Goal: Task Accomplishment & Management: Use online tool/utility

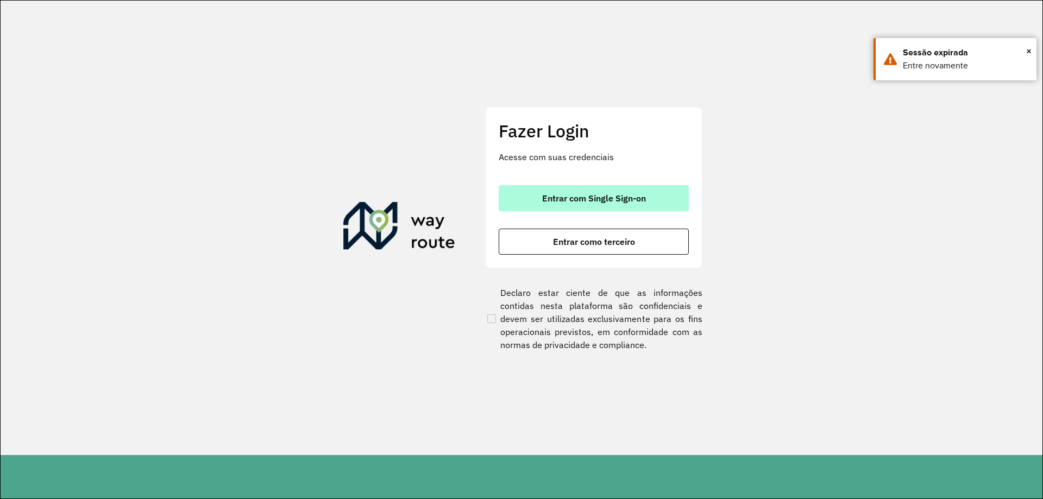
click at [517, 204] on button "Entrar com Single Sign-on" at bounding box center [594, 198] width 190 height 26
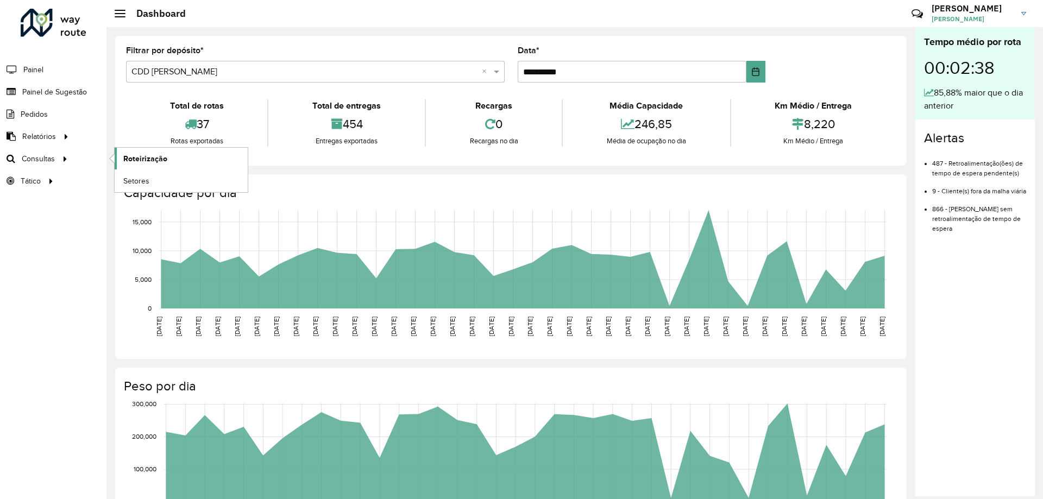
click at [130, 162] on span "Roteirização" at bounding box center [145, 158] width 44 height 11
click at [124, 184] on span "Setores" at bounding box center [136, 180] width 27 height 11
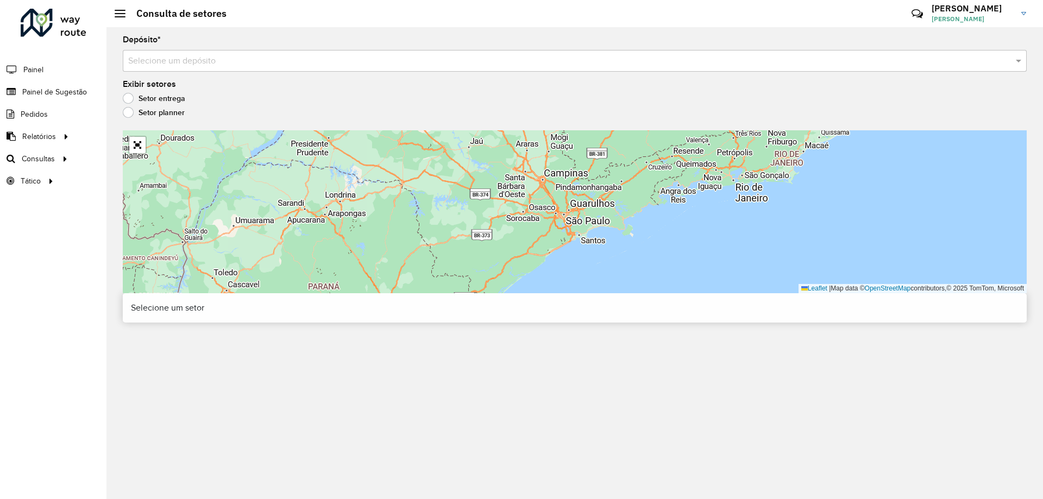
click at [160, 49] on div "Depósito * Selecione um depósito" at bounding box center [575, 54] width 904 height 36
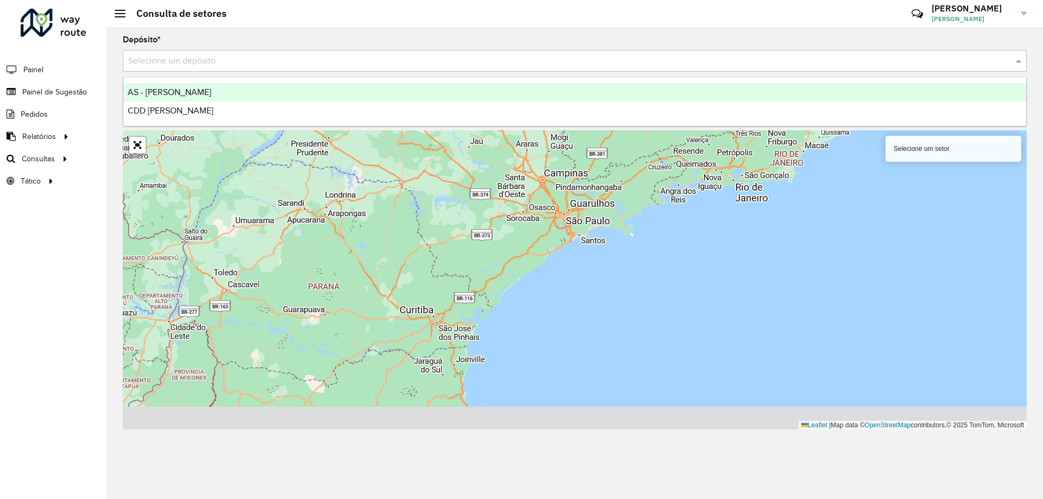
click at [169, 58] on input "text" at bounding box center [563, 61] width 871 height 13
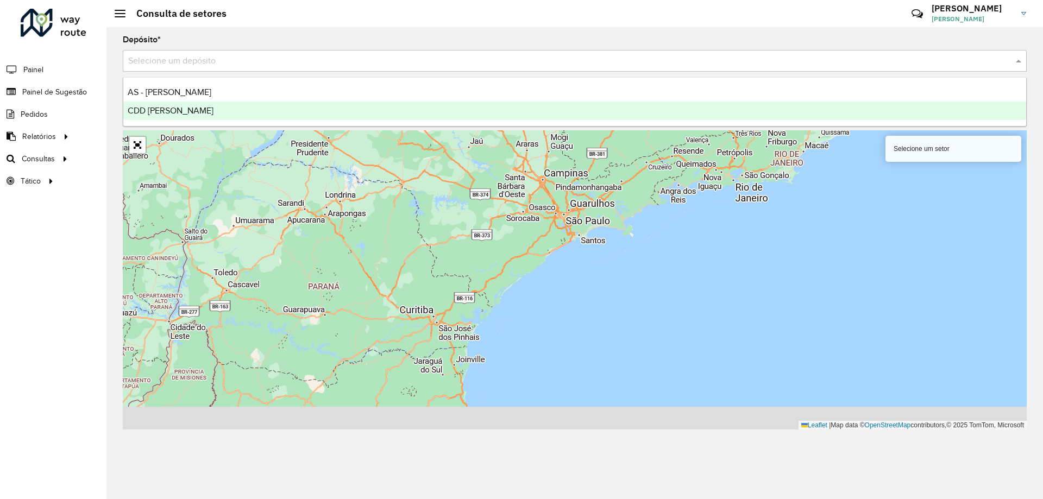
click at [161, 114] on span "CDD [PERSON_NAME]" at bounding box center [171, 110] width 86 height 9
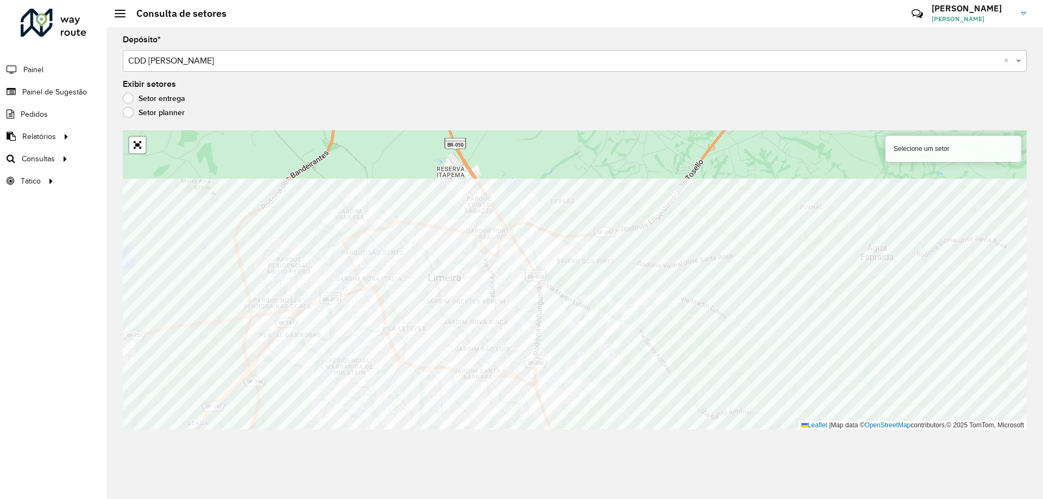
click at [445, 475] on div "Depósito * Selecione um depósito × CDD Mogi Mirim × Exibir setores Setor entreg…" at bounding box center [574, 263] width 936 height 472
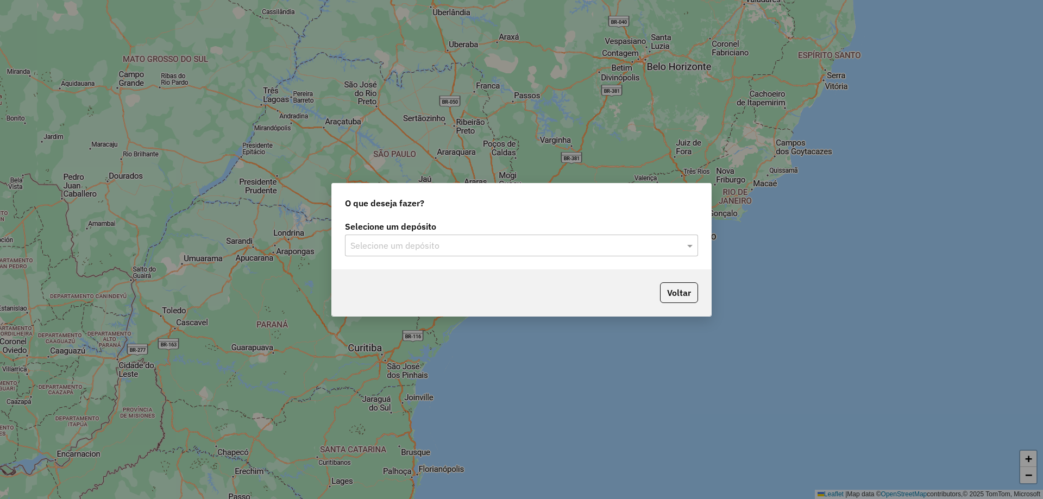
click at [565, 251] on input "text" at bounding box center [510, 246] width 320 height 13
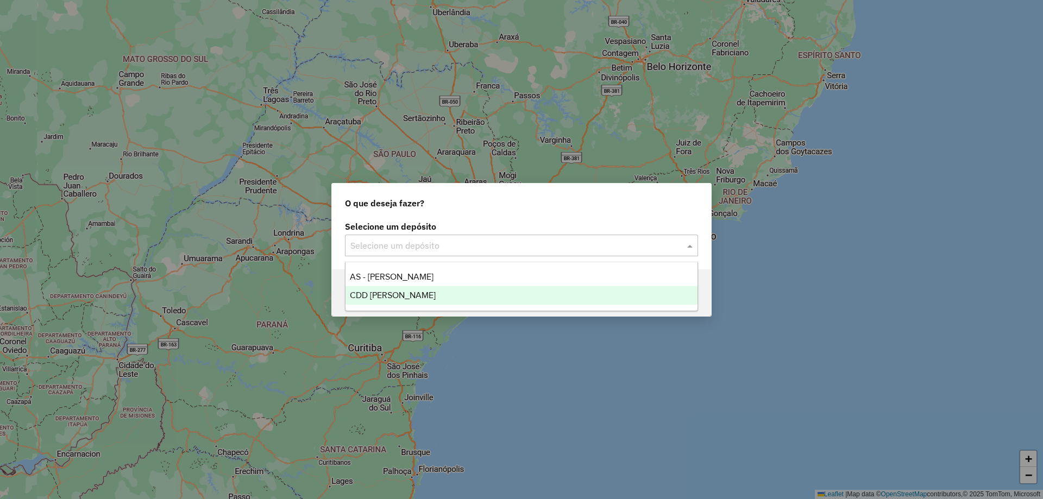
click at [502, 289] on div "CDD [PERSON_NAME]" at bounding box center [521, 295] width 352 height 18
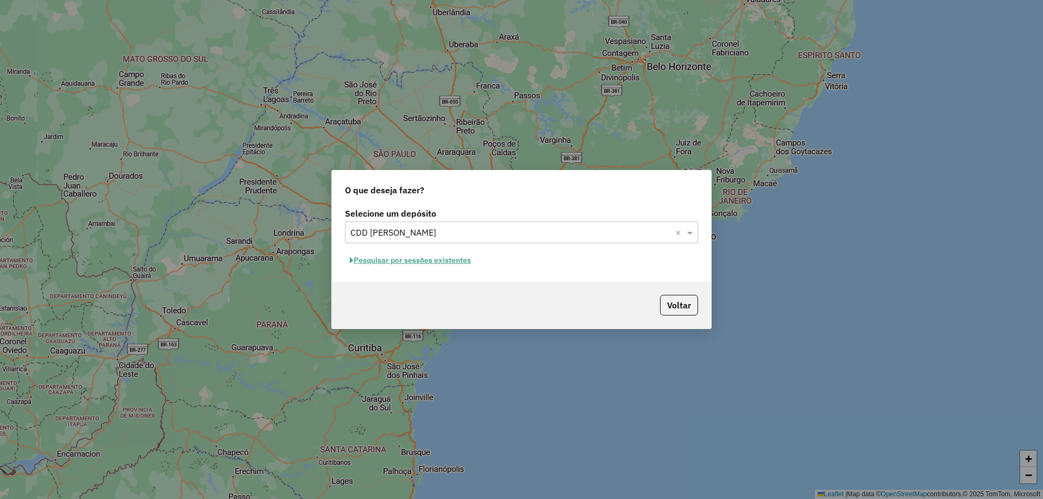
click at [451, 256] on button "Pesquisar por sessões existentes" at bounding box center [410, 260] width 131 height 17
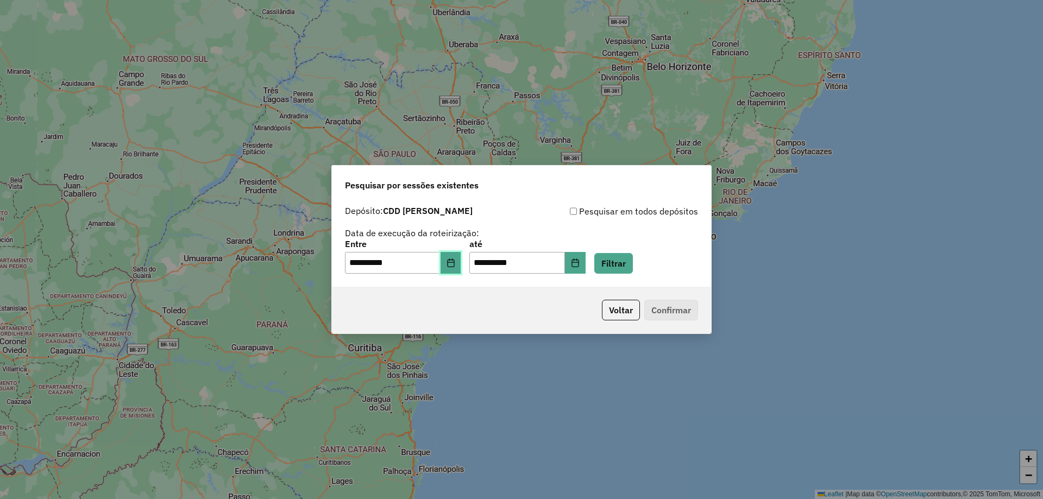
click at [454, 263] on icon "Choose Date" at bounding box center [450, 263] width 7 height 9
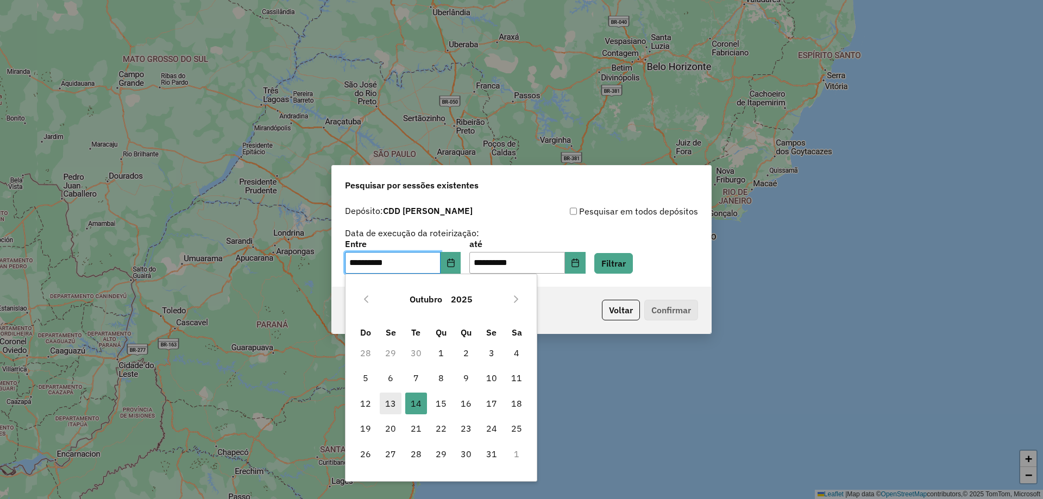
click at [394, 405] on span "13" at bounding box center [391, 404] width 22 height 22
type input "**********"
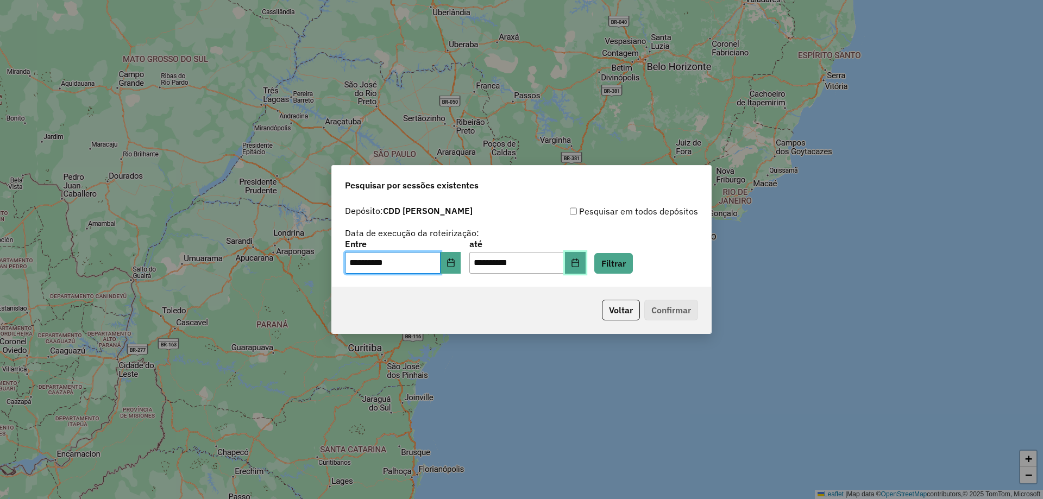
click at [580, 266] on icon "Choose Date" at bounding box center [575, 263] width 9 height 9
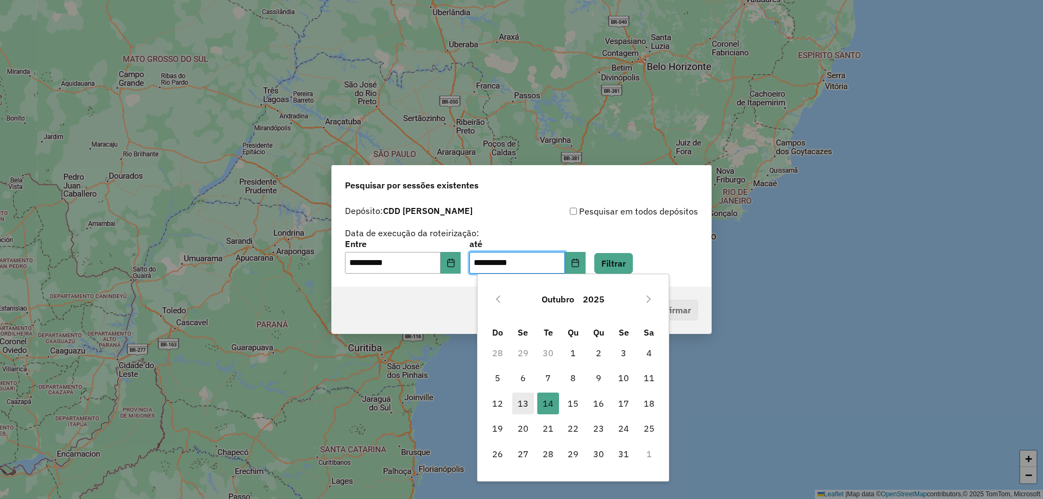
click at [518, 402] on span "13" at bounding box center [523, 404] width 22 height 22
type input "**********"
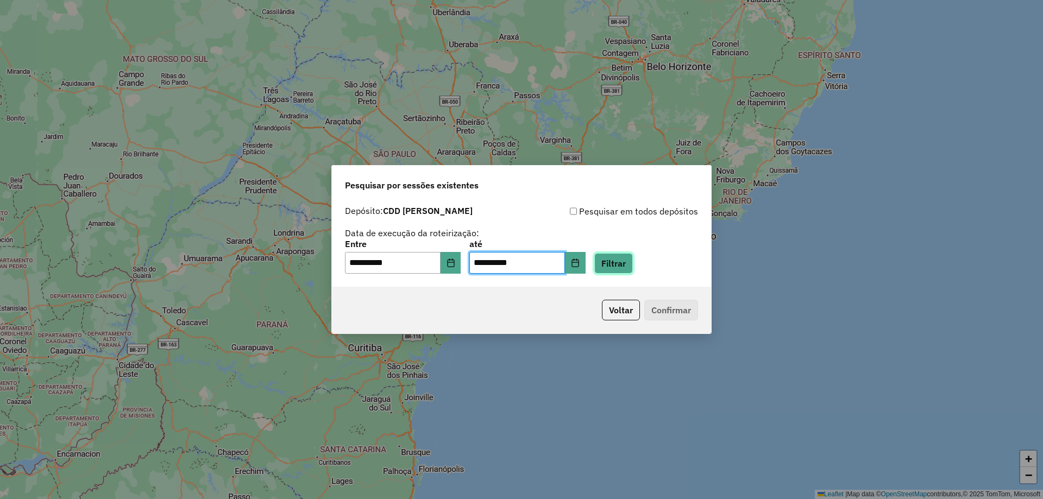
click at [633, 261] on button "Filtrar" at bounding box center [613, 263] width 39 height 21
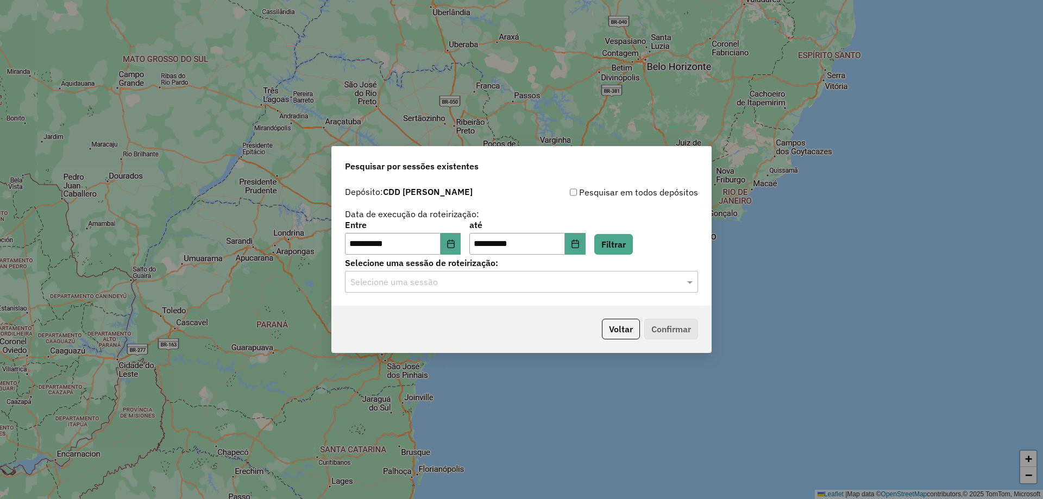
click at [473, 292] on div "Selecione uma sessão" at bounding box center [521, 282] width 353 height 22
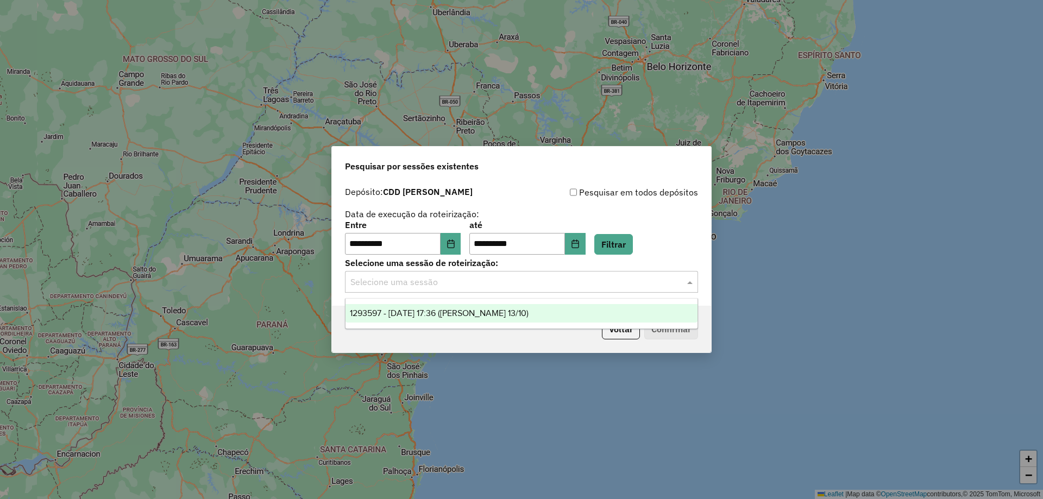
click at [463, 316] on span "1293597 - 13/10/2025 17:36 (Mogi Mirim 13/10)" at bounding box center [439, 313] width 179 height 9
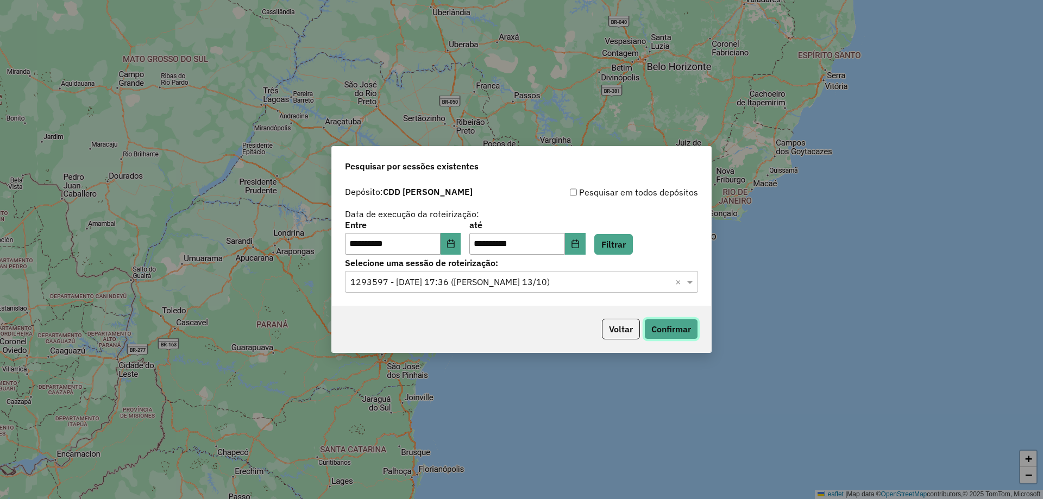
click at [692, 325] on button "Confirmar" at bounding box center [671, 329] width 54 height 21
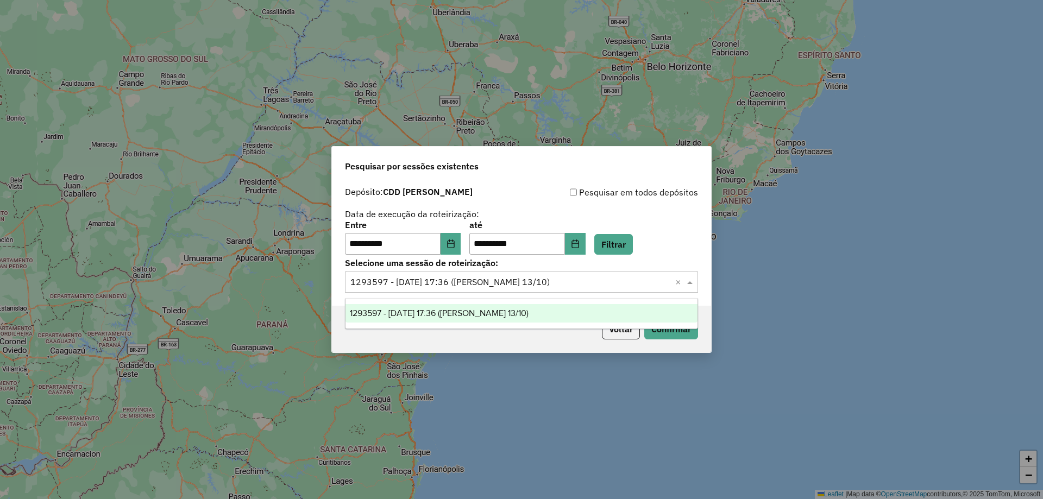
click at [603, 286] on input "text" at bounding box center [510, 282] width 320 height 13
click at [454, 244] on icon "Choose Date" at bounding box center [450, 244] width 9 height 9
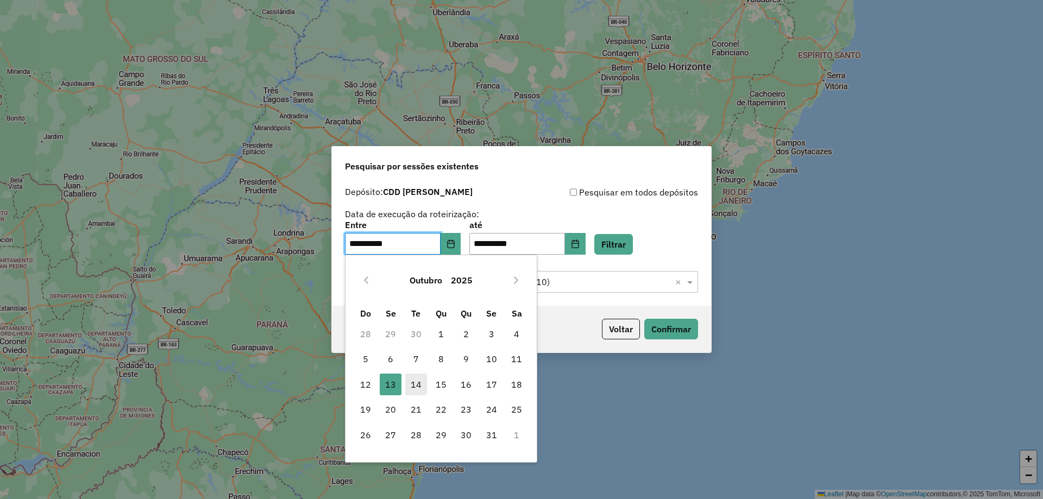
click at [417, 379] on span "14" at bounding box center [416, 385] width 22 height 22
type input "**********"
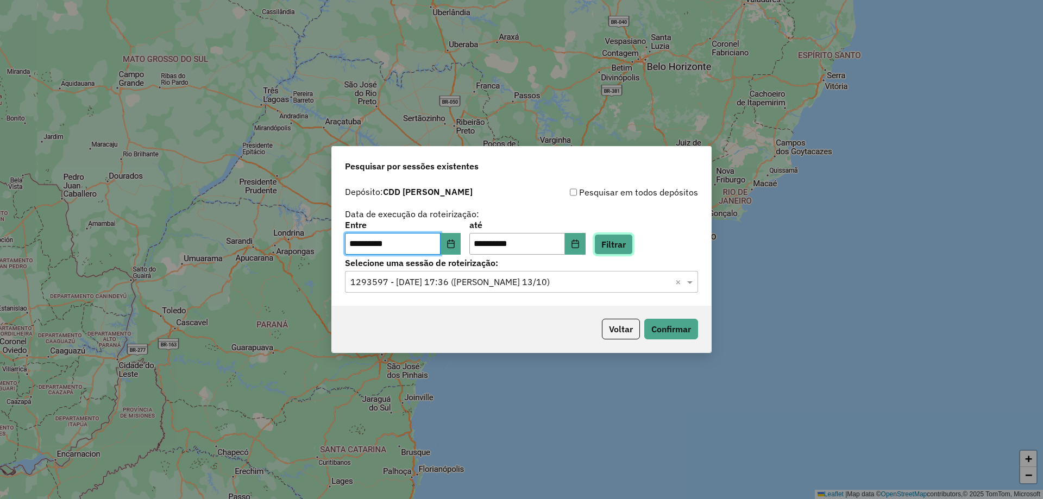
click at [633, 243] on button "Filtrar" at bounding box center [613, 244] width 39 height 21
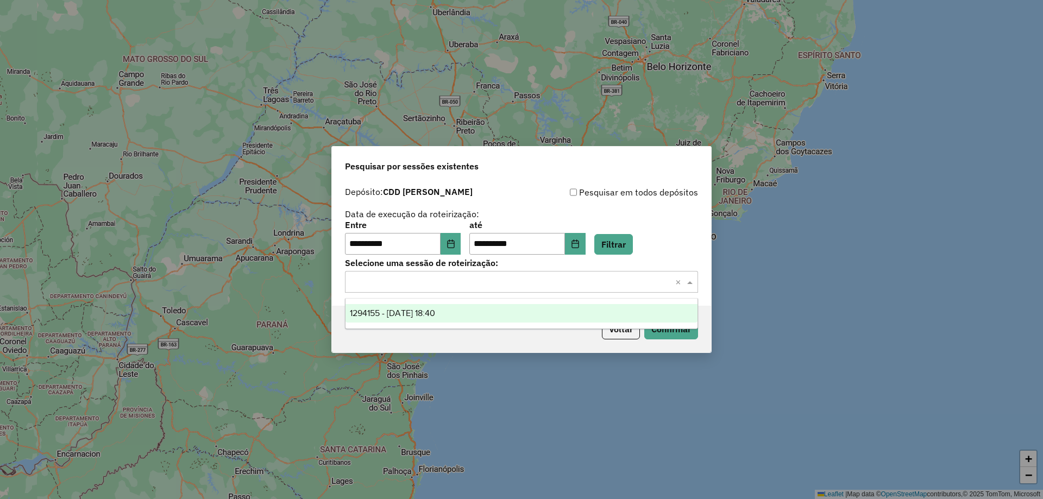
click at [490, 289] on div "Selecione uma sessão × ×" at bounding box center [521, 282] width 353 height 22
click at [460, 311] on div "1294155 - 14/10/2025 18:40" at bounding box center [521, 313] width 352 height 18
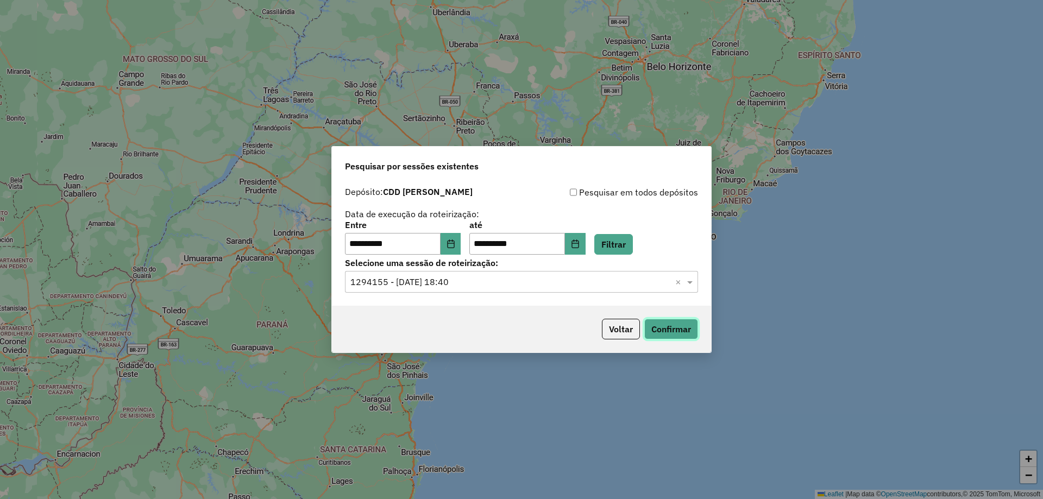
click at [673, 324] on button "Confirmar" at bounding box center [671, 329] width 54 height 21
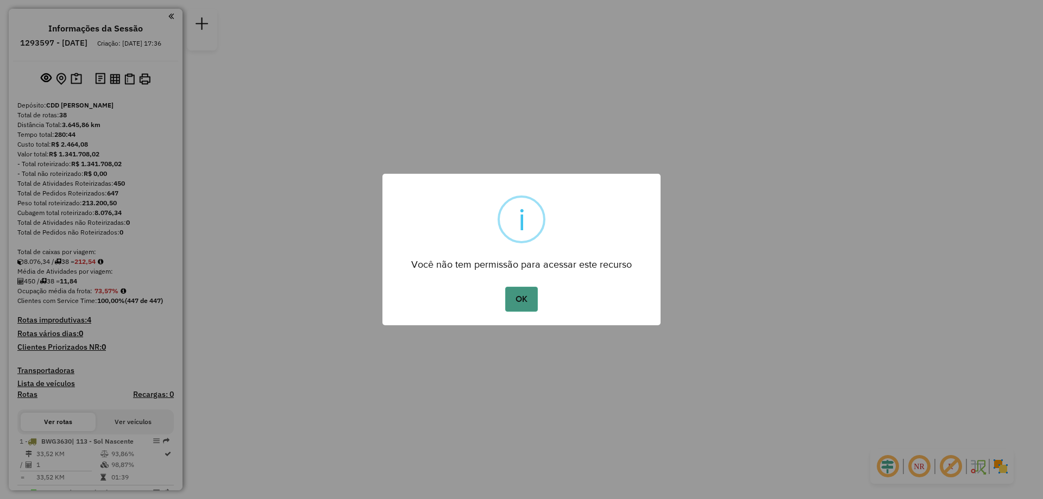
click at [524, 299] on button "OK" at bounding box center [521, 299] width 32 height 25
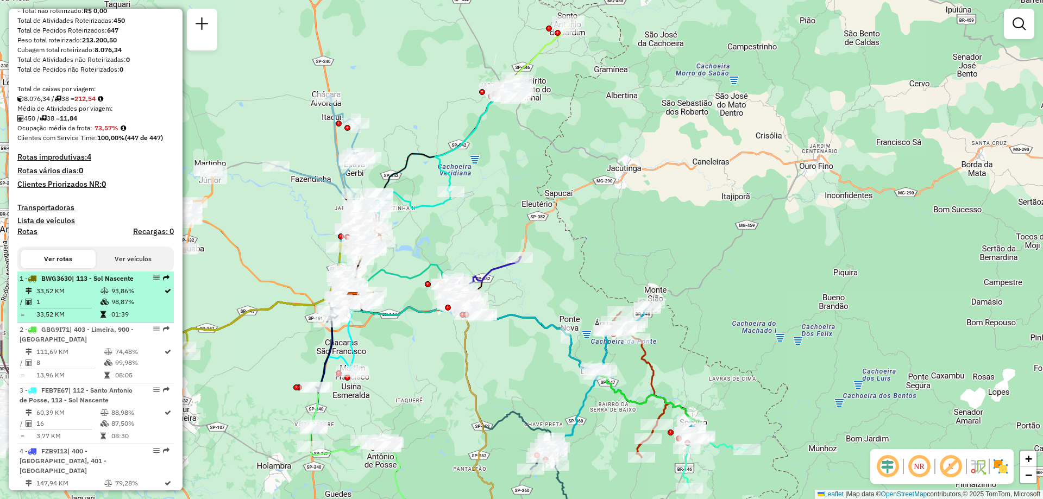
scroll to position [109, 0]
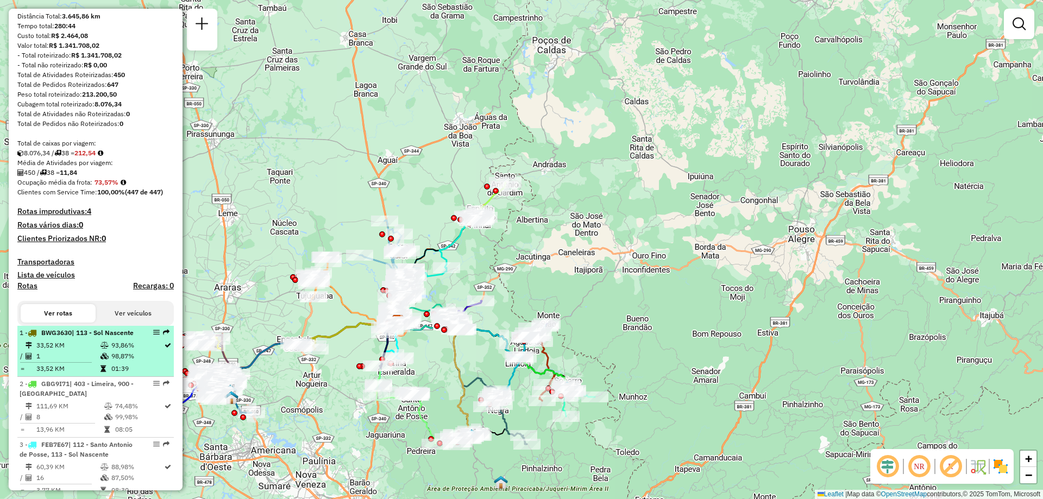
click at [105, 349] on icon at bounding box center [104, 345] width 8 height 7
select select "**********"
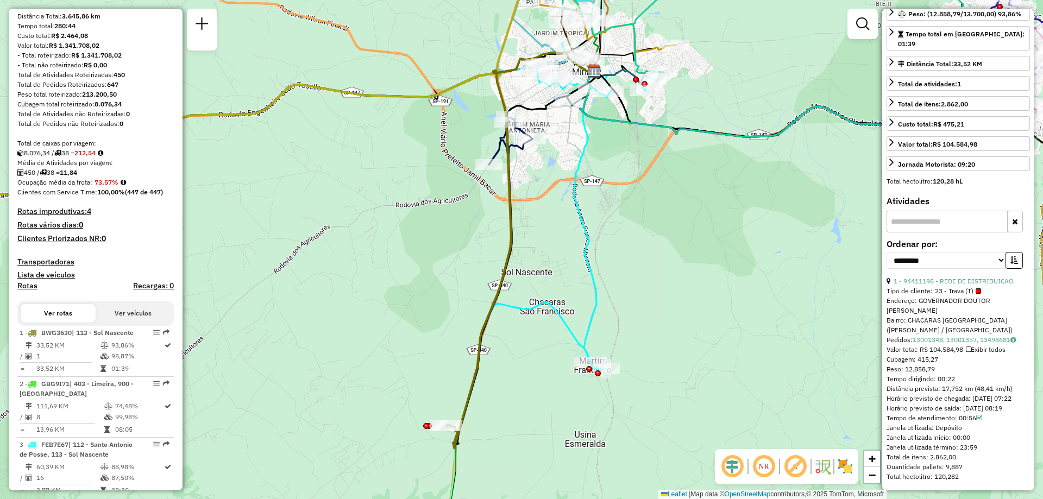
scroll to position [181, 0]
drag, startPoint x: 887, startPoint y: 373, endPoint x: 960, endPoint y: 368, distance: 72.9
click at [964, 374] on div "Tempo dirigindo: 00:22" at bounding box center [957, 379] width 143 height 10
click at [955, 374] on div "Tempo dirigindo: 00:22" at bounding box center [957, 379] width 143 height 10
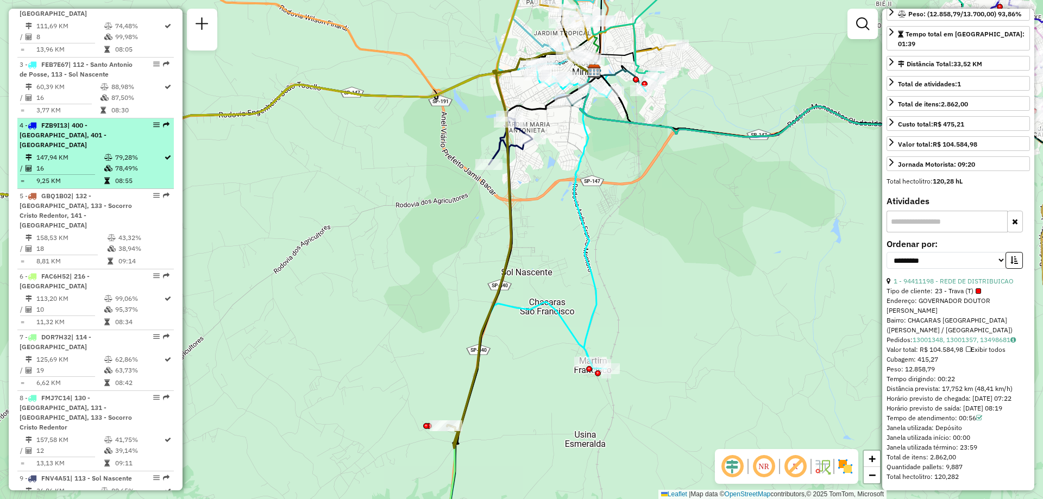
scroll to position [543, 0]
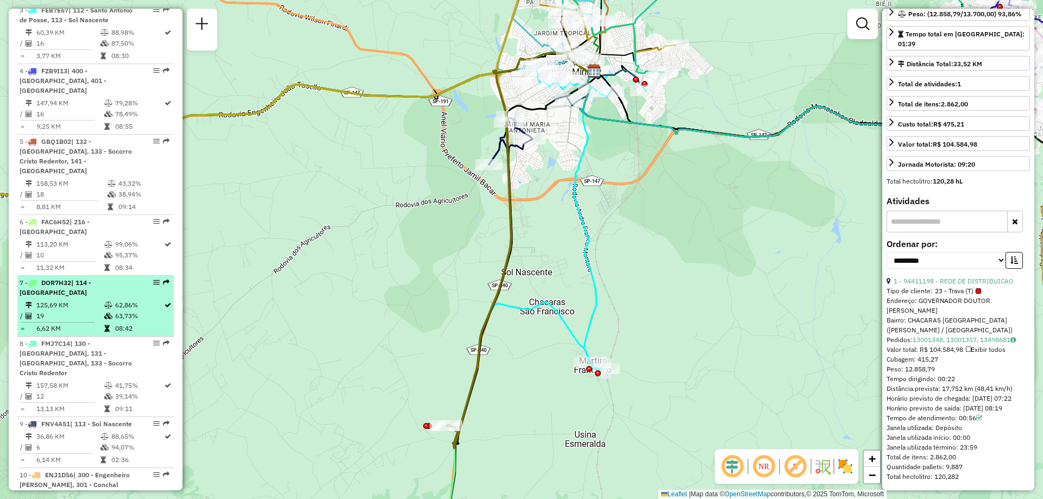
click at [91, 322] on td "19" at bounding box center [70, 316] width 68 height 11
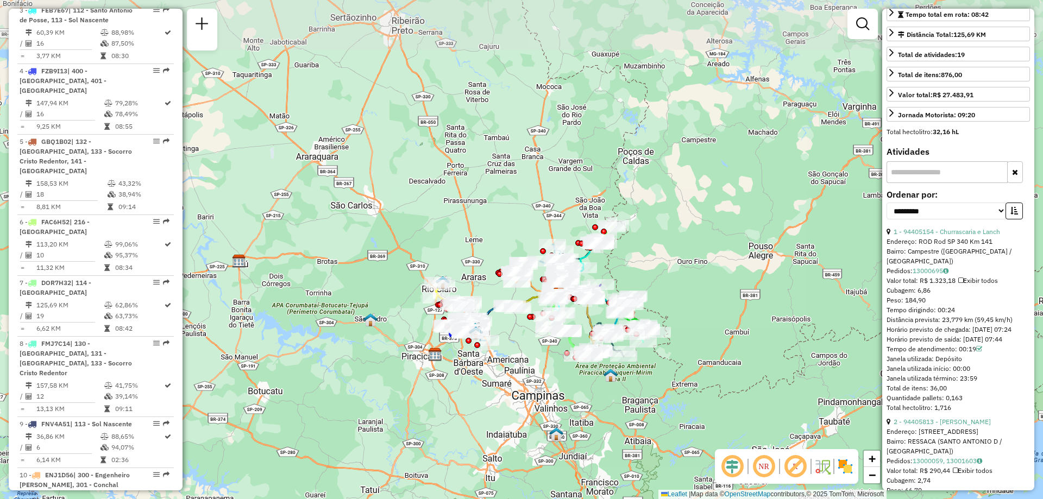
drag, startPoint x: 689, startPoint y: 285, endPoint x: 620, endPoint y: 386, distance: 122.0
click at [618, 400] on div "Janela de atendimento Grade de atendimento Capacidade Transportadoras Veículos …" at bounding box center [521, 249] width 1043 height 499
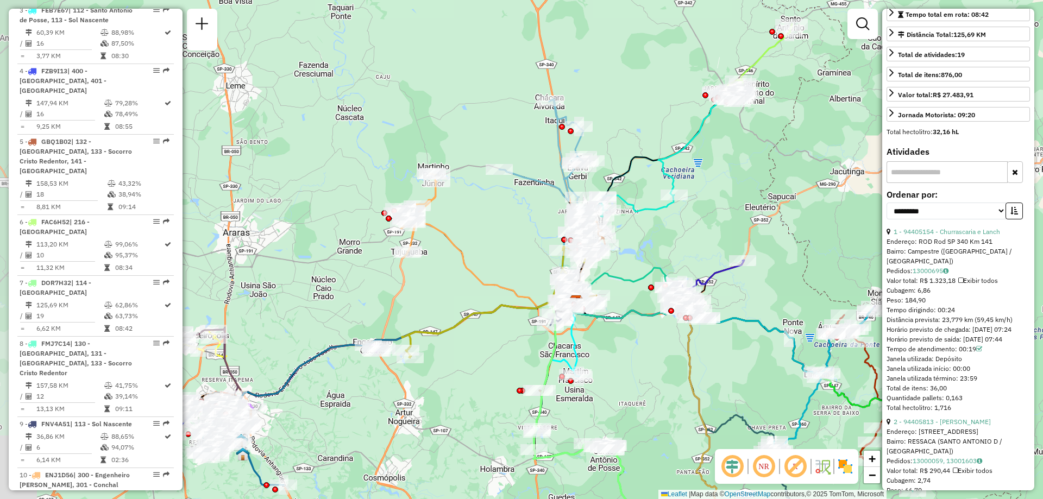
drag, startPoint x: 442, startPoint y: 266, endPoint x: 504, endPoint y: 241, distance: 67.3
click at [504, 241] on div "Janela de atendimento Grade de atendimento Capacidade Transportadoras Veículos …" at bounding box center [521, 249] width 1043 height 499
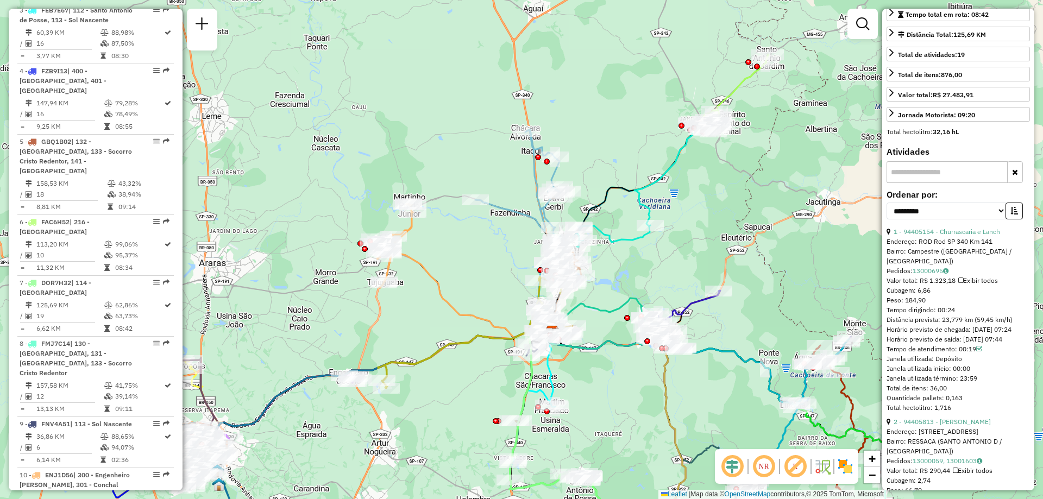
drag, startPoint x: 437, startPoint y: 281, endPoint x: 412, endPoint y: 312, distance: 40.1
click at [412, 312] on div "Janela de atendimento Grade de atendimento Capacidade Transportadoras Veículos …" at bounding box center [521, 249] width 1043 height 499
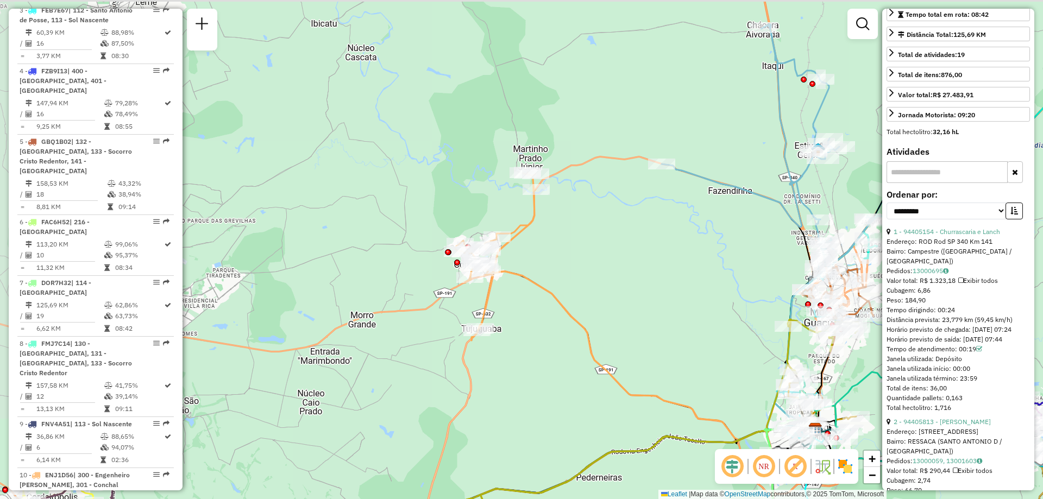
drag, startPoint x: 465, startPoint y: 257, endPoint x: 582, endPoint y: 267, distance: 117.2
click at [582, 267] on div "Janela de atendimento Grade de atendimento Capacidade Transportadoras Veículos …" at bounding box center [521, 249] width 1043 height 499
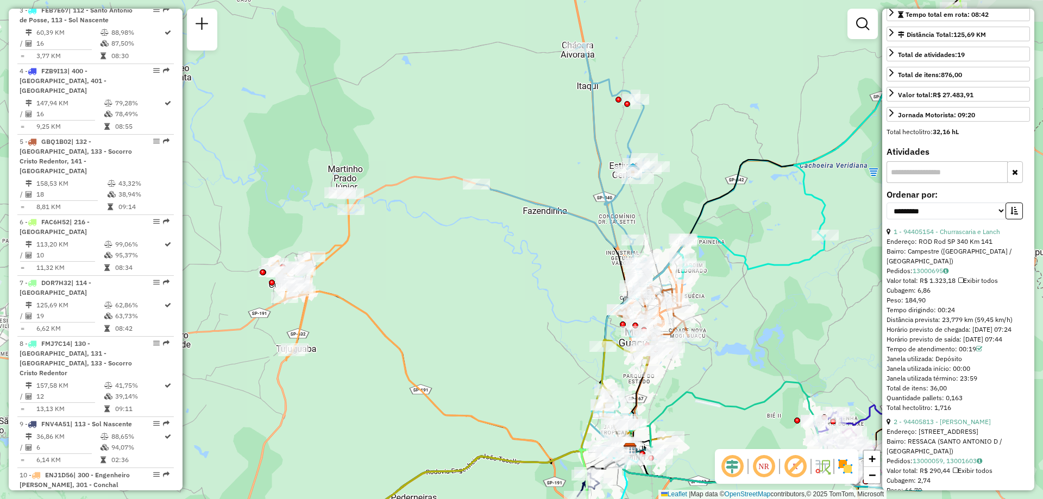
drag, startPoint x: 628, startPoint y: 238, endPoint x: 434, endPoint y: 260, distance: 195.6
click at [434, 260] on div "Janela de atendimento Grade de atendimento Capacidade Transportadoras Veículos …" at bounding box center [521, 249] width 1043 height 499
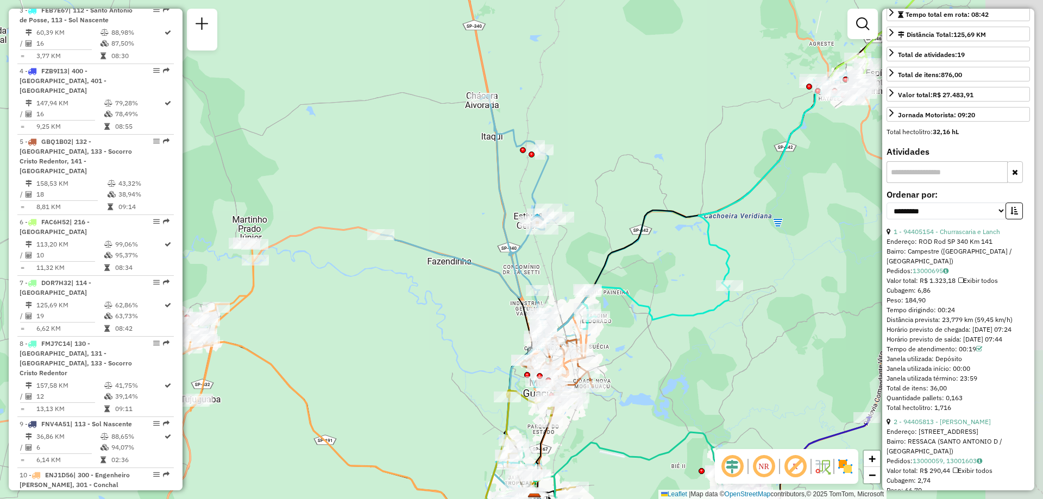
drag, startPoint x: 787, startPoint y: 184, endPoint x: 696, endPoint y: 237, distance: 105.2
click at [696, 237] on icon at bounding box center [713, 204] width 262 height 250
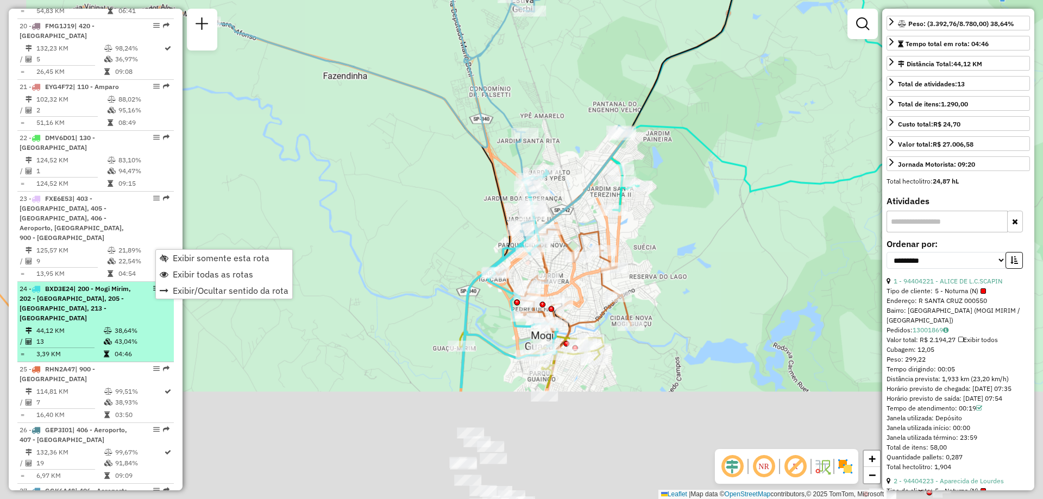
scroll to position [201, 0]
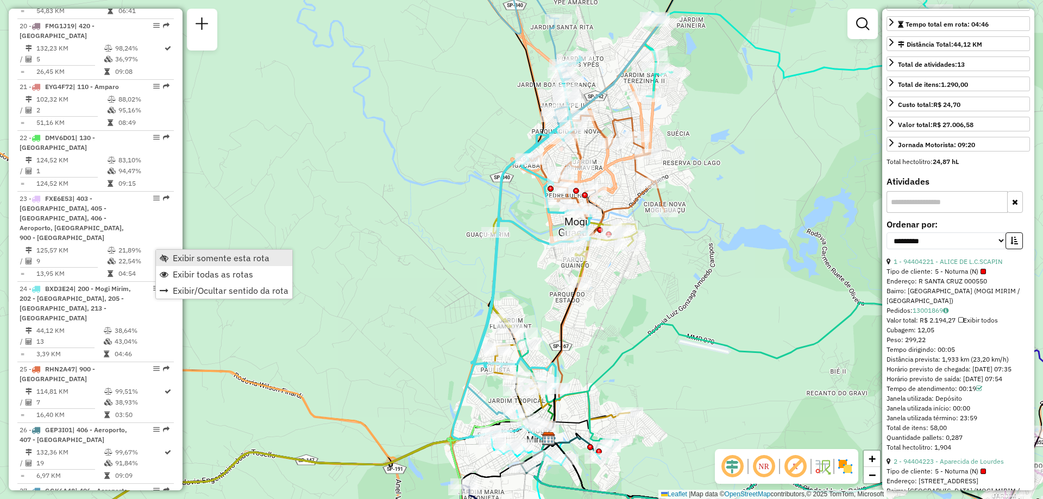
click at [173, 257] on span "Exibir somente esta rota" at bounding box center [221, 258] width 97 height 9
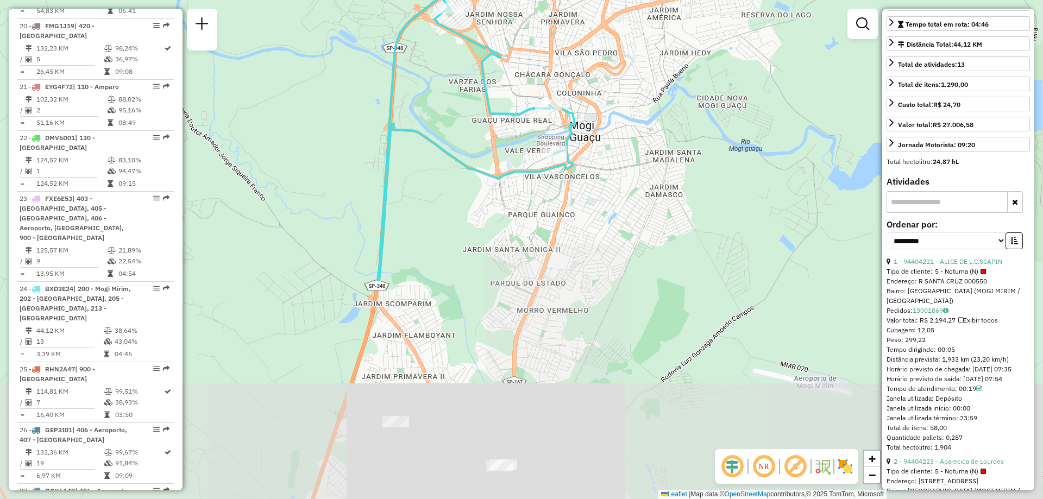
drag, startPoint x: 599, startPoint y: 436, endPoint x: 595, endPoint y: 167, distance: 269.4
click at [595, 167] on div "Janela de atendimento Grade de atendimento Capacidade Transportadoras Veículos …" at bounding box center [521, 249] width 1043 height 499
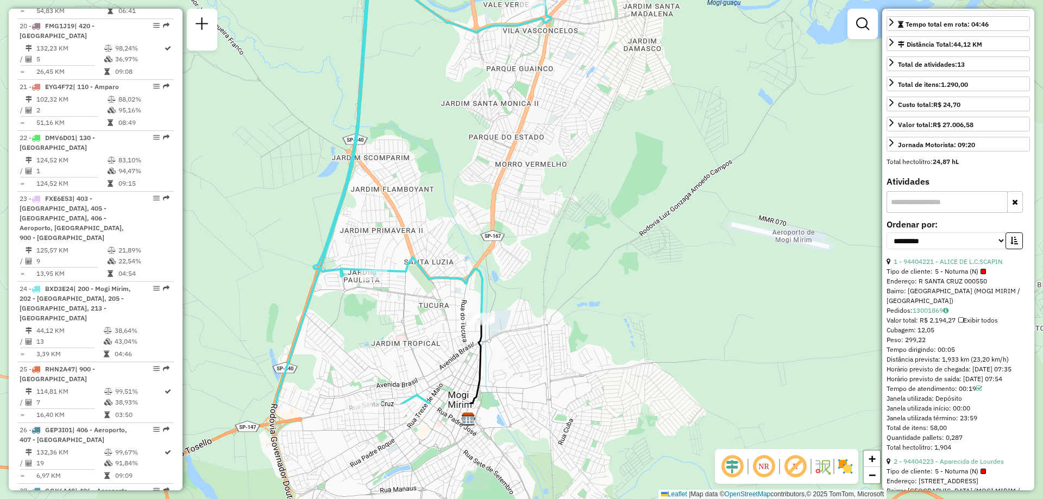
drag, startPoint x: 523, startPoint y: 442, endPoint x: 500, endPoint y: 294, distance: 149.6
click at [500, 294] on div "Janela de atendimento Grade de atendimento Capacidade Transportadoras Veículos …" at bounding box center [521, 249] width 1043 height 499
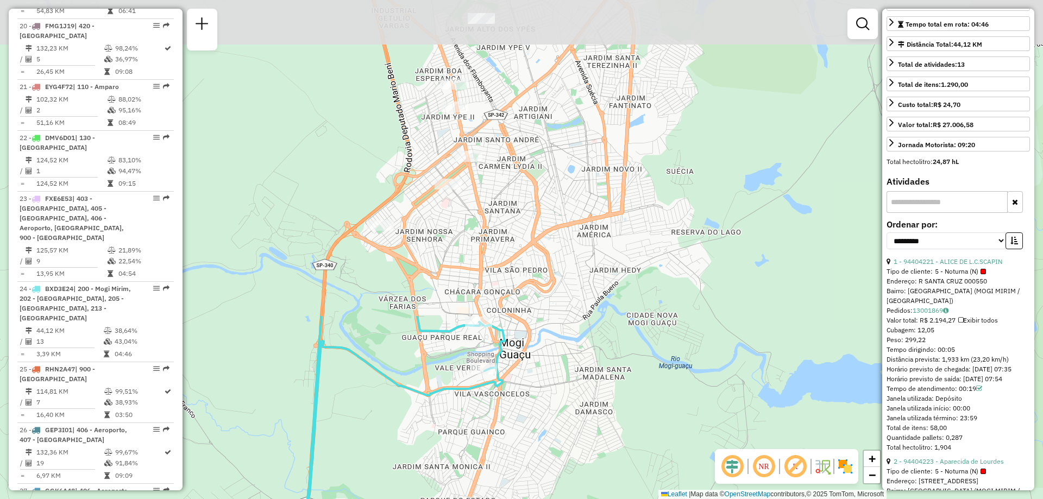
drag, startPoint x: 483, startPoint y: 91, endPoint x: 436, endPoint y: 457, distance: 369.1
click at [436, 457] on div "Janela de atendimento Grade de atendimento Capacidade Transportadoras Veículos …" at bounding box center [521, 249] width 1043 height 499
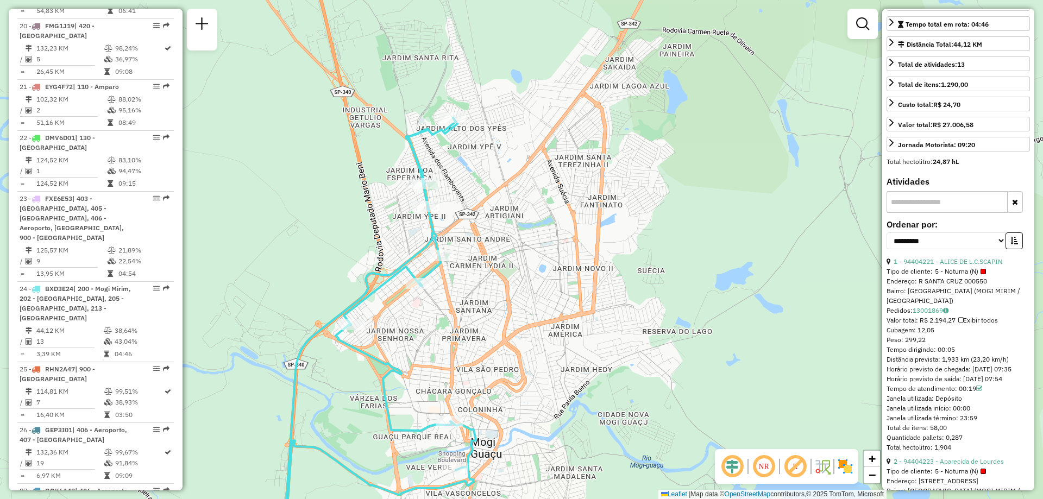
drag, startPoint x: 486, startPoint y: 276, endPoint x: 457, endPoint y: 375, distance: 103.5
click at [457, 375] on div "Janela de atendimento Grade de atendimento Capacidade Transportadoras Veículos …" at bounding box center [521, 249] width 1043 height 499
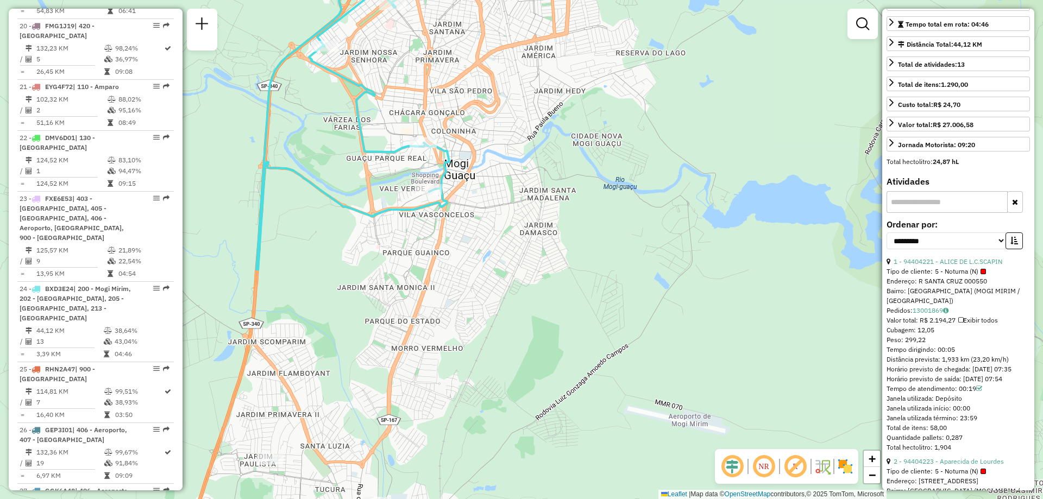
drag, startPoint x: 485, startPoint y: 458, endPoint x: 458, endPoint y: 179, distance: 280.4
click at [458, 179] on div "Janela de atendimento Grade de atendimento Capacidade Transportadoras Veículos …" at bounding box center [521, 249] width 1043 height 499
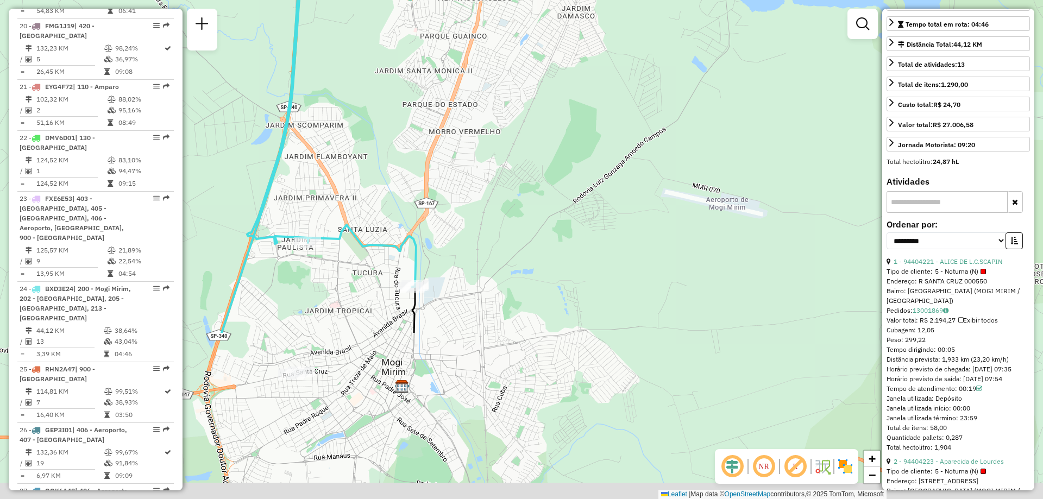
drag, startPoint x: 468, startPoint y: 349, endPoint x: 506, endPoint y: 133, distance: 219.4
click at [506, 133] on div "Janela de atendimento Grade de atendimento Capacidade Transportadoras Veículos …" at bounding box center [521, 249] width 1043 height 499
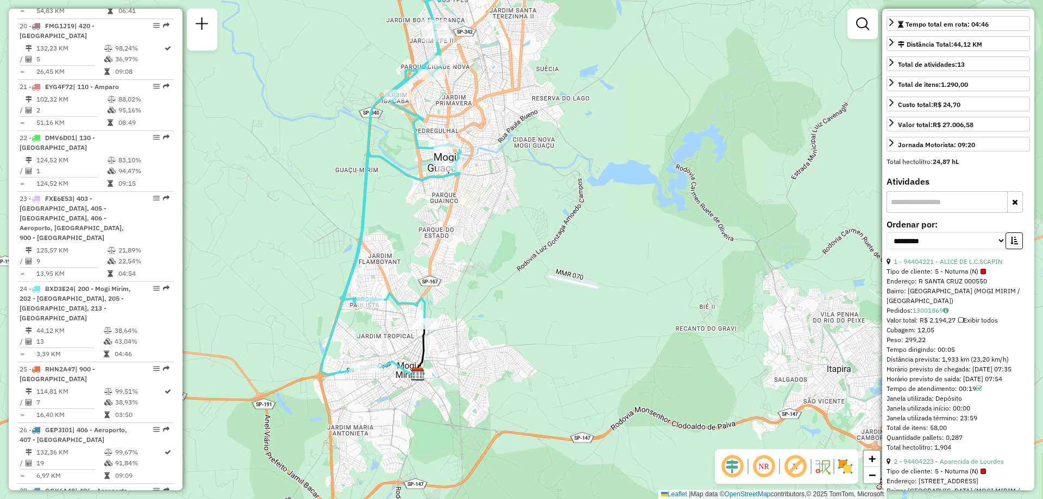
drag, startPoint x: 434, startPoint y: 151, endPoint x: 447, endPoint y: 180, distance: 32.1
click at [447, 180] on icon at bounding box center [390, 185] width 139 height 377
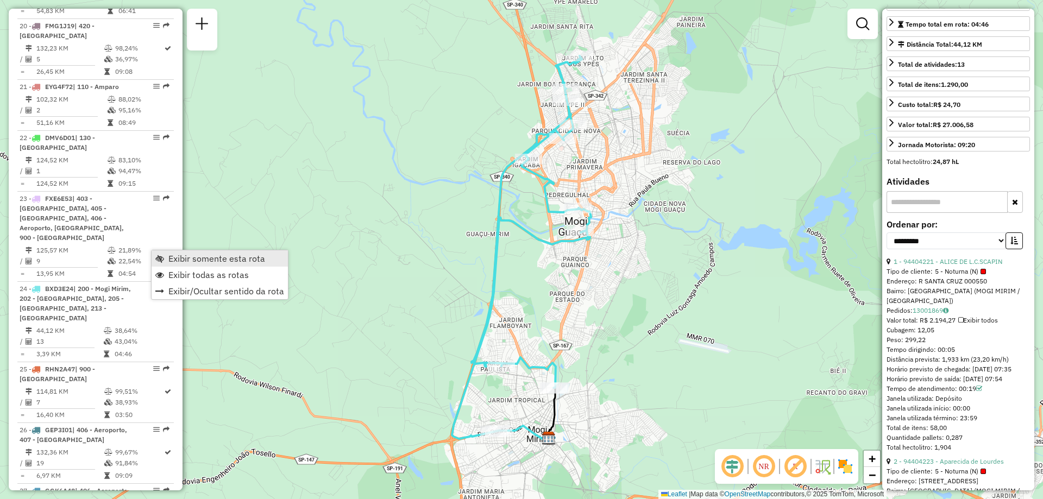
click at [172, 261] on span "Exibir somente esta rota" at bounding box center [216, 258] width 97 height 9
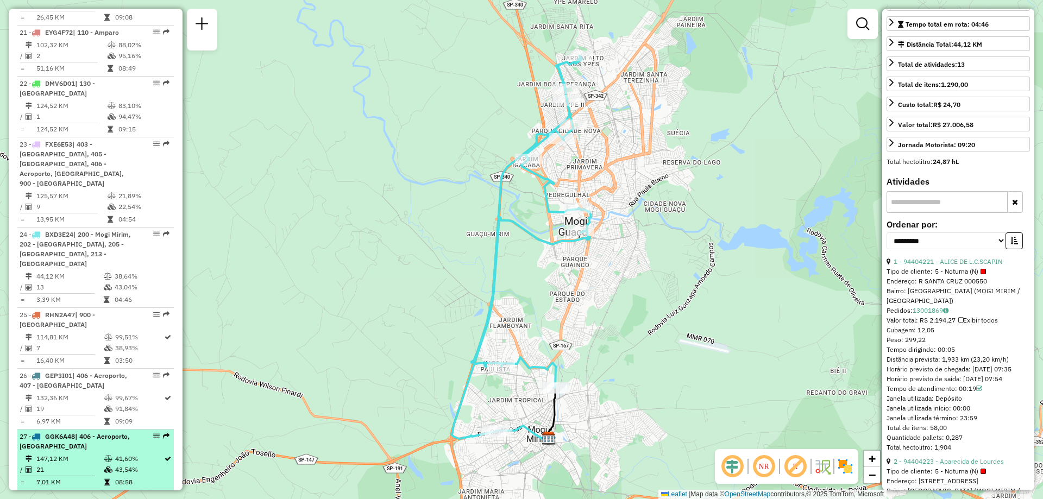
scroll to position [1812, 0]
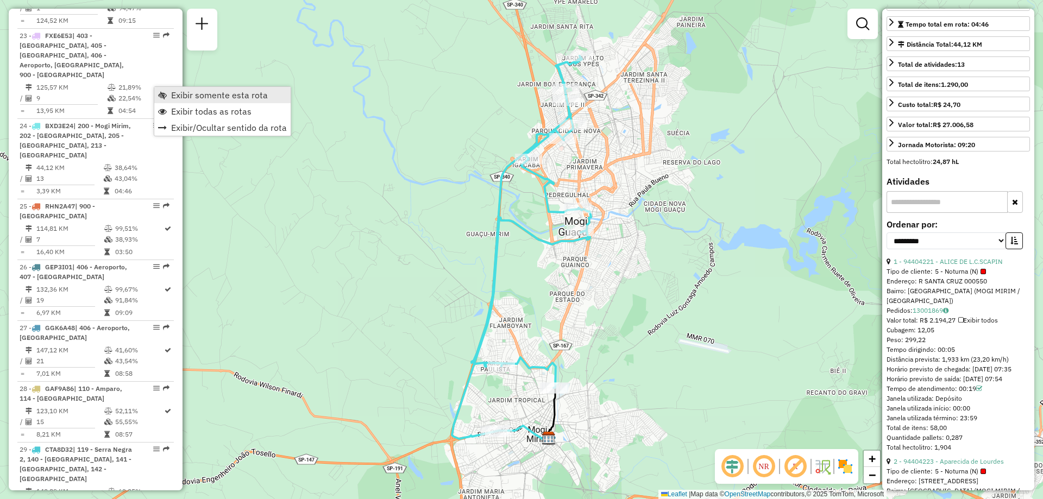
click at [178, 95] on span "Exibir somente esta rota" at bounding box center [219, 95] width 97 height 9
click at [172, 110] on span "Exibir todas as rotas" at bounding box center [211, 110] width 80 height 9
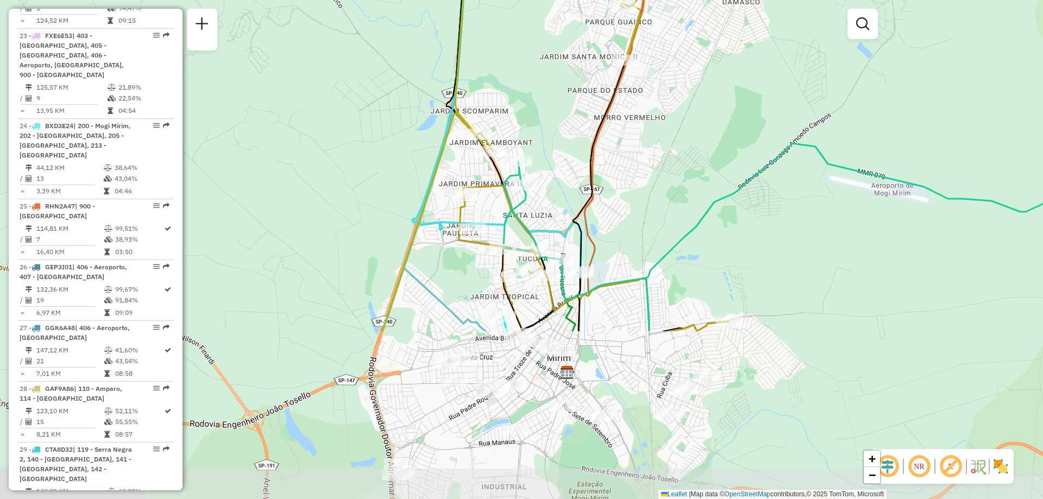
drag, startPoint x: 575, startPoint y: 354, endPoint x: 566, endPoint y: 136, distance: 218.0
click at [566, 136] on div "Janela de atendimento Grade de atendimento Capacidade Transportadoras Veículos …" at bounding box center [521, 249] width 1043 height 499
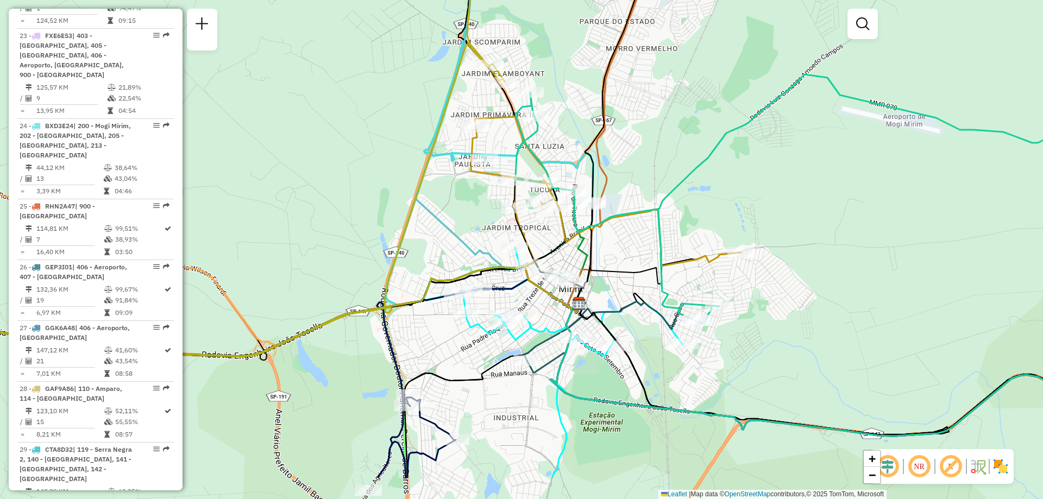
drag, startPoint x: 562, startPoint y: 315, endPoint x: 570, endPoint y: 244, distance: 71.6
click at [570, 244] on icon at bounding box center [606, 191] width 270 height 149
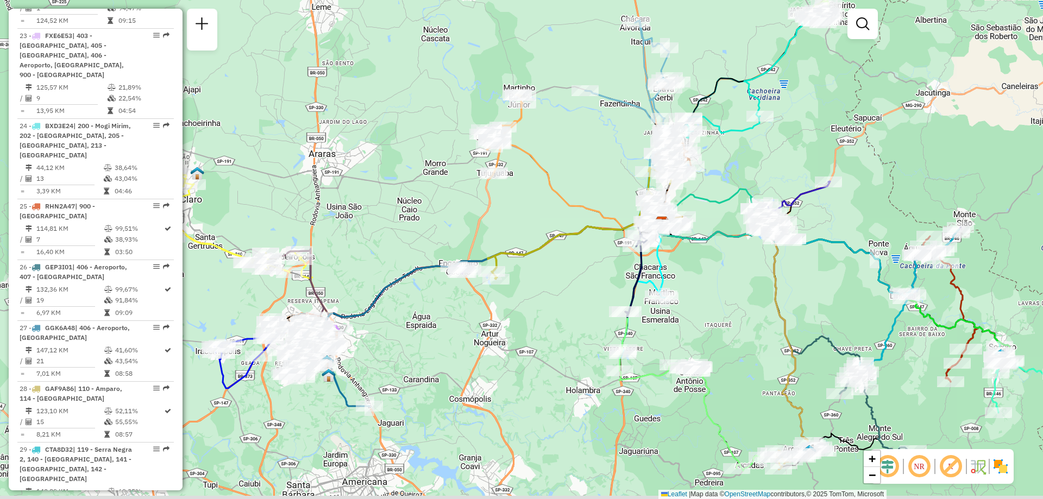
drag, startPoint x: 497, startPoint y: 294, endPoint x: 591, endPoint y: 226, distance: 116.4
click at [591, 226] on icon at bounding box center [588, 223] width 193 height 111
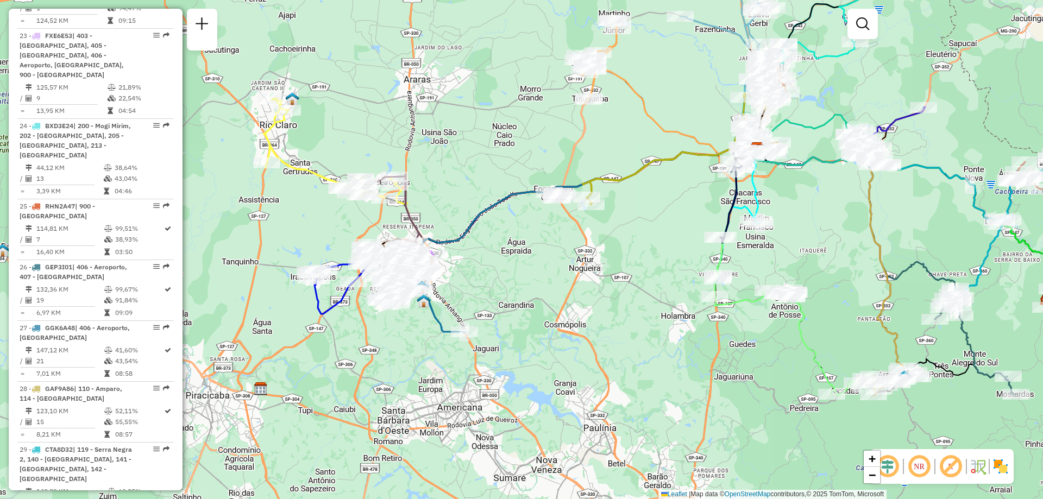
drag, startPoint x: 459, startPoint y: 354, endPoint x: 551, endPoint y: 281, distance: 116.7
click at [551, 281] on div "Janela de atendimento Grade de atendimento Capacidade Transportadoras Veículos …" at bounding box center [521, 249] width 1043 height 499
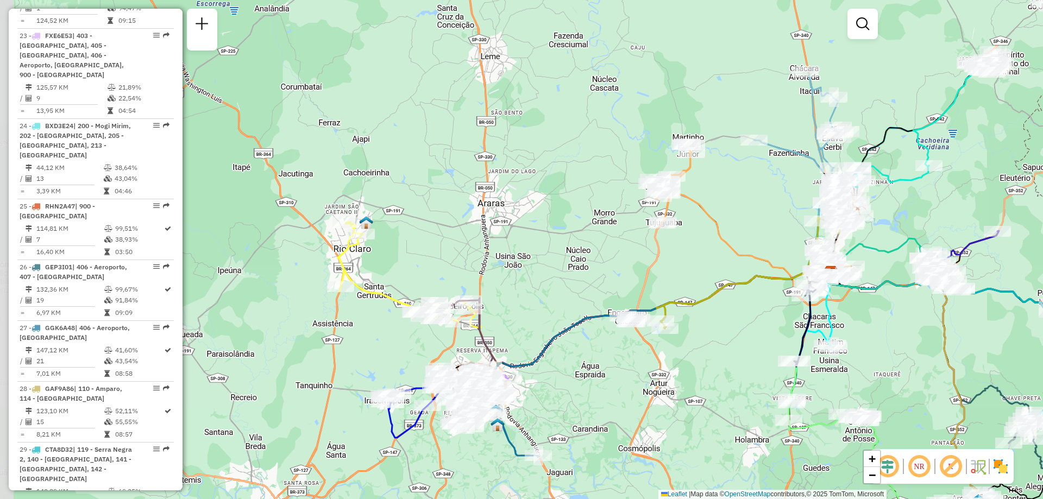
drag, startPoint x: 437, startPoint y: 144, endPoint x: 512, endPoint y: 272, distance: 147.3
click at [512, 272] on div "Janela de atendimento Grade de atendimento Capacidade Transportadoras Veículos …" at bounding box center [521, 249] width 1043 height 499
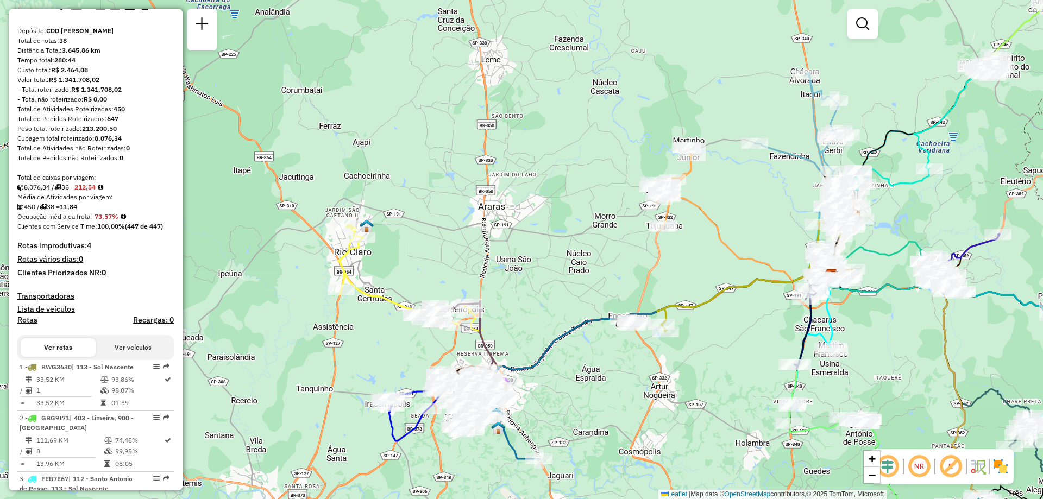
scroll to position [323, 0]
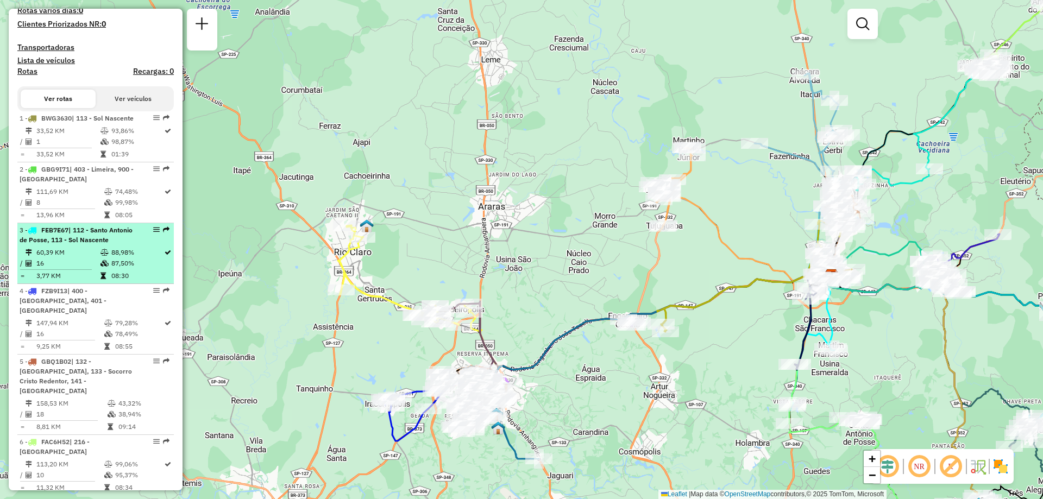
click at [153, 233] on em at bounding box center [156, 229] width 7 height 7
select select "**********"
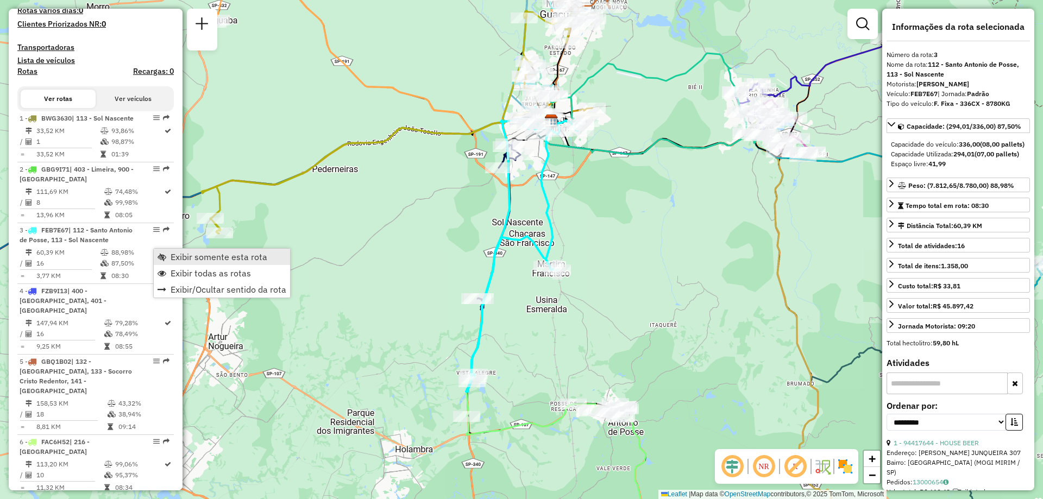
click at [174, 260] on span "Exibir somente esta rota" at bounding box center [219, 257] width 97 height 9
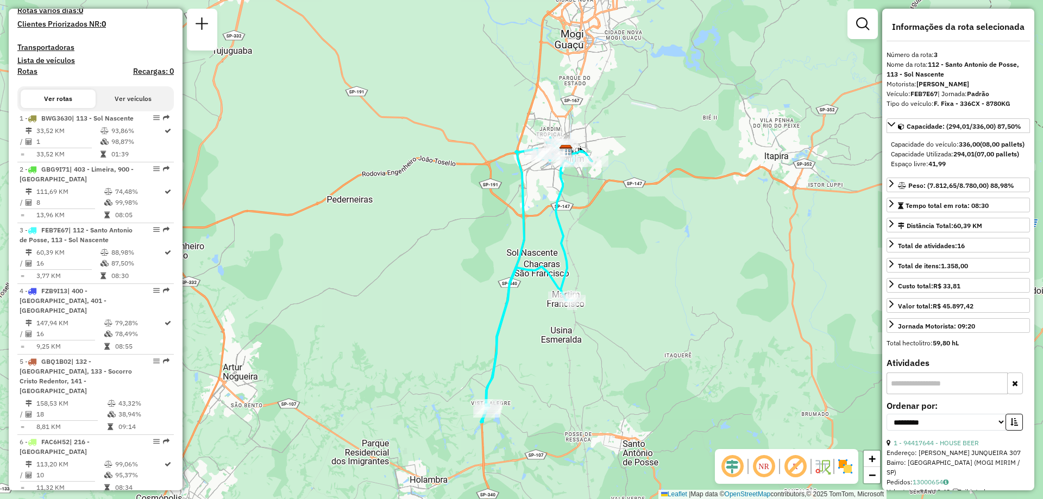
drag, startPoint x: 620, startPoint y: 198, endPoint x: 650, endPoint y: 235, distance: 47.2
click at [650, 235] on div "Janela de atendimento Grade de atendimento Capacidade Transportadoras Veículos …" at bounding box center [521, 249] width 1043 height 499
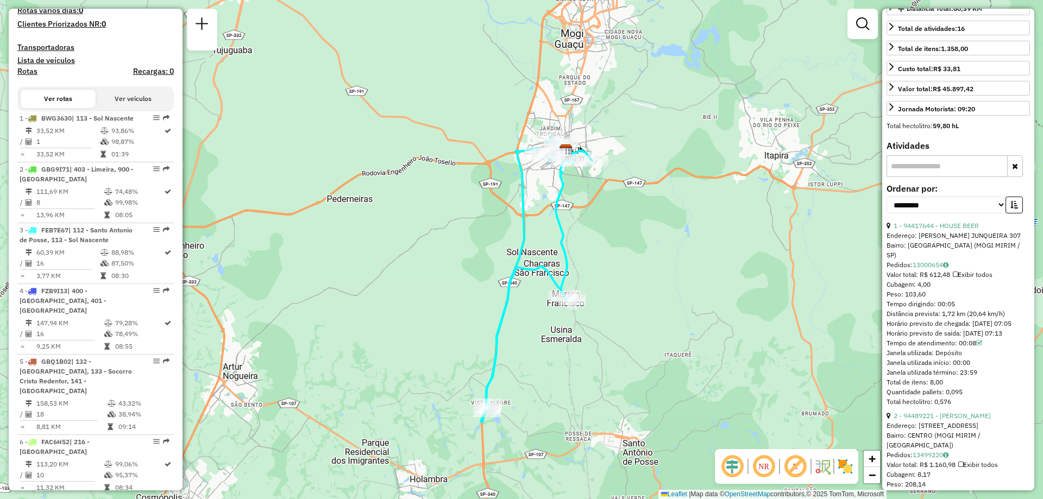
scroll to position [0, 0]
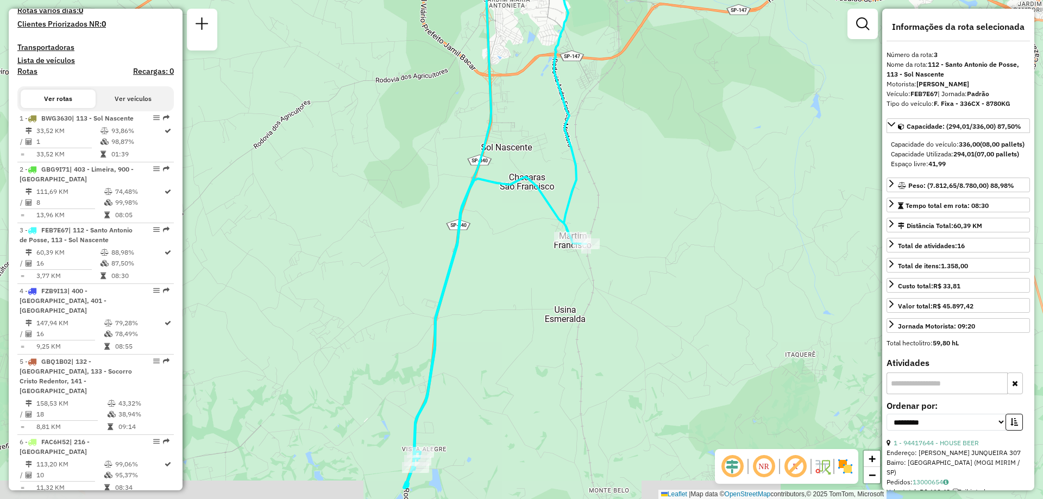
drag, startPoint x: 525, startPoint y: 302, endPoint x: 610, endPoint y: 278, distance: 88.7
click at [610, 278] on div "Janela de atendimento Grade de atendimento Capacidade Transportadoras Veículos …" at bounding box center [521, 249] width 1043 height 499
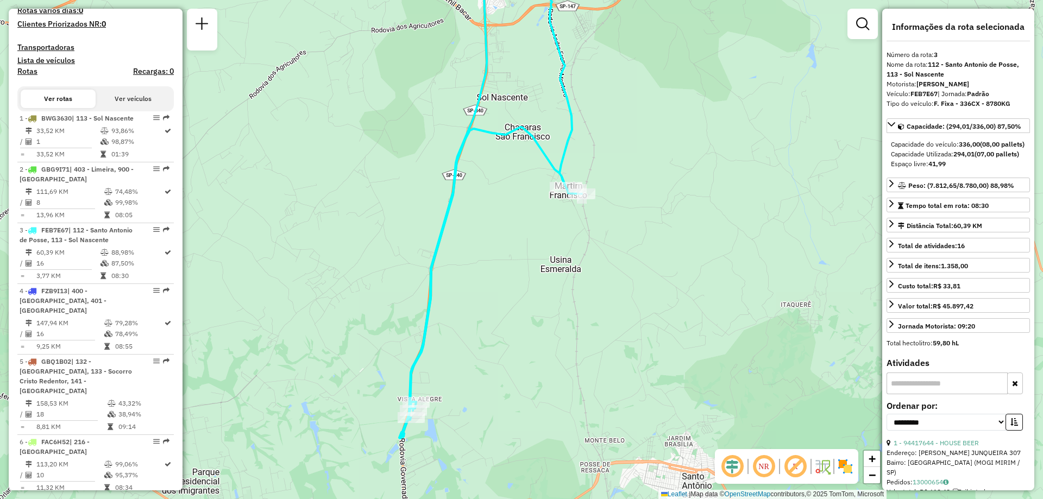
drag, startPoint x: 603, startPoint y: 273, endPoint x: 604, endPoint y: 228, distance: 45.6
click at [604, 228] on div "Janela de atendimento Grade de atendimento Capacidade Transportadoras Veículos …" at bounding box center [521, 249] width 1043 height 499
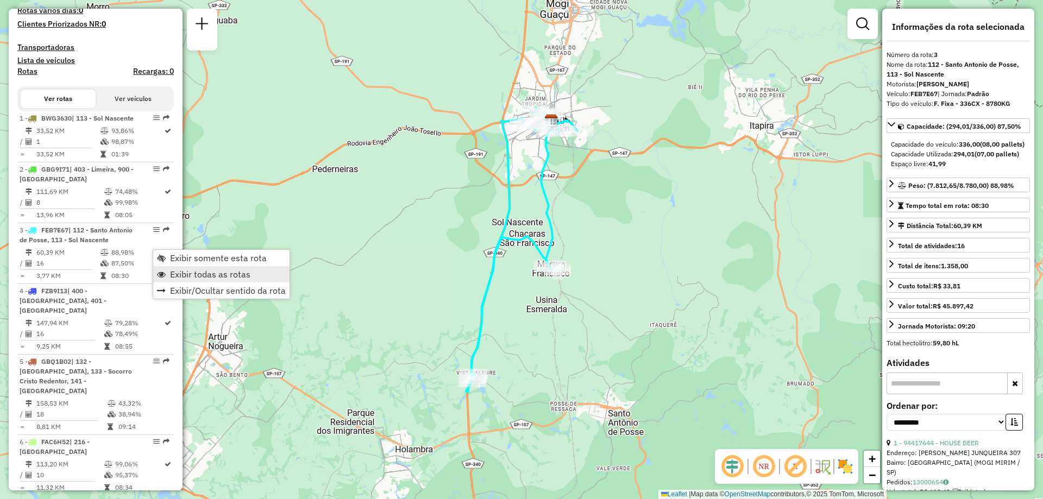
click at [181, 276] on span "Exibir todas as rotas" at bounding box center [210, 274] width 80 height 9
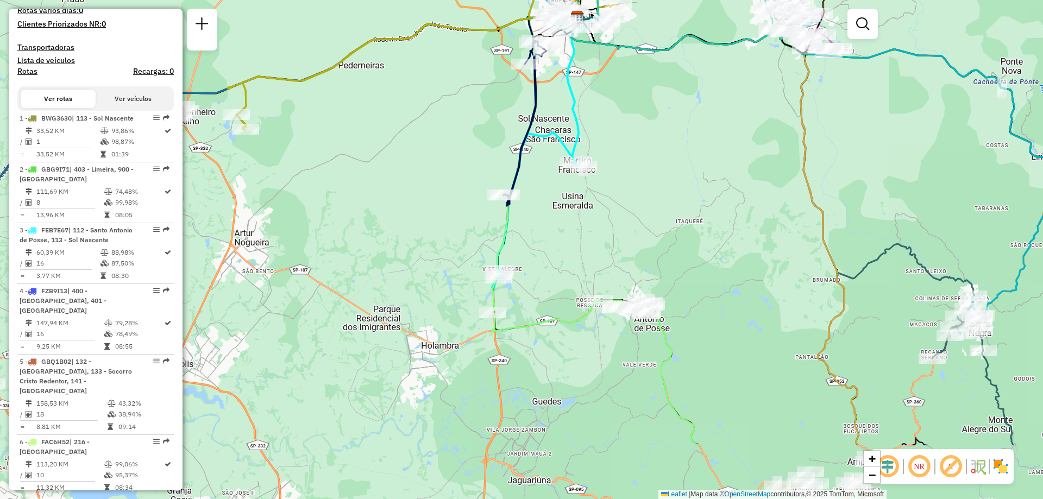
drag, startPoint x: 670, startPoint y: 368, endPoint x: 696, endPoint y: 265, distance: 107.0
click at [696, 265] on div "Janela de atendimento Grade de atendimento Capacidade Transportadoras Veículos …" at bounding box center [521, 249] width 1043 height 499
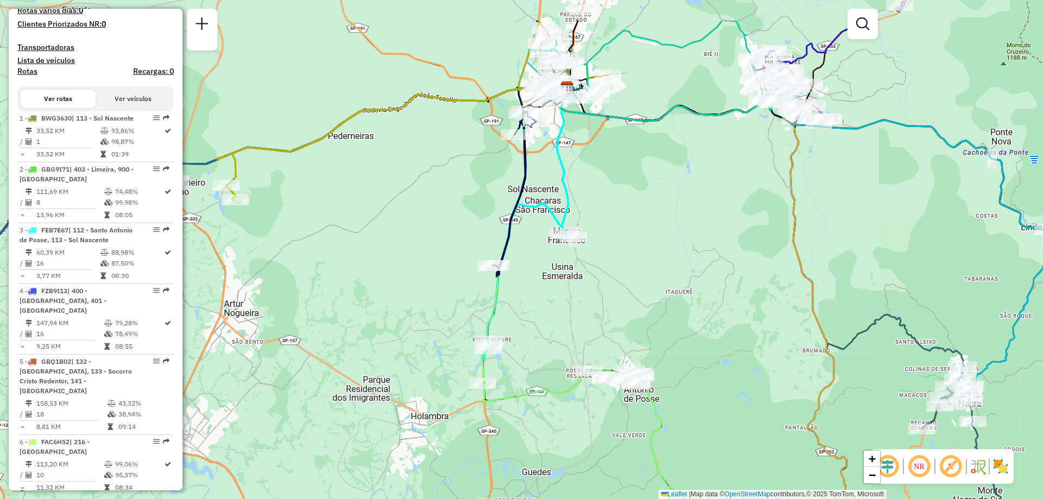
drag, startPoint x: 682, startPoint y: 270, endPoint x: 672, endPoint y: 341, distance: 71.4
click at [672, 341] on div "Janela de atendimento Grade de atendimento Capacidade Transportadoras Veículos …" at bounding box center [521, 249] width 1043 height 499
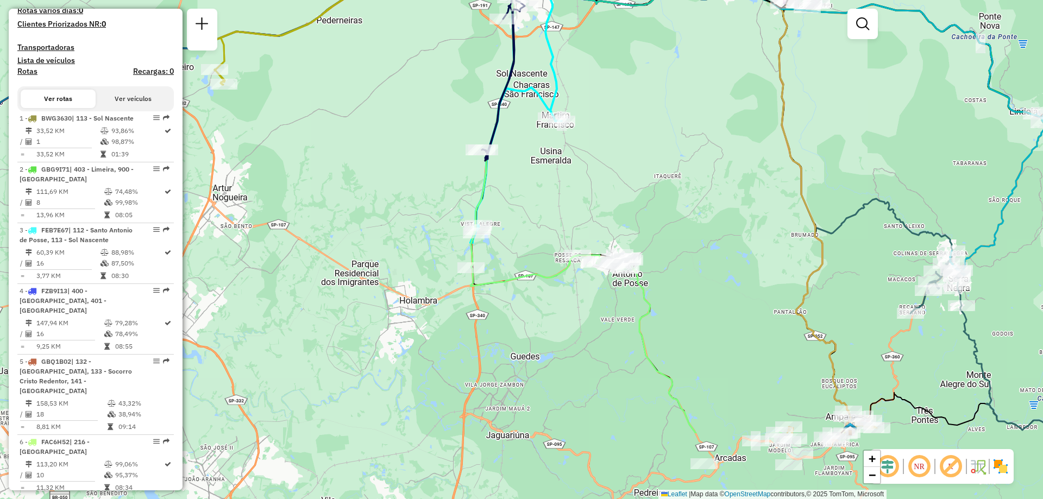
drag, startPoint x: 664, startPoint y: 347, endPoint x: 652, endPoint y: 231, distance: 116.2
click at [652, 231] on div "Janela de atendimento Grade de atendimento Capacidade Transportadoras Veículos …" at bounding box center [521, 249] width 1043 height 499
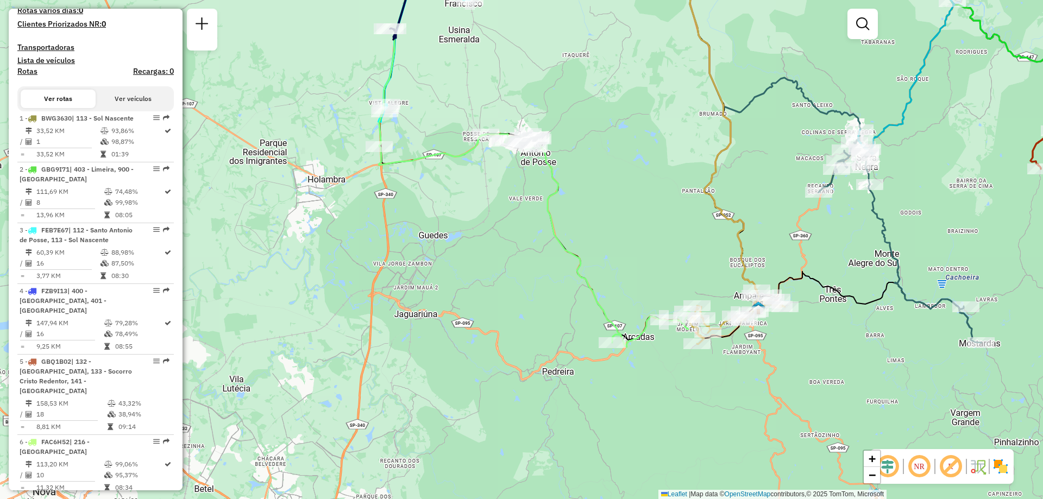
drag, startPoint x: 749, startPoint y: 356, endPoint x: 675, endPoint y: 259, distance: 122.0
click at [675, 259] on div "Janela de atendimento Grade de atendimento Capacidade Transportadoras Veículos …" at bounding box center [521, 249] width 1043 height 499
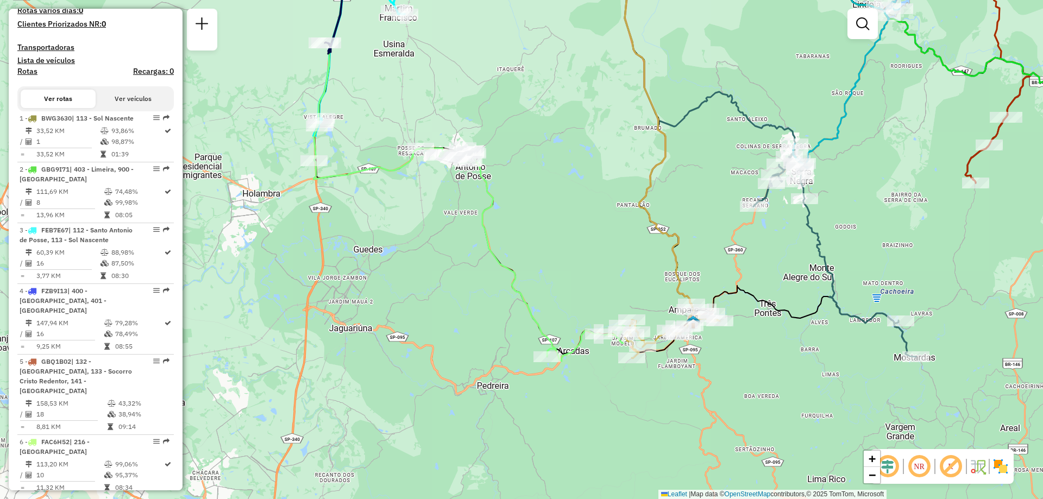
drag, startPoint x: 918, startPoint y: 361, endPoint x: 853, endPoint y: 375, distance: 66.7
click at [853, 375] on div "Janela de atendimento Grade de atendimento Capacidade Transportadoras Veículos …" at bounding box center [521, 249] width 1043 height 499
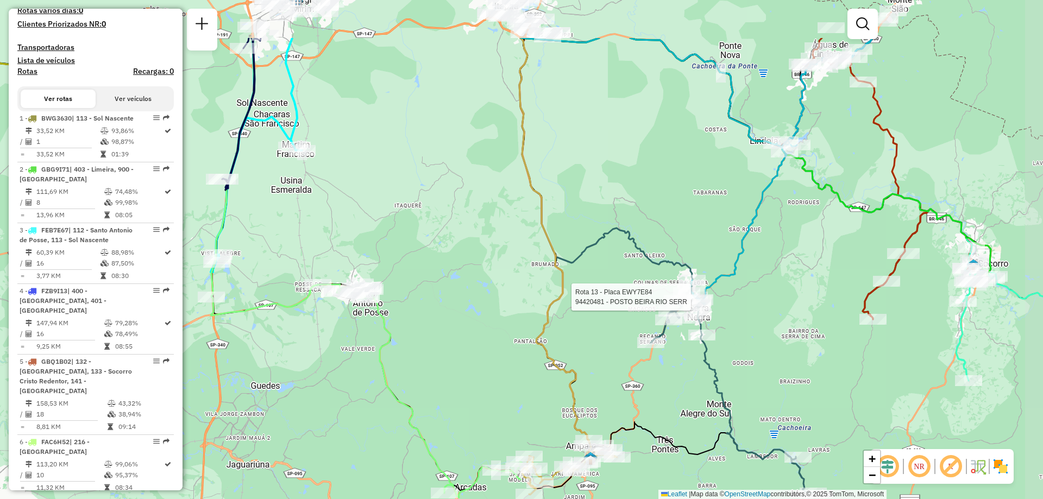
drag, startPoint x: 863, startPoint y: 165, endPoint x: 779, endPoint y: 253, distance: 121.4
click at [779, 253] on div "Rota 13 - Placa EWY7E84 94420481 - POSTO BEIRA RIO SERR Janela de atendimento G…" at bounding box center [521, 249] width 1043 height 499
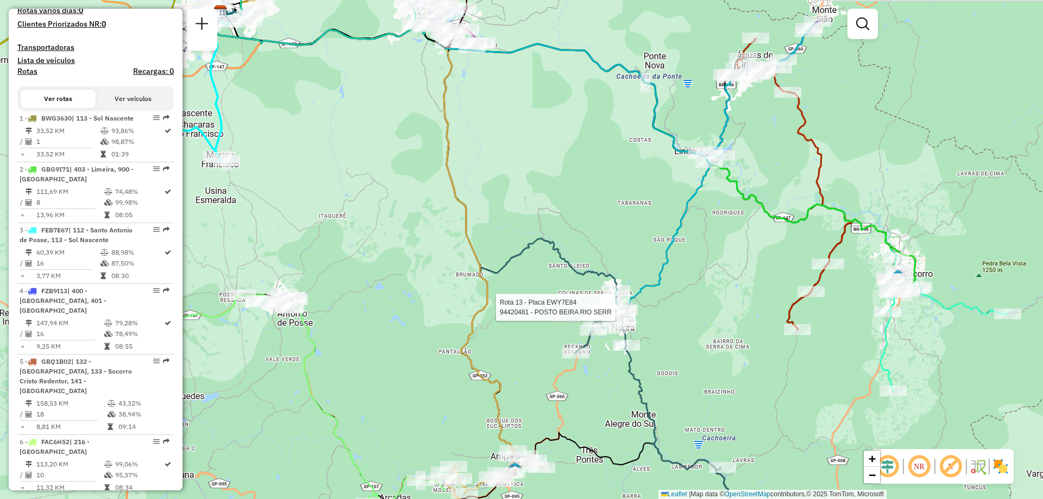
drag, startPoint x: 816, startPoint y: 198, endPoint x: 741, endPoint y: 209, distance: 76.3
click at [741, 209] on div "Rota 13 - Placa EWY7E84 94420481 - POSTO BEIRA RIO SERR Janela de atendimento G…" at bounding box center [521, 249] width 1043 height 499
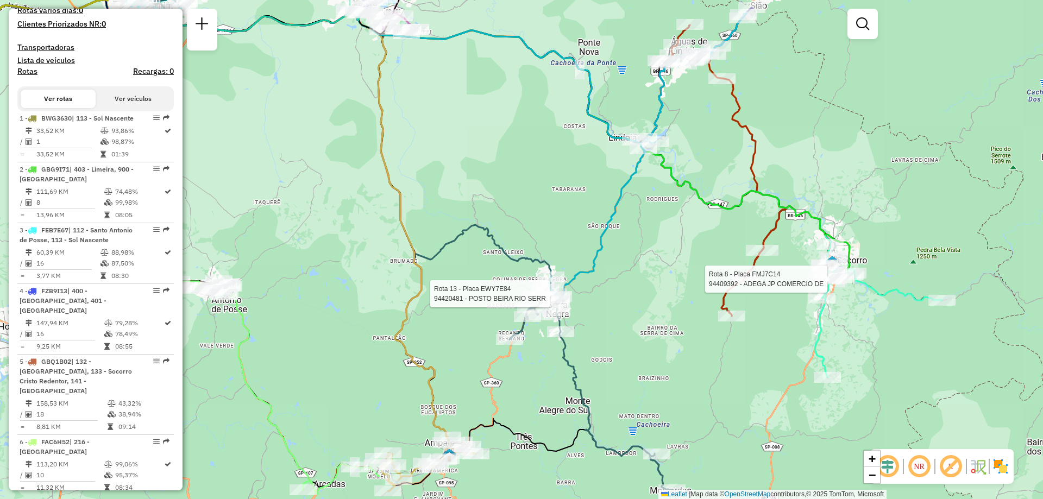
drag, startPoint x: 893, startPoint y: 299, endPoint x: 828, endPoint y: 285, distance: 66.7
click at [828, 285] on div at bounding box center [830, 279] width 33 height 11
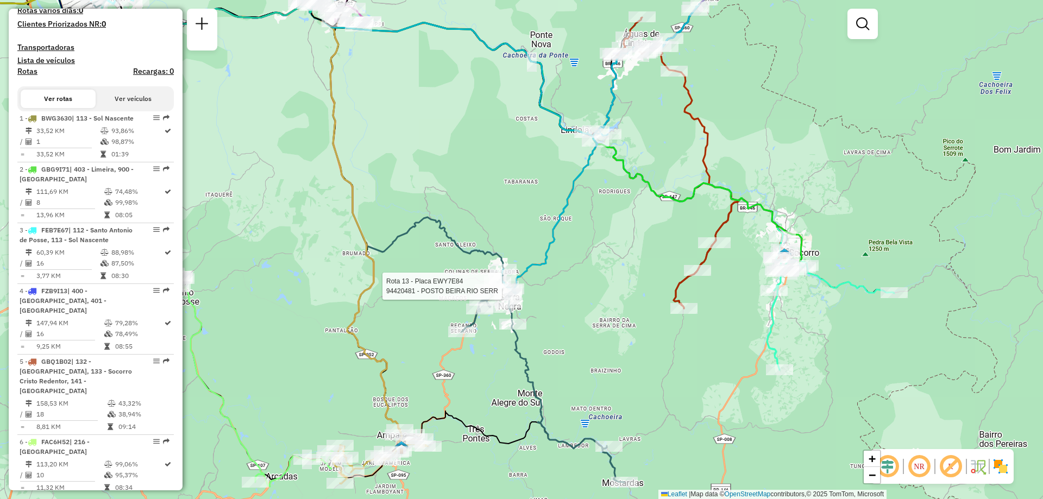
drag, startPoint x: 919, startPoint y: 218, endPoint x: 865, endPoint y: 211, distance: 54.3
click at [865, 211] on div "Rota 13 - Placa EWY7E84 94420481 - POSTO BEIRA RIO SERR Janela de atendimento G…" at bounding box center [521, 249] width 1043 height 499
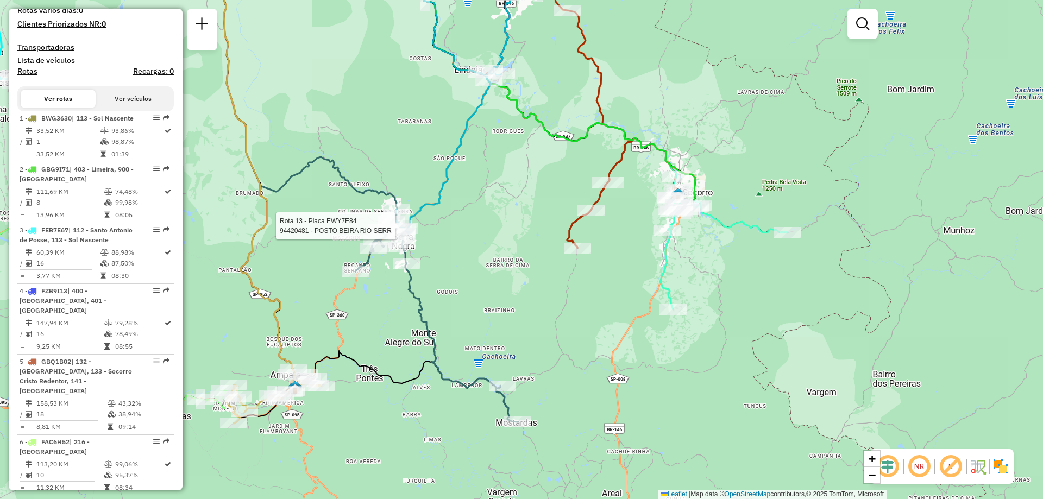
drag, startPoint x: 785, startPoint y: 203, endPoint x: 719, endPoint y: 130, distance: 98.8
click at [719, 130] on div "Rota 13 - Placa EWY7E84 94420481 - POSTO BEIRA RIO SERR Janela de atendimento G…" at bounding box center [521, 249] width 1043 height 499
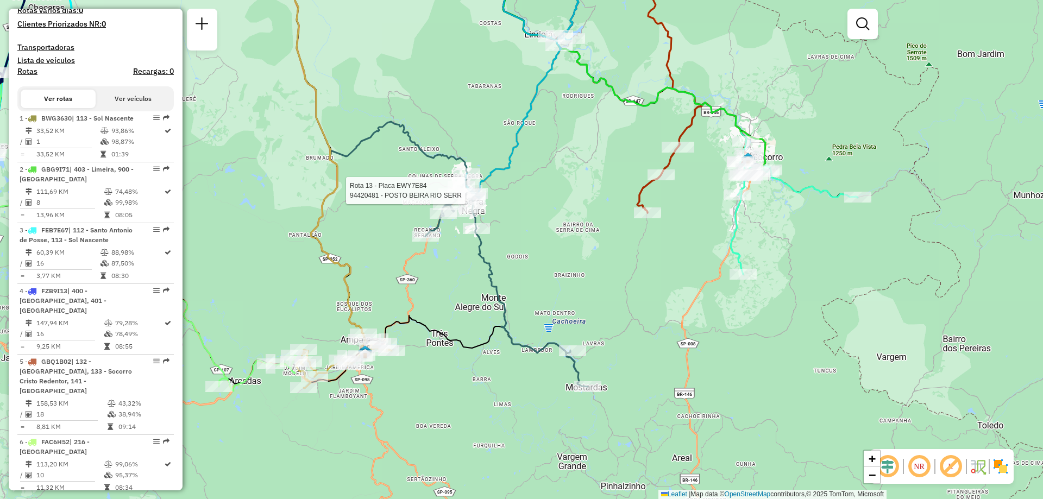
drag, startPoint x: 545, startPoint y: 257, endPoint x: 615, endPoint y: 222, distance: 78.5
click at [615, 222] on div "Rota 13 - Placa EWY7E84 94420481 - POSTO BEIRA RIO SERR Janela de atendimento G…" at bounding box center [521, 249] width 1043 height 499
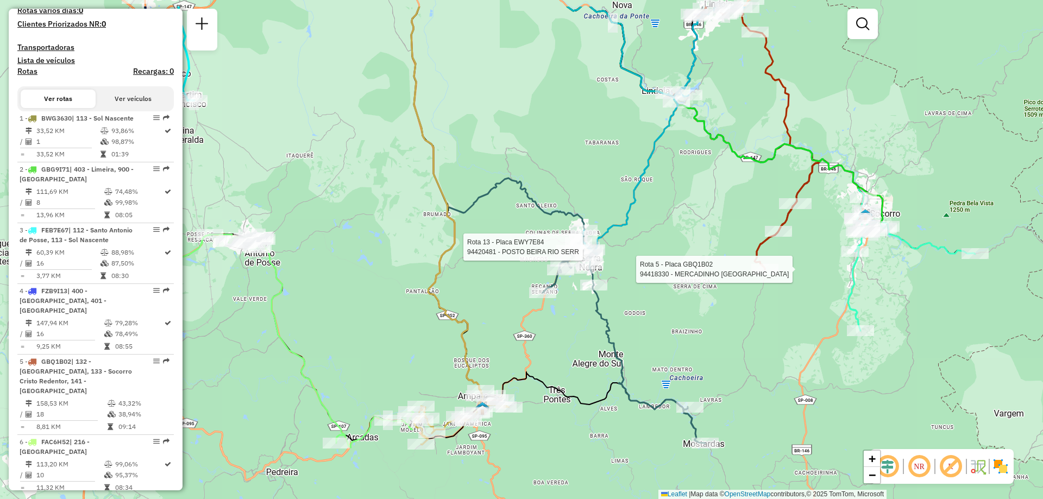
drag, startPoint x: 481, startPoint y: 215, endPoint x: 603, endPoint y: 273, distance: 134.8
click at [603, 269] on div at bounding box center [589, 264] width 27 height 11
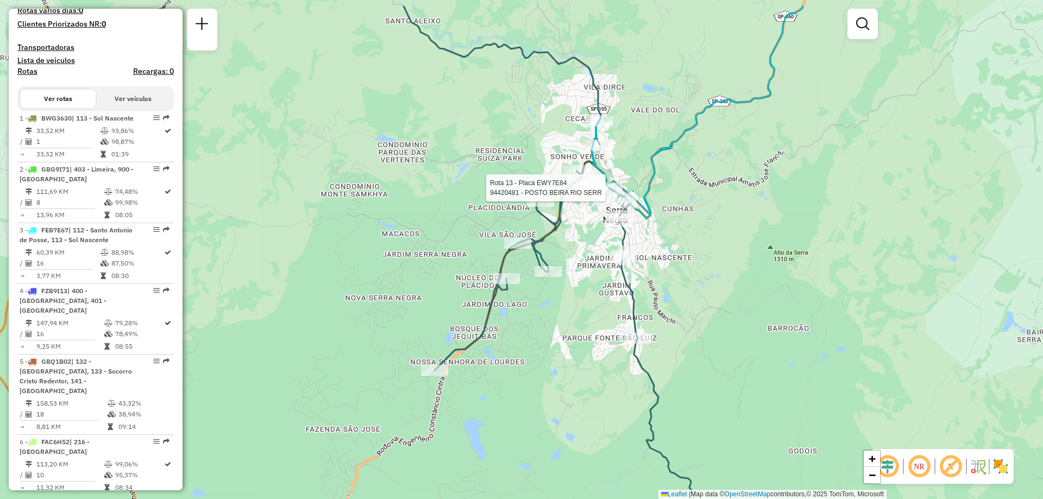
drag, startPoint x: 724, startPoint y: 221, endPoint x: 681, endPoint y: 282, distance: 74.9
click at [681, 282] on div "Rota 13 - Placa EWY7E84 94420481 - POSTO BEIRA RIO SERR Rota 5 - Placa GBQ1B02 …" at bounding box center [521, 249] width 1043 height 499
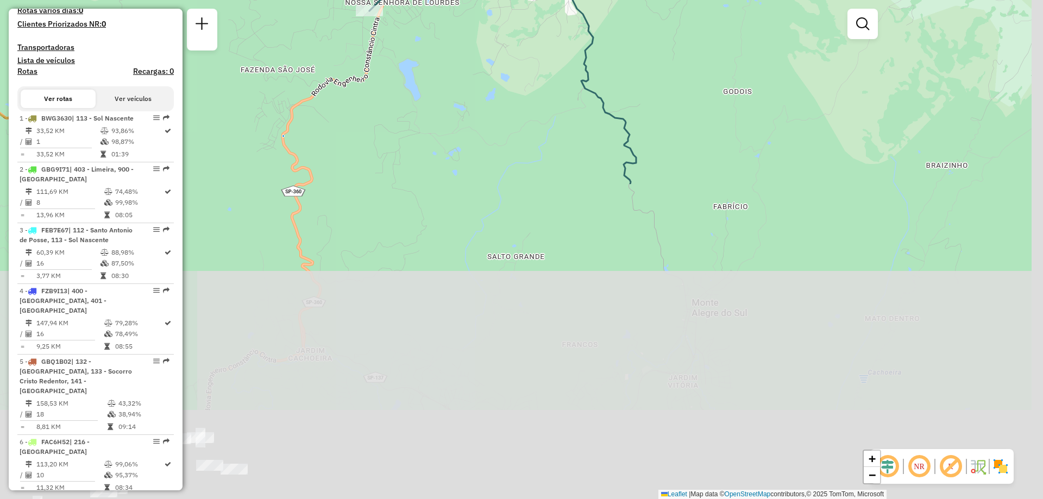
drag, startPoint x: 651, startPoint y: 299, endPoint x: 620, endPoint y: 70, distance: 230.7
click at [620, 70] on div "Rota 13 - Placa EWY7E84 94420481 - POSTO BEIRA RIO SERR Rota 5 - Placa GBQ1B02 …" at bounding box center [521, 249] width 1043 height 499
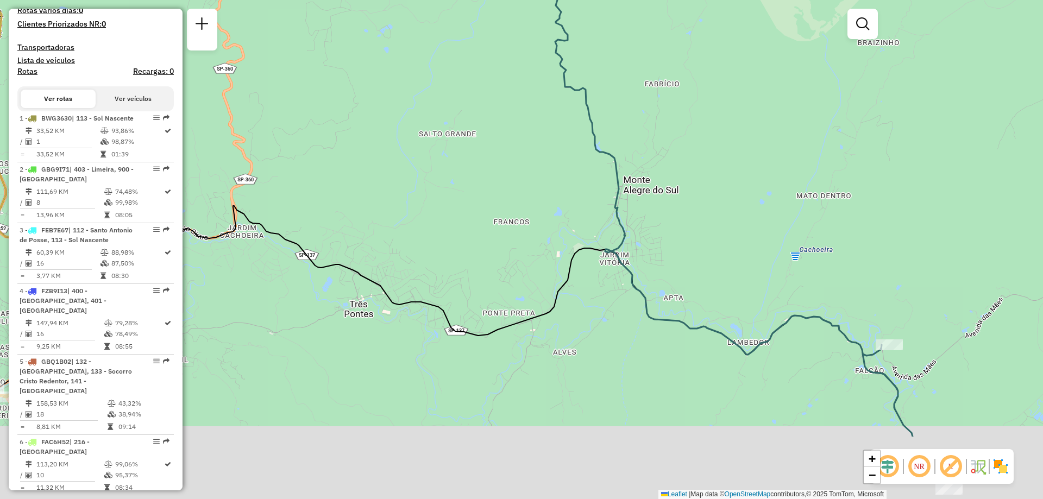
drag, startPoint x: 761, startPoint y: 239, endPoint x: 694, endPoint y: 127, distance: 131.1
click at [694, 127] on div "Rota 13 - Placa EWY7E84 94420481 - POSTO BEIRA RIO SERR Rota 5 - Placa GBQ1B02 …" at bounding box center [521, 249] width 1043 height 499
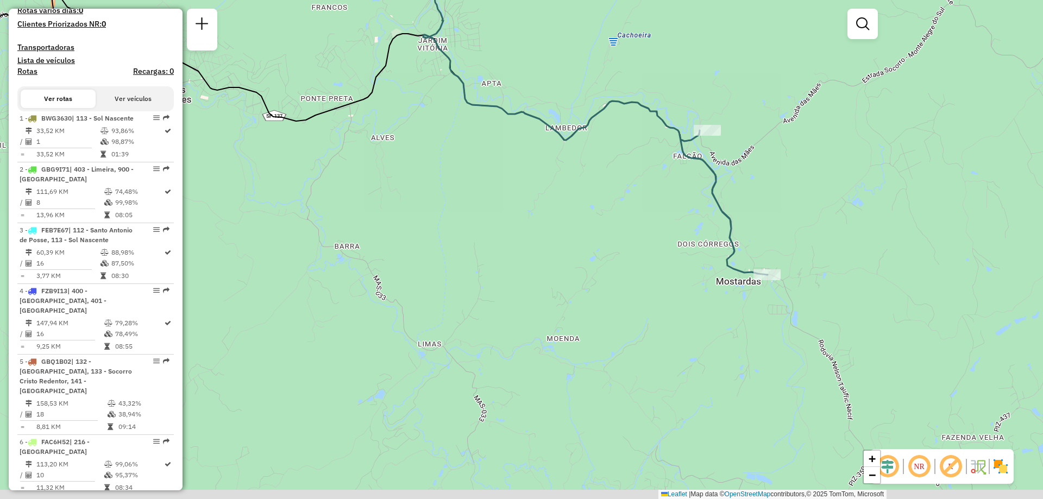
drag, startPoint x: 841, startPoint y: 306, endPoint x: 684, endPoint y: 139, distance: 229.4
click at [684, 139] on icon at bounding box center [549, 4] width 437 height 539
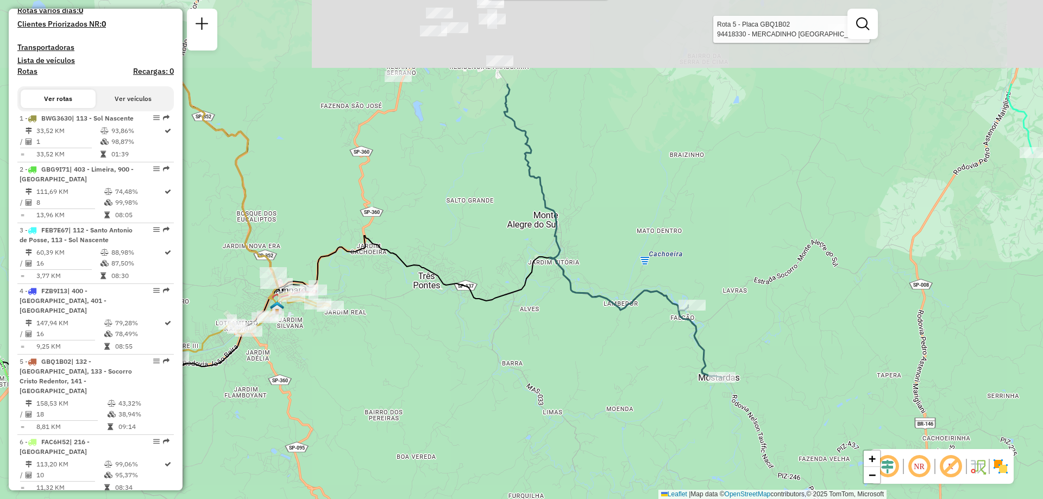
drag, startPoint x: 703, startPoint y: 152, endPoint x: 687, endPoint y: 284, distance: 133.5
click at [687, 284] on div "Rota 13 - Placa EWY7E84 94420481 - POSTO BEIRA RIO SERR Rota 5 - Placa GBQ1B02 …" at bounding box center [521, 249] width 1043 height 499
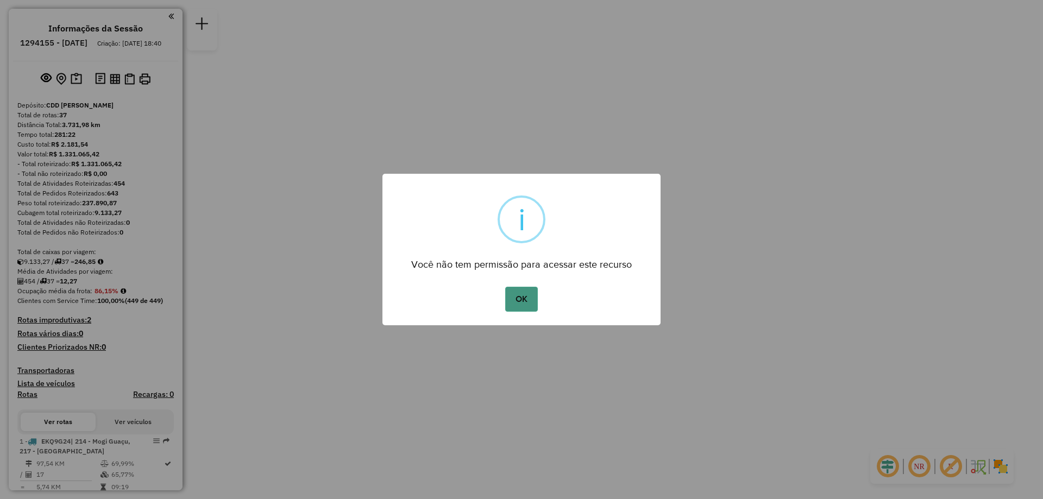
click at [523, 302] on button "OK" at bounding box center [521, 299] width 32 height 25
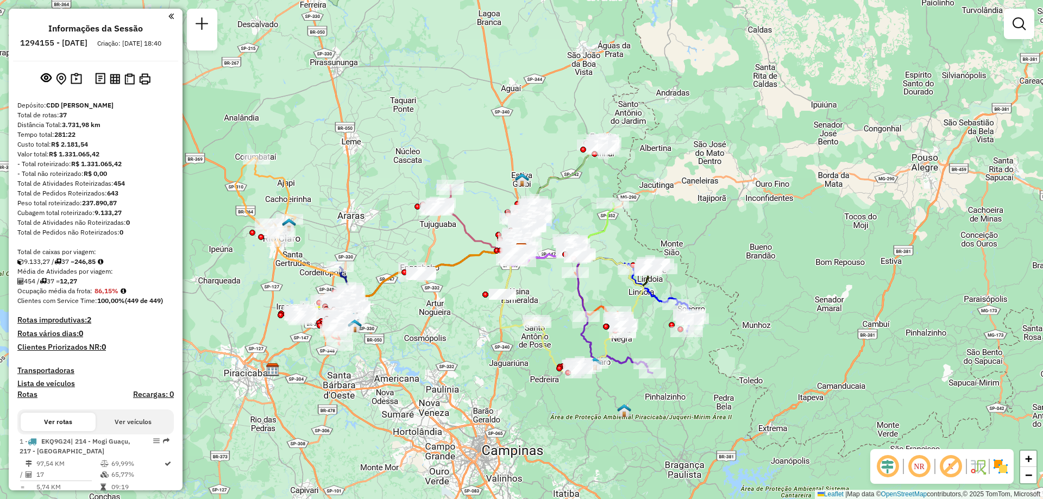
scroll to position [54, 0]
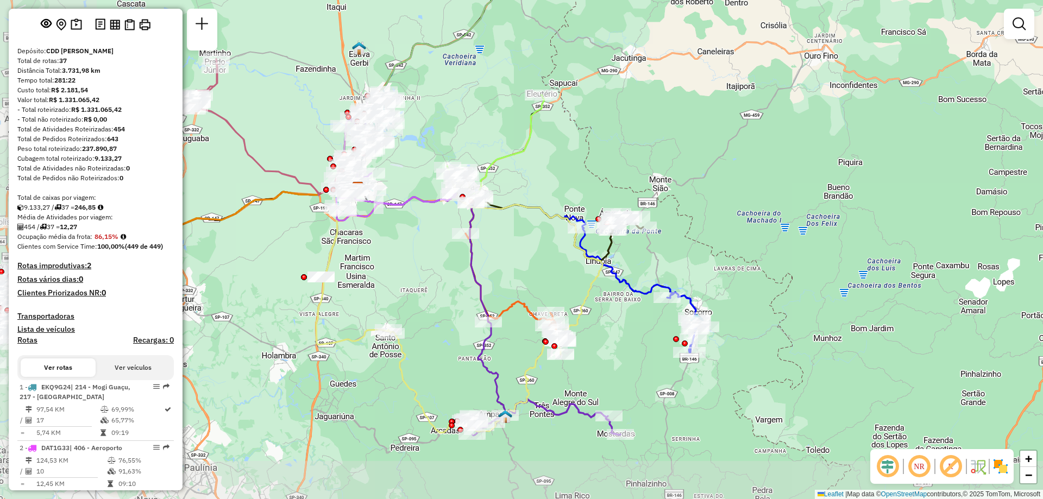
drag, startPoint x: 596, startPoint y: 273, endPoint x: 796, endPoint y: 204, distance: 210.9
click at [796, 204] on div "Janela de atendimento Grade de atendimento Capacidade Transportadoras Veículos …" at bounding box center [521, 249] width 1043 height 499
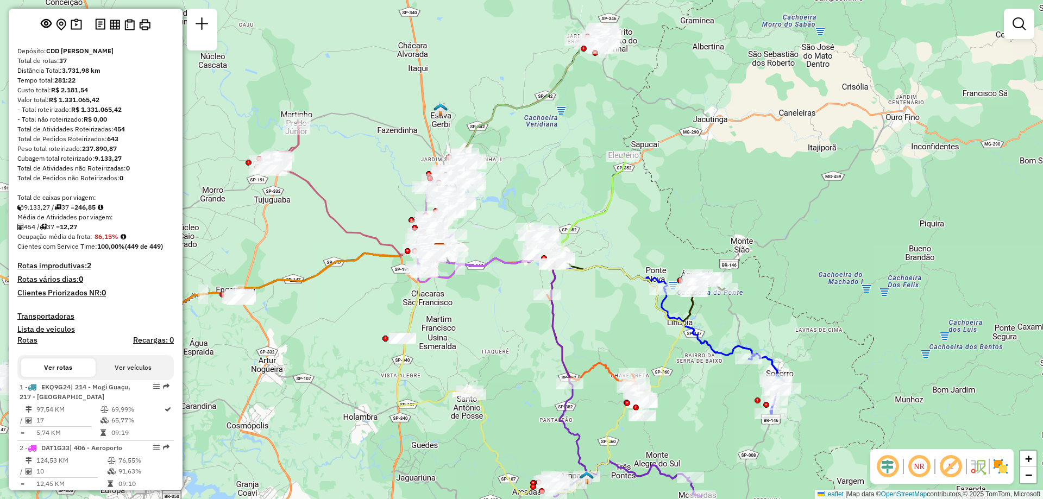
drag, startPoint x: 683, startPoint y: 136, endPoint x: 765, endPoint y: 197, distance: 102.0
click at [765, 197] on div "Janela de atendimento Grade de atendimento Capacidade Transportadoras Veículos …" at bounding box center [521, 249] width 1043 height 499
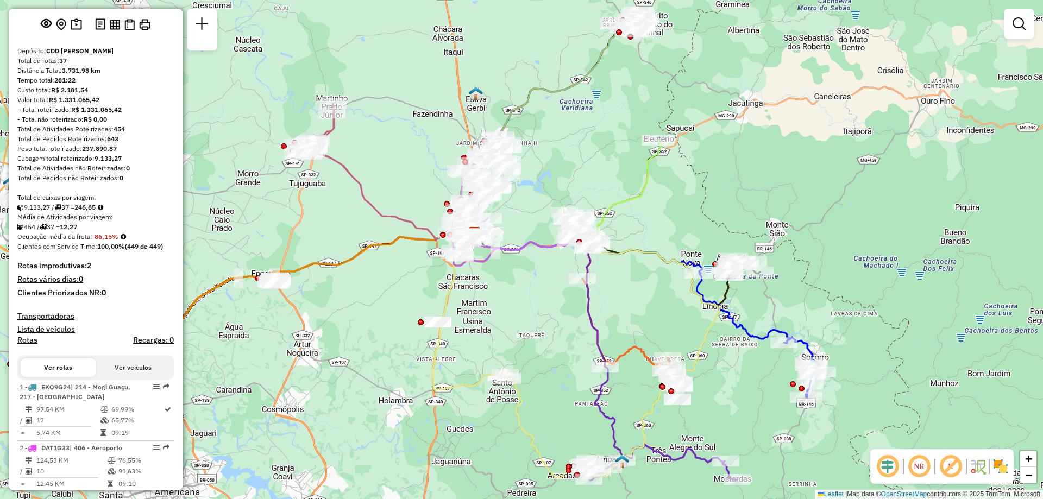
drag, startPoint x: 805, startPoint y: 241, endPoint x: 840, endPoint y: 224, distance: 38.9
click at [840, 224] on div "Janela de atendimento Grade de atendimento Capacidade Transportadoras Veículos …" at bounding box center [521, 249] width 1043 height 499
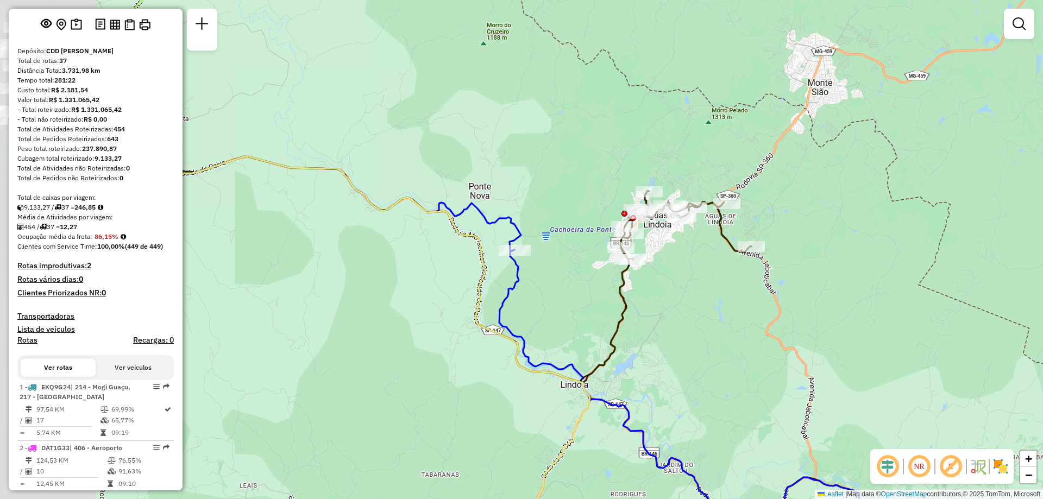
drag, startPoint x: 382, startPoint y: 285, endPoint x: 625, endPoint y: 291, distance: 242.8
click at [625, 291] on icon at bounding box center [442, 267] width 618 height 231
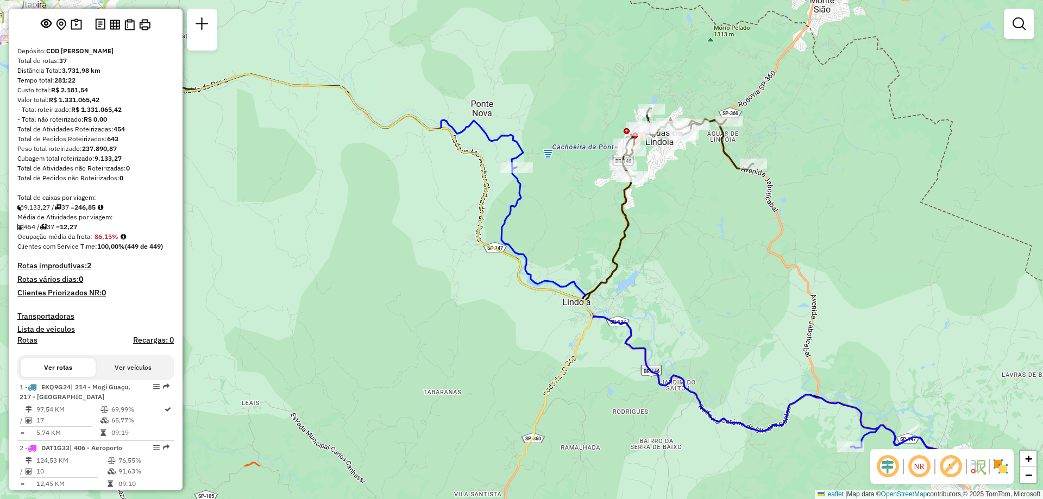
drag, startPoint x: 586, startPoint y: 304, endPoint x: 583, endPoint y: 222, distance: 82.6
click at [583, 222] on div "Janela de atendimento Grade de atendimento Capacidade Transportadoras Veículos …" at bounding box center [521, 249] width 1043 height 499
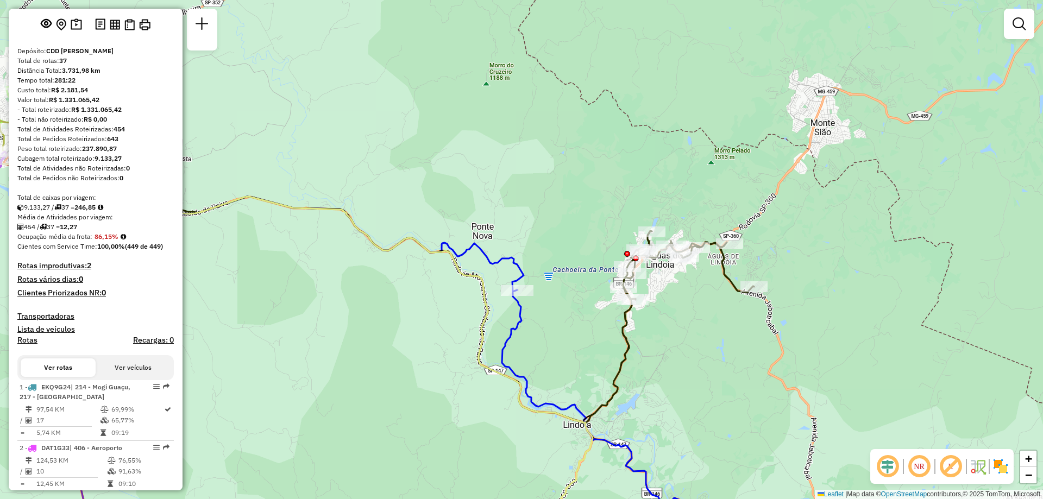
drag, startPoint x: 631, startPoint y: 243, endPoint x: 638, endPoint y: 363, distance: 120.2
click at [632, 366] on div "Janela de atendimento Grade de atendimento Capacidade Transportadoras Veículos …" at bounding box center [521, 249] width 1043 height 499
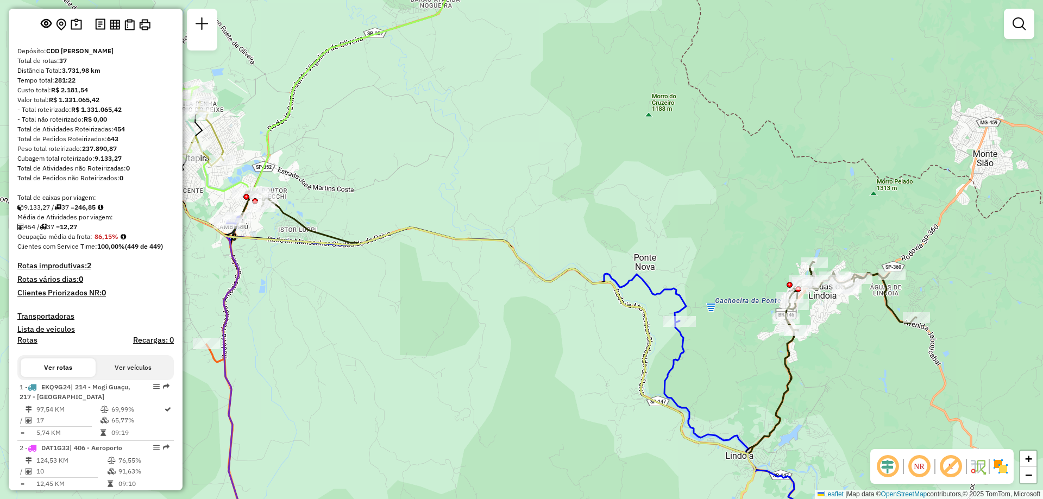
drag, startPoint x: 301, startPoint y: 199, endPoint x: 463, endPoint y: 230, distance: 164.8
click at [463, 230] on div "Janela de atendimento Grade de atendimento Capacidade Transportadoras Veículos …" at bounding box center [521, 249] width 1043 height 499
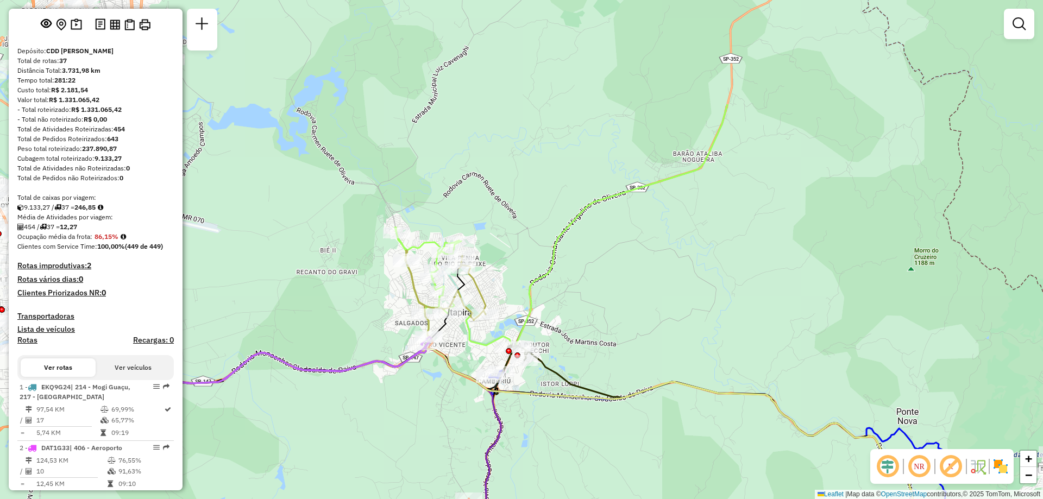
drag, startPoint x: 274, startPoint y: 254, endPoint x: 537, endPoint y: 408, distance: 304.8
click at [537, 408] on div "Janela de atendimento Grade de atendimento Capacidade Transportadoras Veículos …" at bounding box center [521, 249] width 1043 height 499
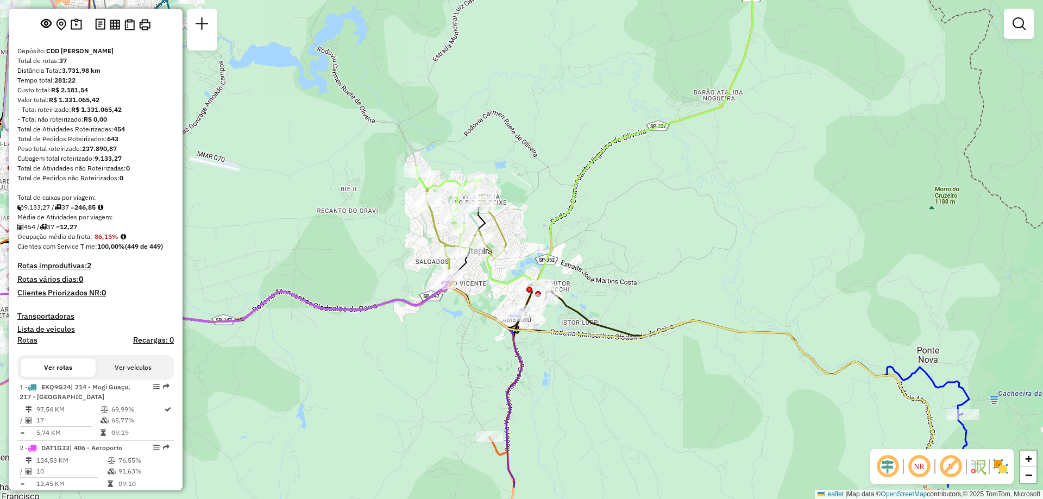
drag, startPoint x: 645, startPoint y: 309, endPoint x: 671, endPoint y: 248, distance: 65.7
click at [671, 248] on div "Janela de atendimento Grade de atendimento Capacidade Transportadoras Veículos …" at bounding box center [521, 249] width 1043 height 499
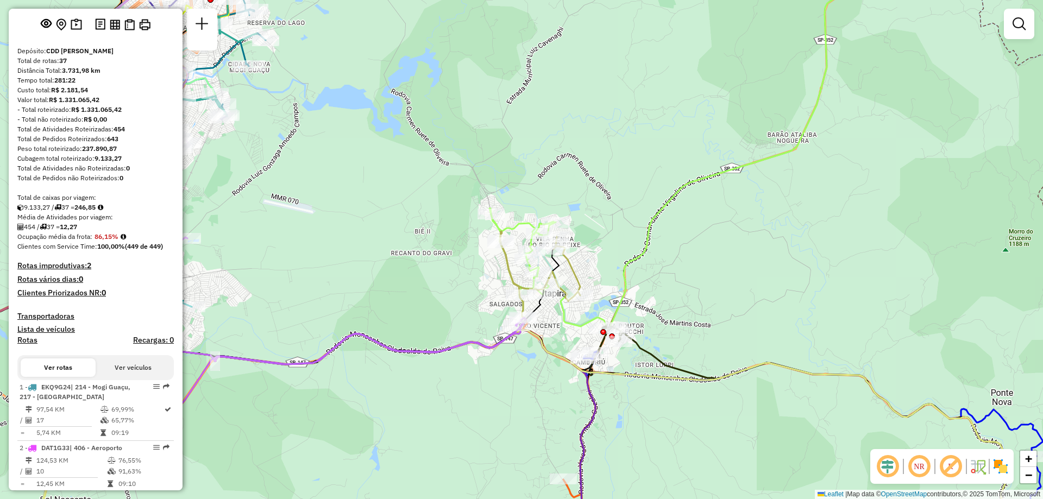
drag, startPoint x: 599, startPoint y: 261, endPoint x: 667, endPoint y: 305, distance: 81.2
click at [667, 305] on div "Janela de atendimento Grade de atendimento Capacidade Transportadoras Veículos …" at bounding box center [521, 249] width 1043 height 499
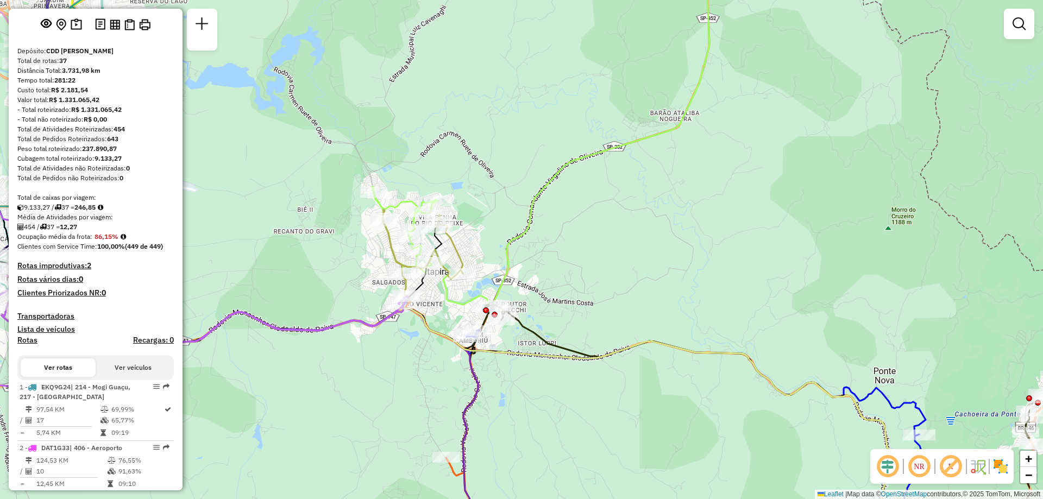
drag, startPoint x: 789, startPoint y: 303, endPoint x: 697, endPoint y: 295, distance: 91.6
click at [697, 295] on div "Janela de atendimento Grade de atendimento Capacidade Transportadoras Veículos …" at bounding box center [521, 249] width 1043 height 499
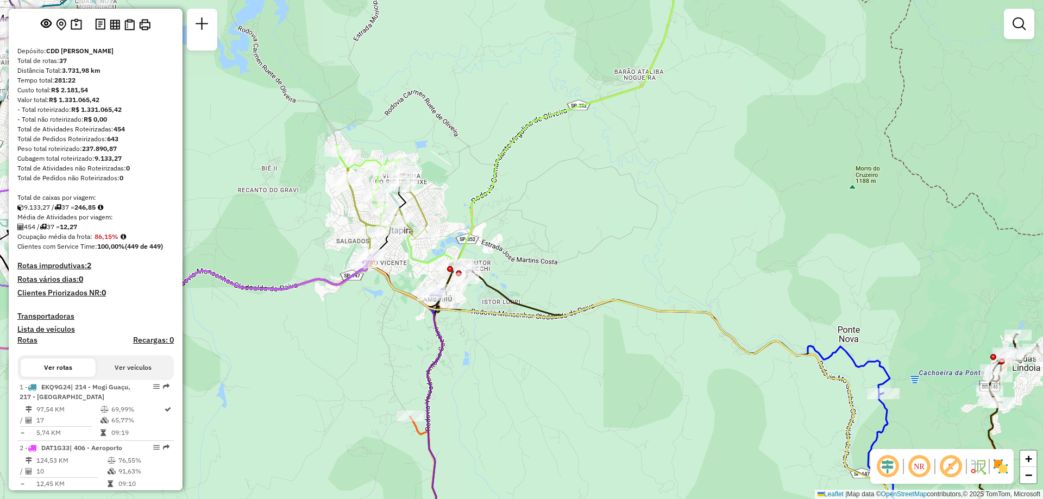
drag, startPoint x: 697, startPoint y: 295, endPoint x: 661, endPoint y: 254, distance: 55.0
click at [661, 254] on div "Janela de atendimento Grade de atendimento Capacidade Transportadoras Veículos …" at bounding box center [521, 249] width 1043 height 499
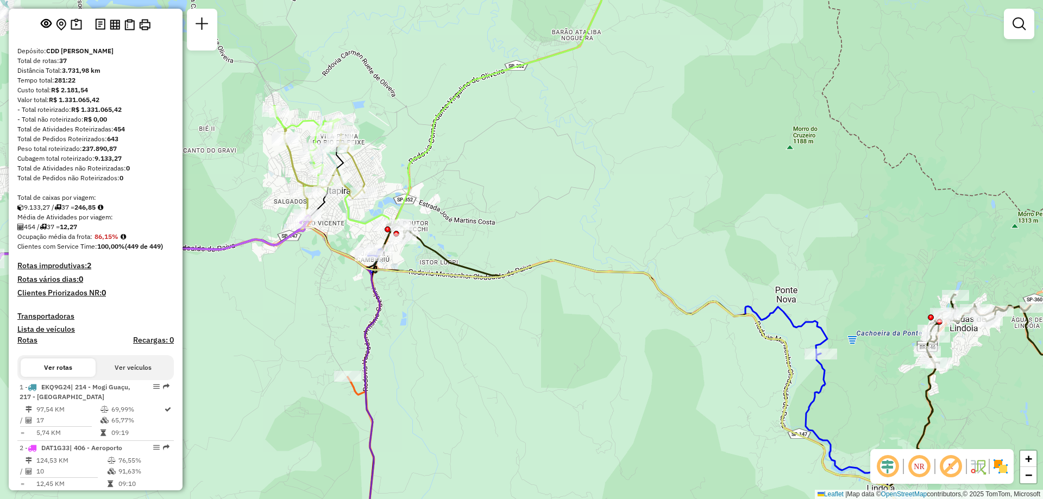
drag, startPoint x: 669, startPoint y: 261, endPoint x: 607, endPoint y: 222, distance: 73.5
click at [607, 222] on div "Janela de atendimento Grade de atendimento Capacidade Transportadoras Veículos …" at bounding box center [521, 249] width 1043 height 499
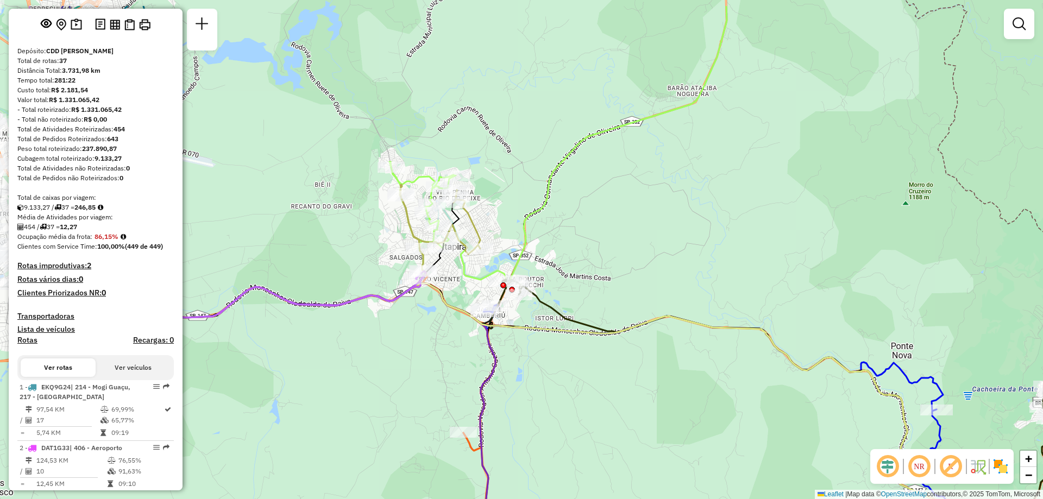
drag, startPoint x: 501, startPoint y: 198, endPoint x: 628, endPoint y: 259, distance: 140.7
click at [628, 259] on div "Janela de atendimento Grade de atendimento Capacidade Transportadoras Veículos …" at bounding box center [521, 249] width 1043 height 499
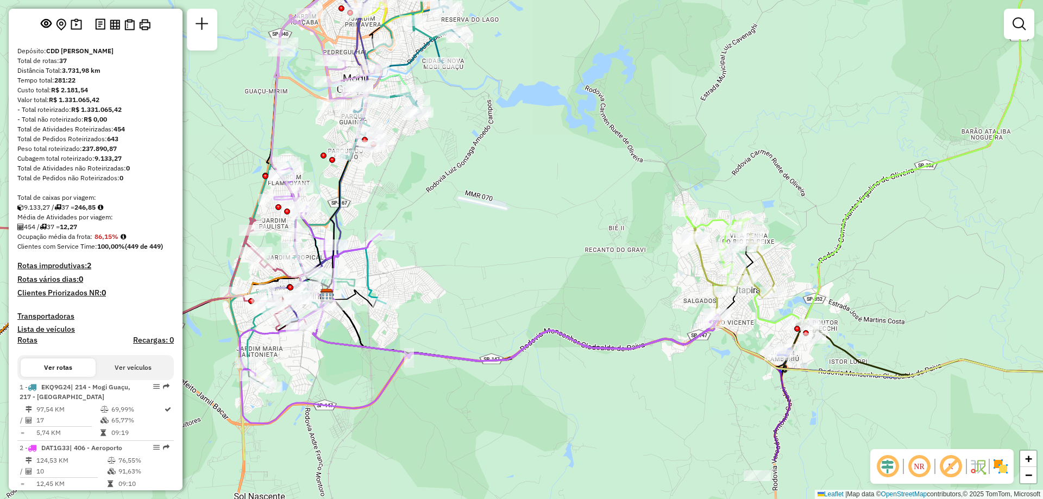
drag, startPoint x: 289, startPoint y: 418, endPoint x: 295, endPoint y: 347, distance: 72.0
click at [295, 347] on div "Janela de atendimento Grade de atendimento Capacidade Transportadoras Veículos …" at bounding box center [521, 249] width 1043 height 499
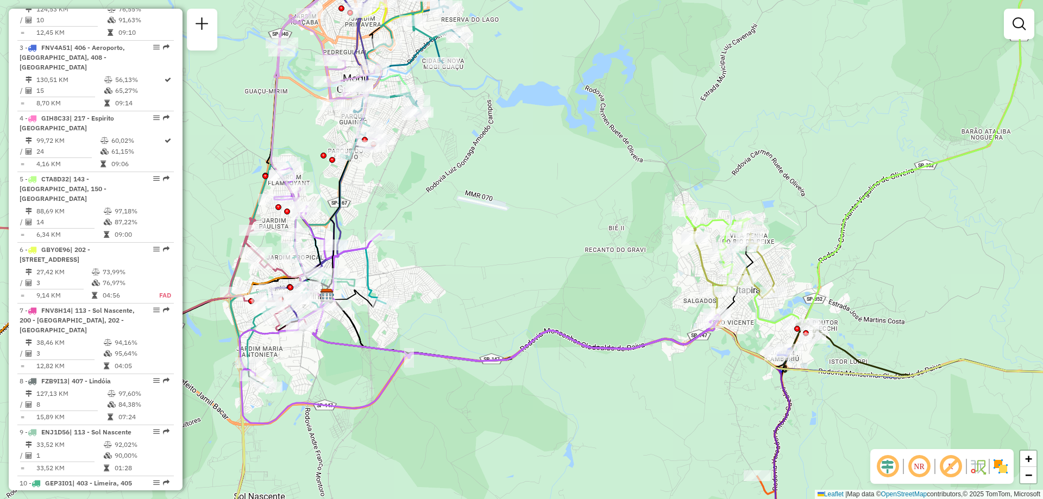
scroll to position [2292, 0]
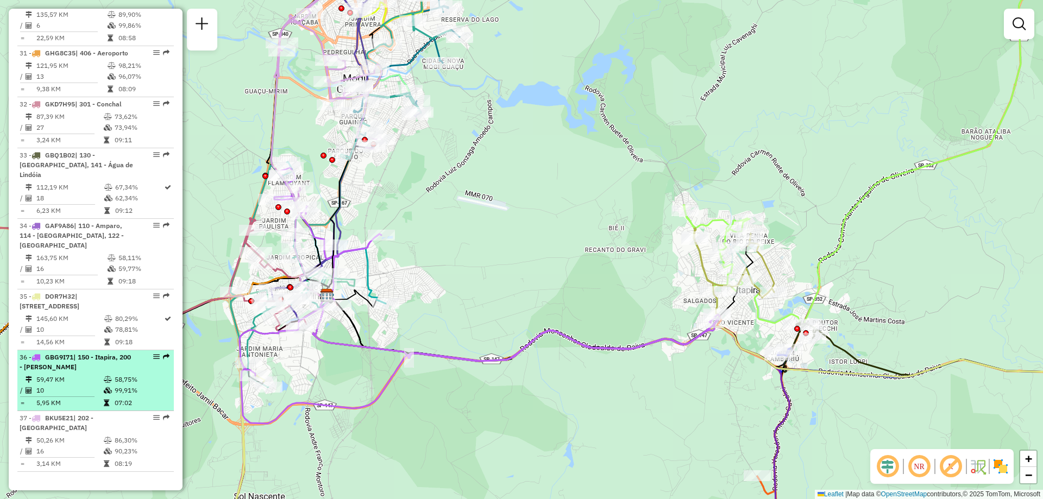
click at [153, 358] on em at bounding box center [156, 357] width 7 height 7
select select "**********"
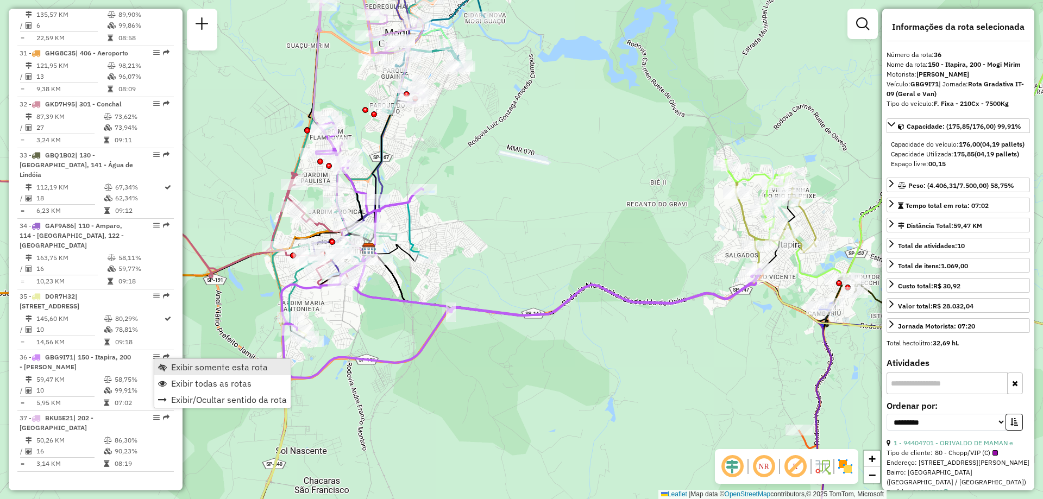
click at [174, 364] on span "Exibir somente esta rota" at bounding box center [219, 367] width 97 height 9
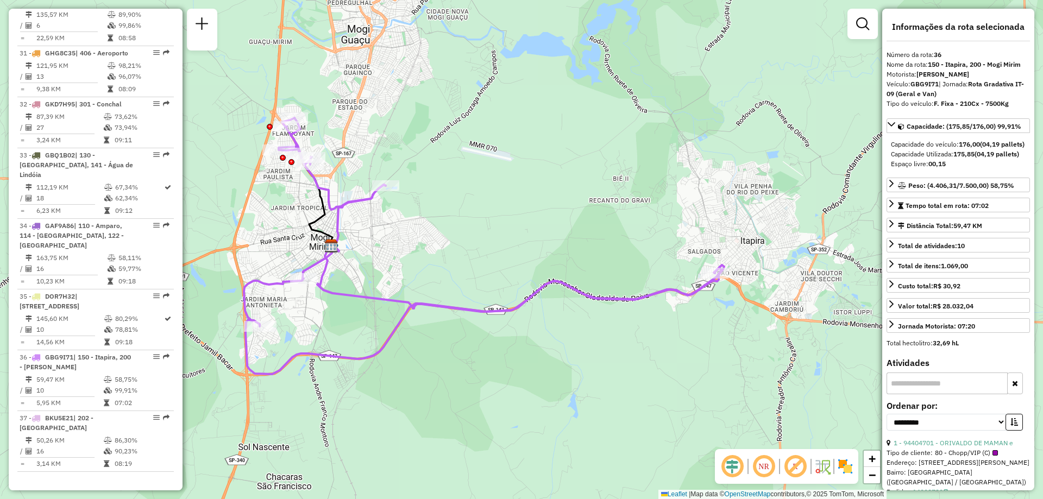
drag, startPoint x: 575, startPoint y: 229, endPoint x: 536, endPoint y: 223, distance: 39.5
click at [536, 223] on div "Janela de atendimento Grade de atendimento Capacidade Transportadoras Veículos …" at bounding box center [521, 249] width 1043 height 499
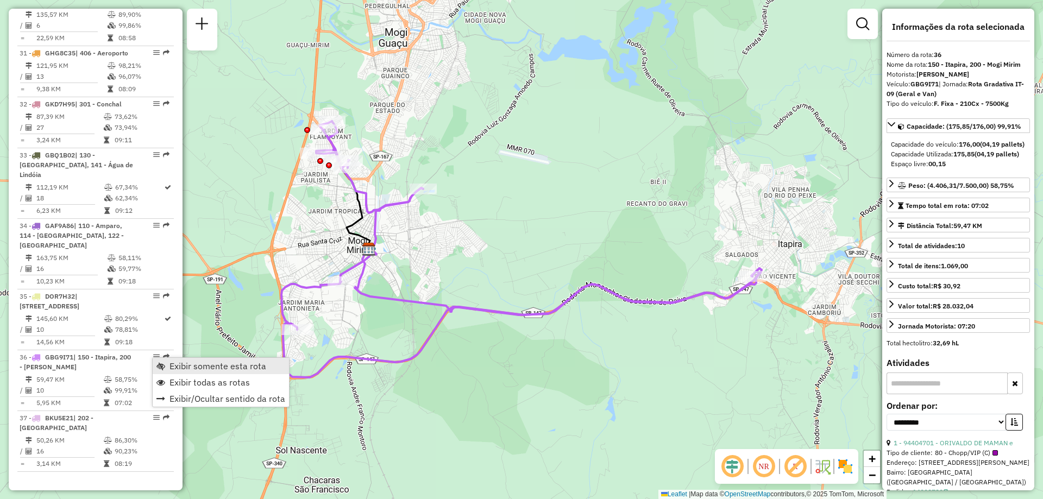
click at [167, 366] on link "Exibir somente esta rota" at bounding box center [221, 366] width 136 height 16
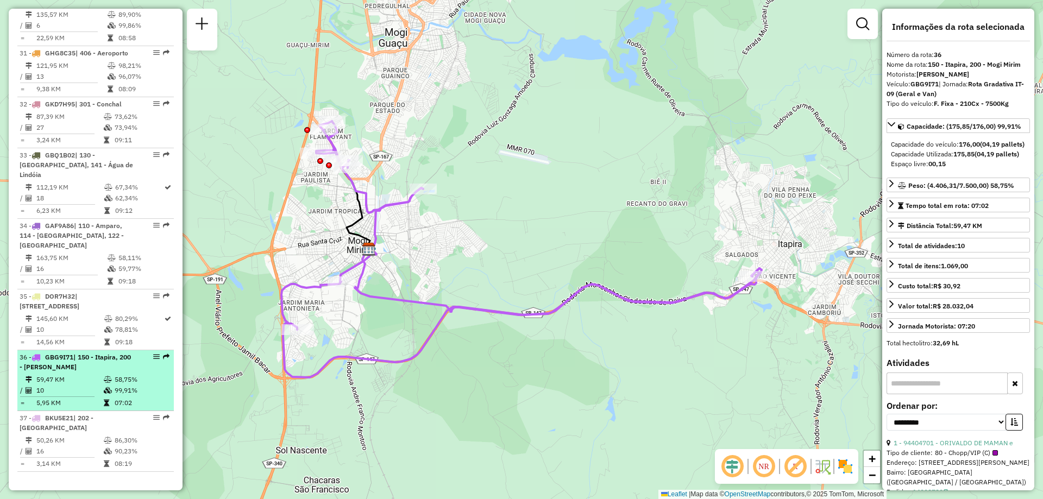
drag, startPoint x: 146, startPoint y: 355, endPoint x: 152, endPoint y: 356, distance: 6.1
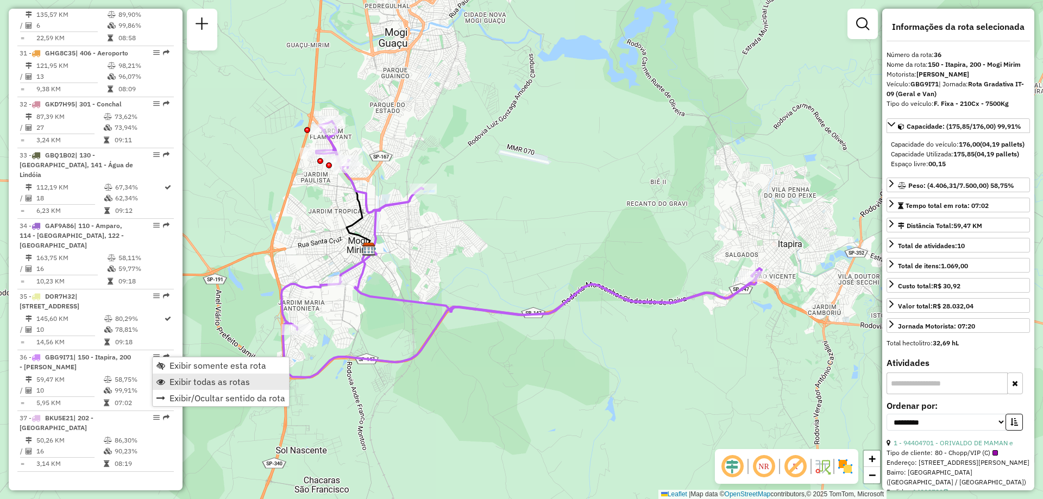
click at [166, 380] on link "Exibir todas as rotas" at bounding box center [221, 382] width 136 height 16
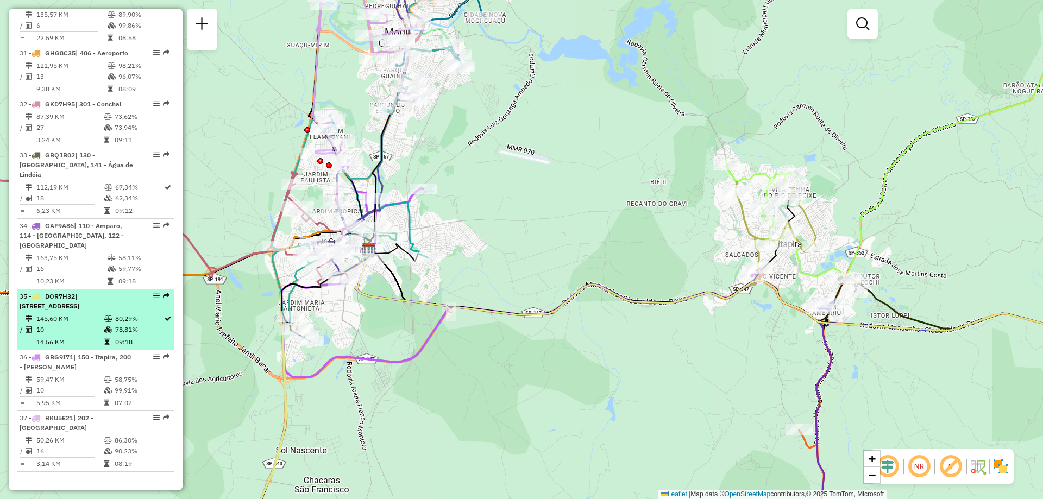
select select "**********"
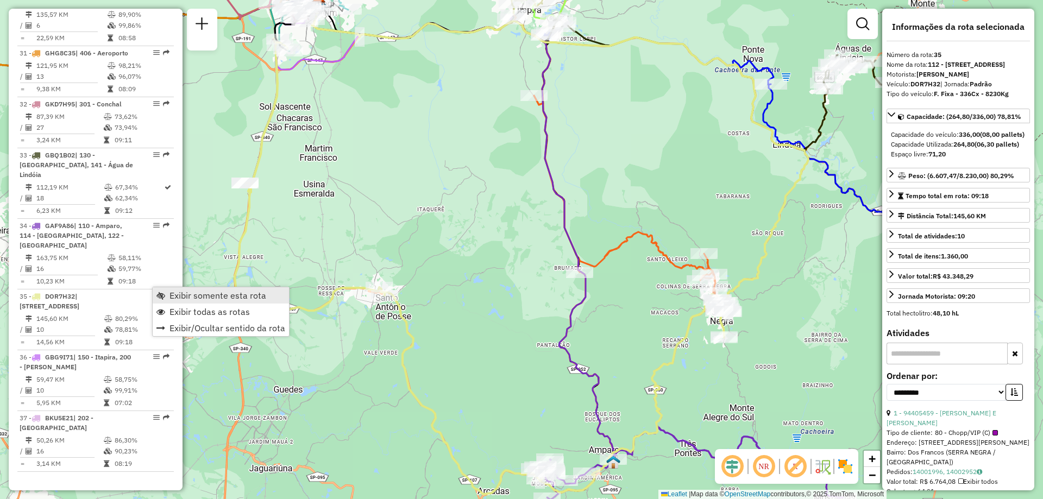
click at [171, 298] on span "Exibir somente esta rota" at bounding box center [217, 295] width 97 height 9
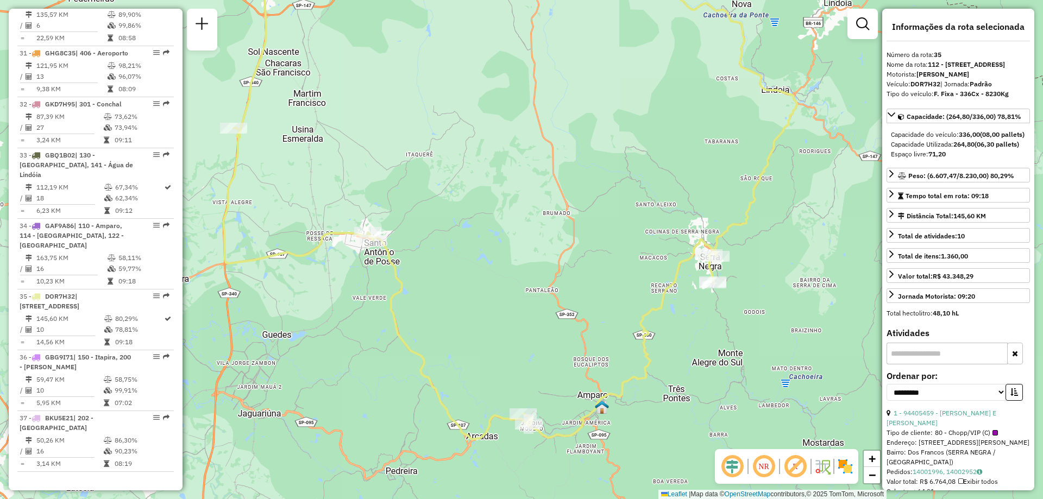
drag, startPoint x: 437, startPoint y: 270, endPoint x: 431, endPoint y: 216, distance: 54.2
click at [431, 216] on div "Janela de atendimento Grade de atendimento Capacidade Transportadoras Veículos …" at bounding box center [521, 249] width 1043 height 499
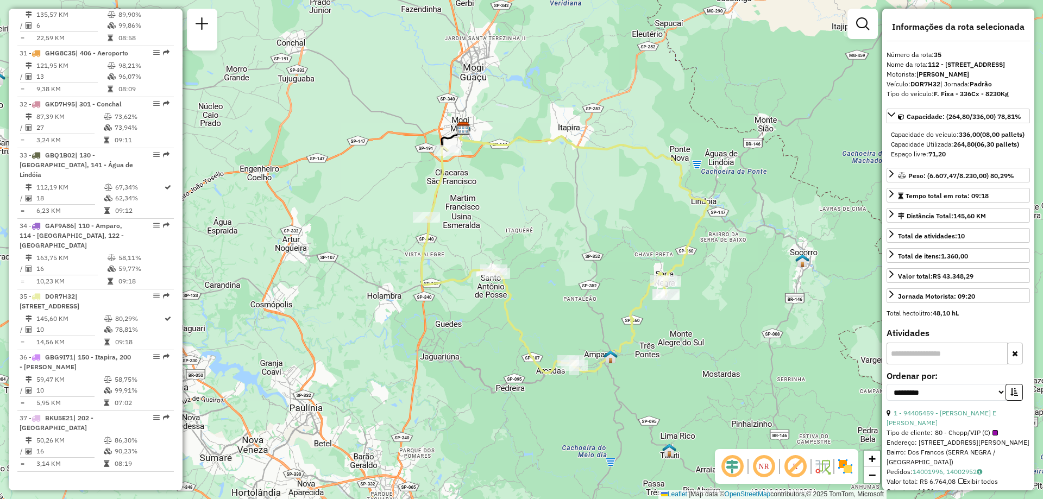
drag, startPoint x: 632, startPoint y: 216, endPoint x: 582, endPoint y: 216, distance: 50.0
click at [582, 216] on div "Janela de atendimento Grade de atendimento Capacidade Transportadoras Veículos …" at bounding box center [521, 249] width 1043 height 499
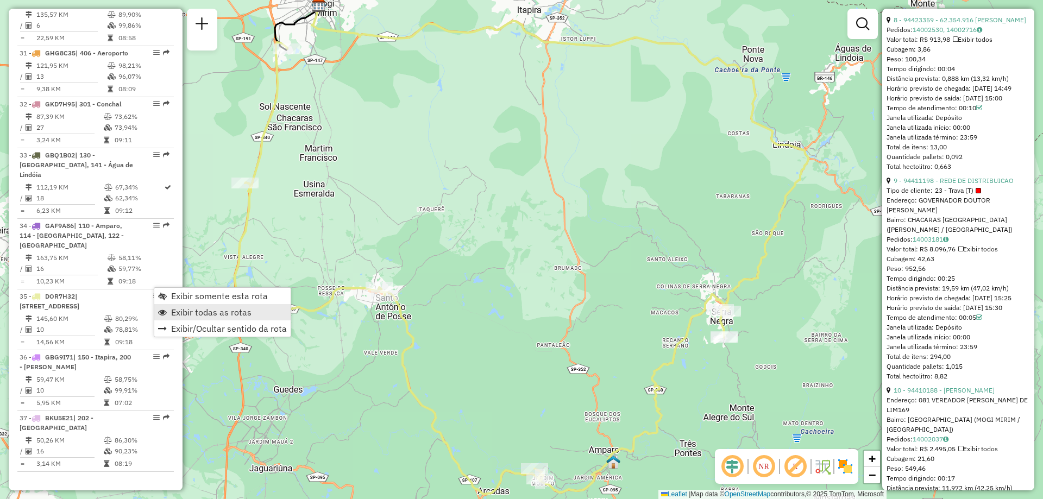
click at [174, 310] on span "Exibir todas as rotas" at bounding box center [211, 312] width 80 height 9
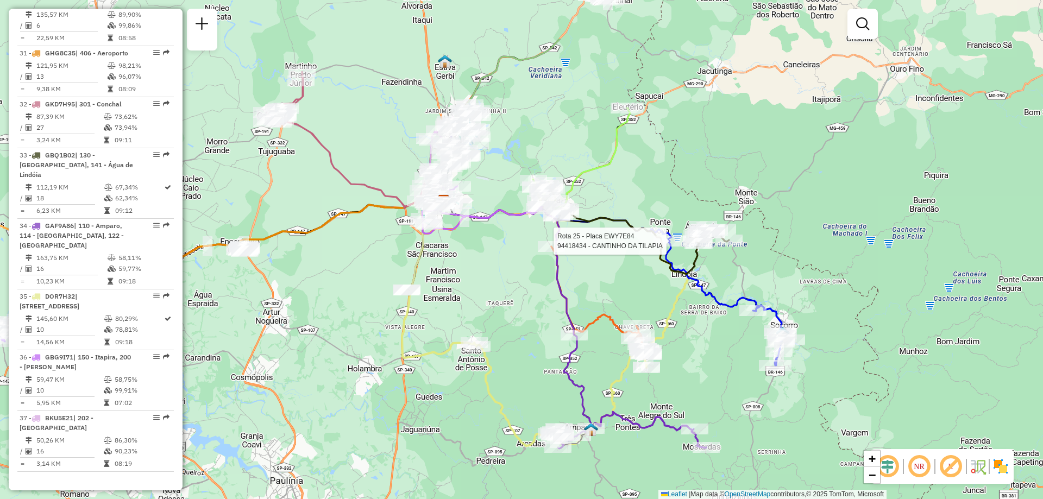
drag, startPoint x: 625, startPoint y: 172, endPoint x: 670, endPoint y: 243, distance: 84.7
click at [670, 243] on div at bounding box center [669, 241] width 33 height 11
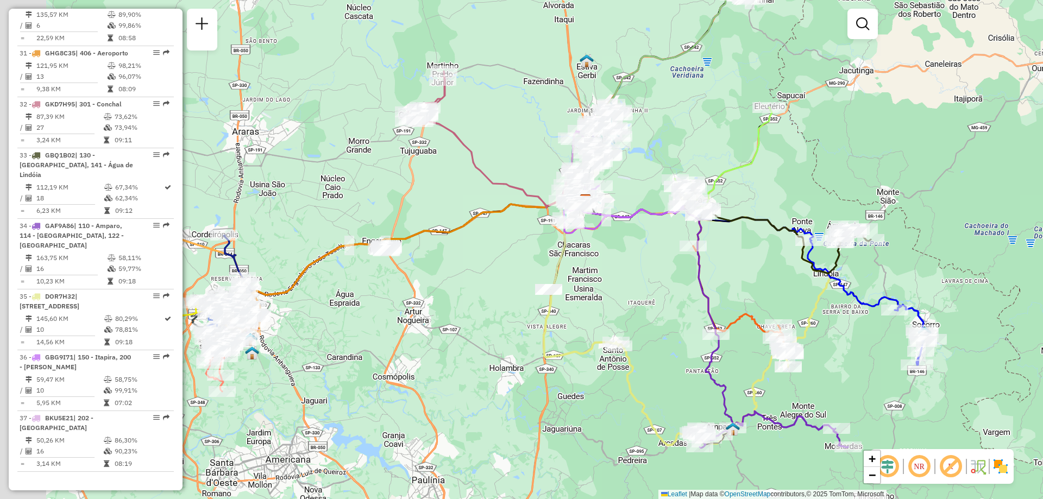
drag, startPoint x: 264, startPoint y: 192, endPoint x: 406, endPoint y: 197, distance: 141.8
click at [406, 197] on div "Janela de atendimento Grade de atendimento Capacidade Transportadoras Veículos …" at bounding box center [521, 249] width 1043 height 499
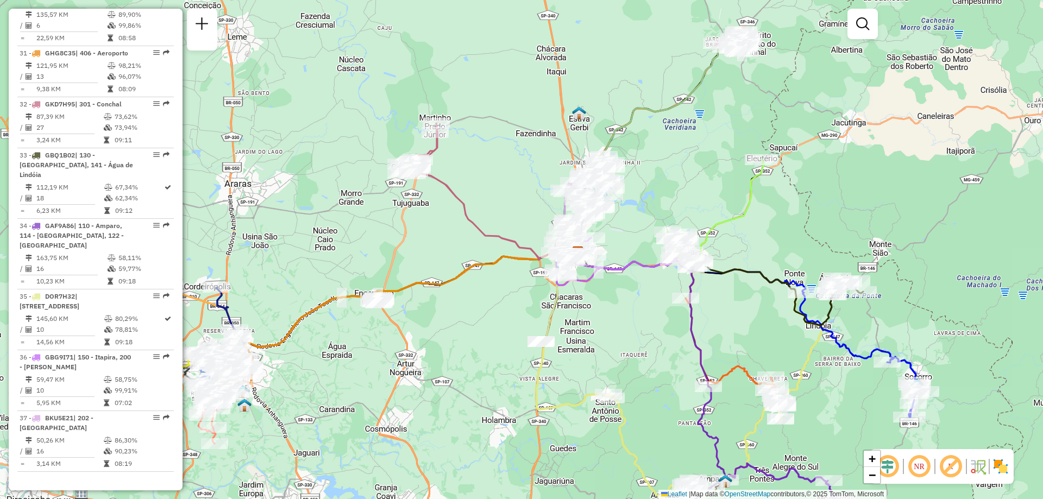
drag, startPoint x: 432, startPoint y: 219, endPoint x: 418, endPoint y: 268, distance: 51.6
click at [418, 268] on div "Janela de atendimento Grade de atendimento Capacidade Transportadoras Veículos …" at bounding box center [521, 249] width 1043 height 499
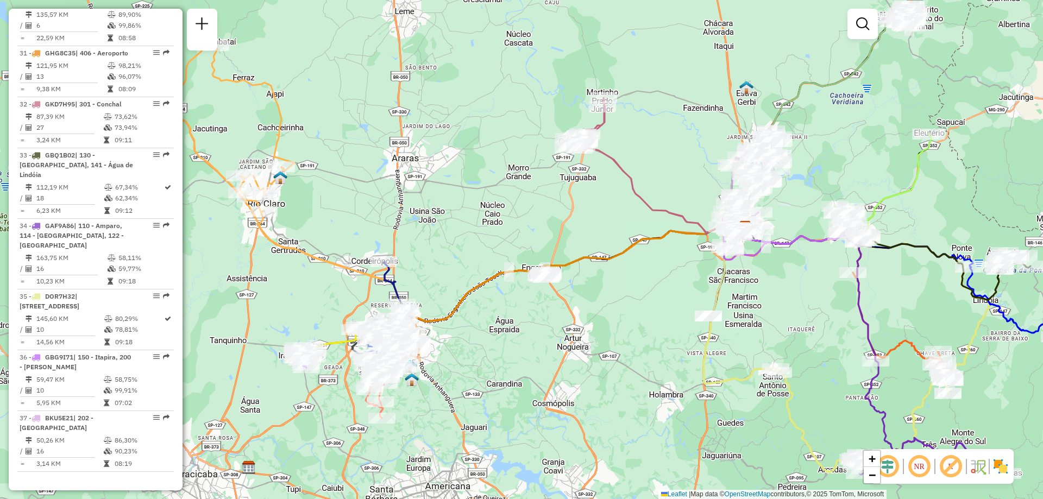
drag, startPoint x: 418, startPoint y: 268, endPoint x: 585, endPoint y: 243, distance: 169.2
click at [585, 243] on div "Janela de atendimento Grade de atendimento Capacidade Transportadoras Veículos …" at bounding box center [521, 249] width 1043 height 499
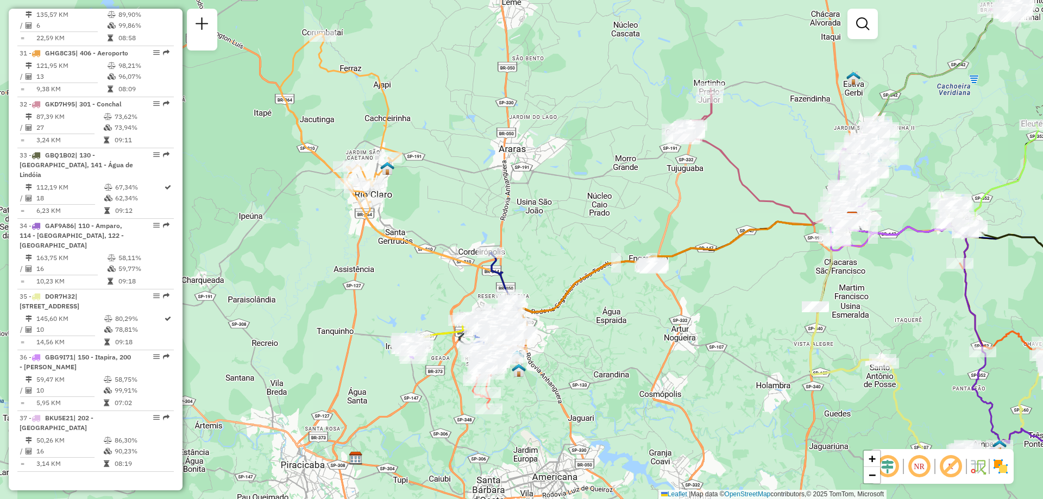
drag, startPoint x: 451, startPoint y: 252, endPoint x: 556, endPoint y: 241, distance: 106.0
click at [557, 242] on div "Janela de atendimento Grade de atendimento Capacidade Transportadoras Veículos …" at bounding box center [521, 249] width 1043 height 499
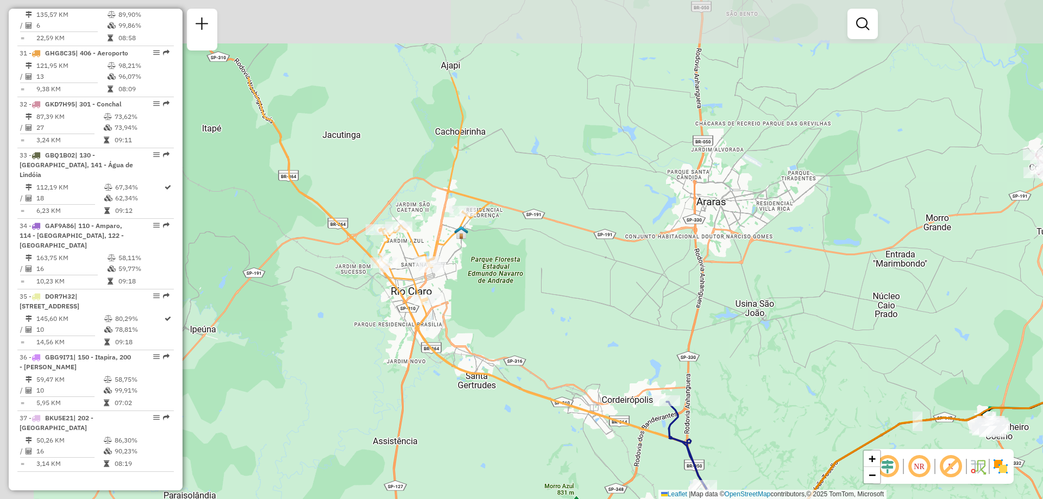
drag, startPoint x: 376, startPoint y: 191, endPoint x: 464, endPoint y: 320, distance: 156.4
click at [464, 319] on div "Janela de atendimento Grade de atendimento Capacidade Transportadoras Veículos …" at bounding box center [521, 249] width 1043 height 499
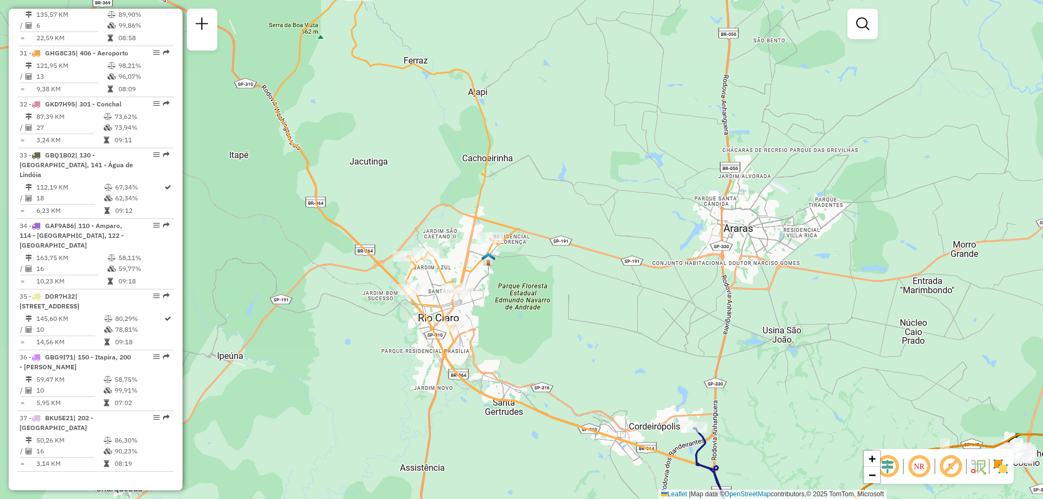
drag, startPoint x: 483, startPoint y: 247, endPoint x: 519, endPoint y: 300, distance: 64.5
click at [526, 299] on div "Janela de atendimento Grade de atendimento Capacidade Transportadoras Veículos …" at bounding box center [521, 249] width 1043 height 499
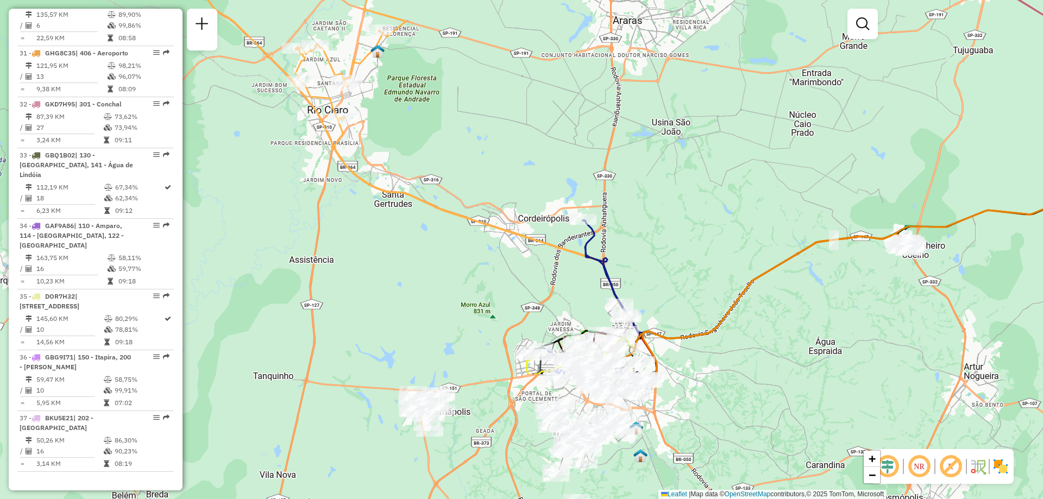
drag, startPoint x: 564, startPoint y: 338, endPoint x: 496, endPoint y: 147, distance: 202.4
click at [496, 147] on div "Janela de atendimento Grade de atendimento Capacidade Transportadoras Veículos …" at bounding box center [521, 249] width 1043 height 499
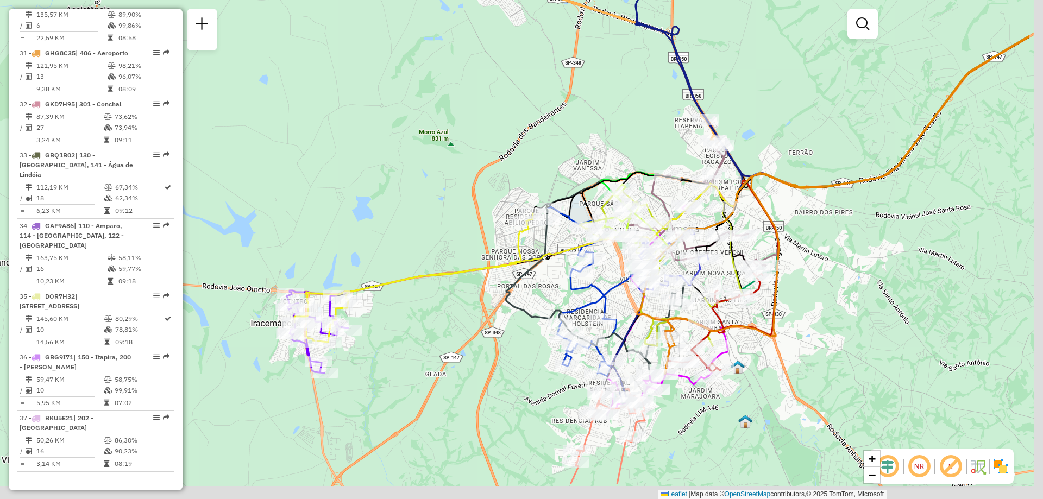
drag, startPoint x: 839, startPoint y: 289, endPoint x: 719, endPoint y: 223, distance: 137.6
click at [719, 223] on icon at bounding box center [833, 205] width 392 height 338
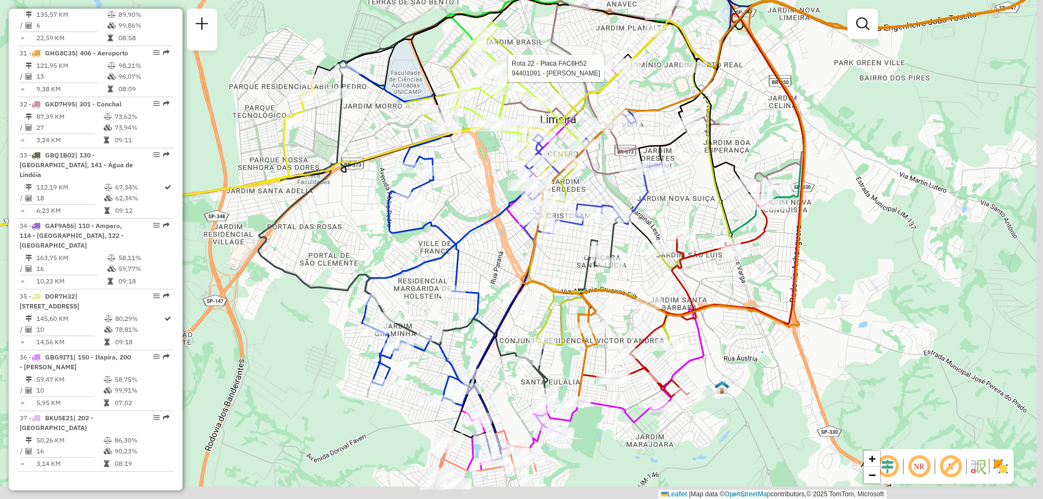
drag, startPoint x: 422, startPoint y: 391, endPoint x: 372, endPoint y: 313, distance: 93.1
click at [372, 313] on div "Rota 22 - Placa FAC6H52 94401091 - M G DA SILVA LIMEIRA Rota 3 - Placa FNV4A51 …" at bounding box center [521, 249] width 1043 height 499
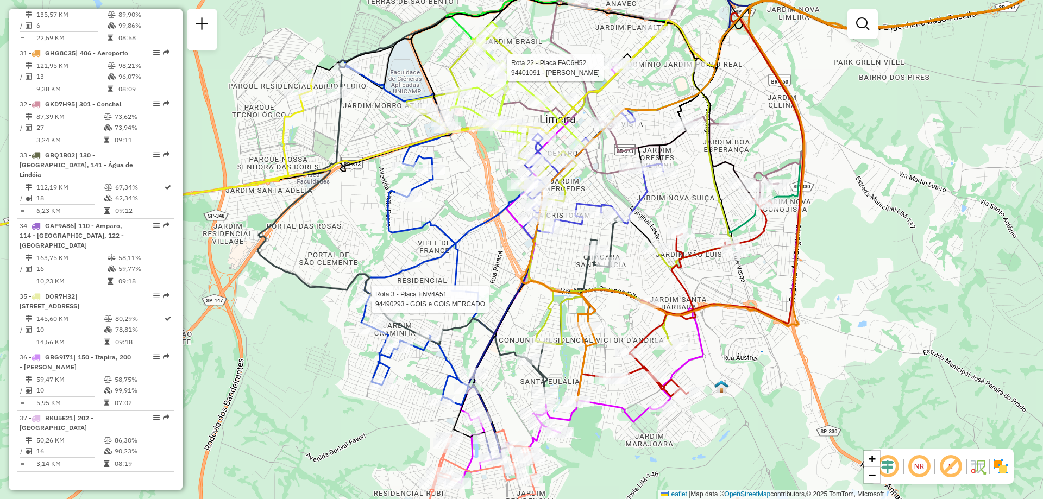
click at [999, 466] on img at bounding box center [1000, 466] width 17 height 17
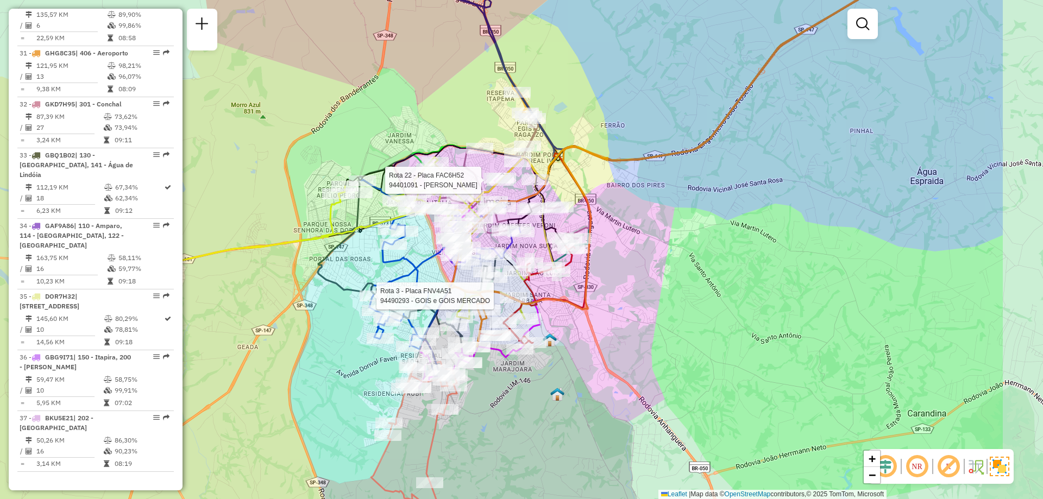
drag, startPoint x: 667, startPoint y: 382, endPoint x: 552, endPoint y: 351, distance: 119.4
click at [552, 351] on div "Rota 22 - Placa FAC6H52 94401091 - M G DA SILVA LIMEIRA Rota 3 - Placa FNV4A51 …" at bounding box center [521, 249] width 1043 height 499
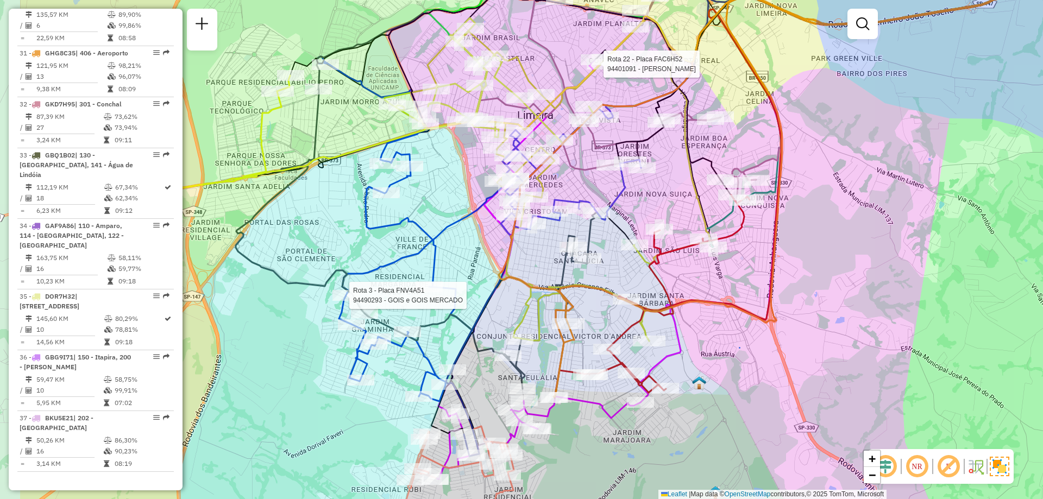
drag, startPoint x: 620, startPoint y: 315, endPoint x: 744, endPoint y: 303, distance: 124.4
click at [744, 303] on icon at bounding box center [802, 168] width 498 height 456
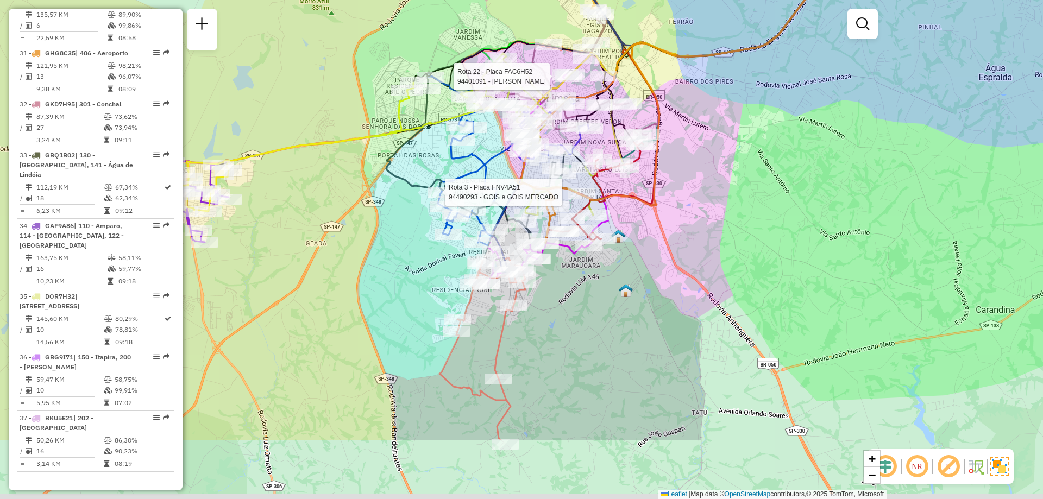
drag, startPoint x: 807, startPoint y: 336, endPoint x: 776, endPoint y: 250, distance: 91.4
click at [776, 250] on div "Rota 22 - Placa FAC6H52 94401091 - M G DA SILVA LIMEIRA Rota 3 - Placa FNV4A51 …" at bounding box center [521, 249] width 1043 height 499
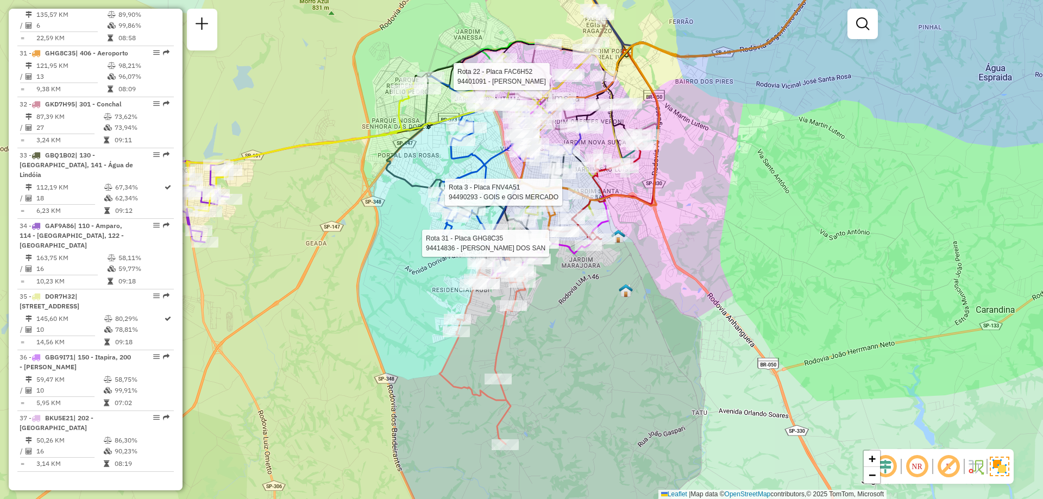
select select "**********"
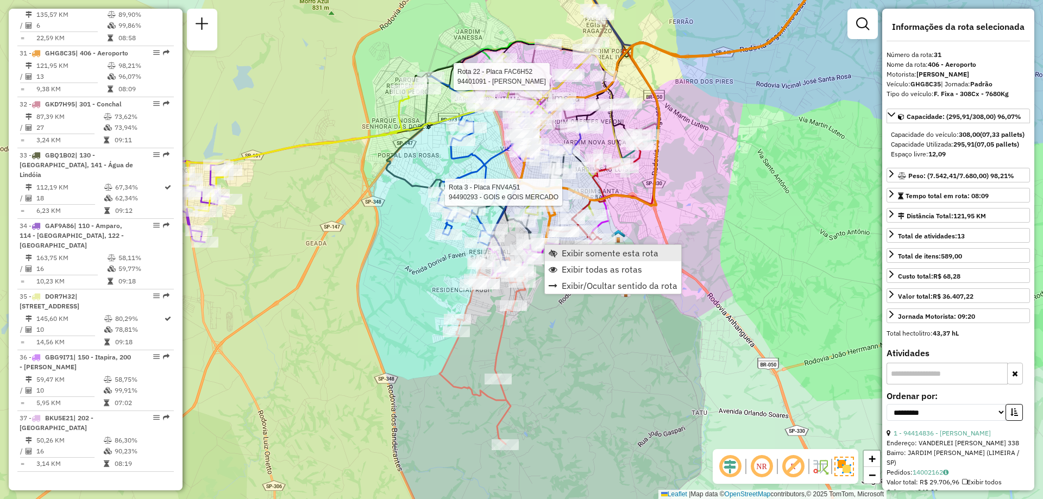
click at [561, 258] on link "Exibir somente esta rota" at bounding box center [613, 253] width 136 height 16
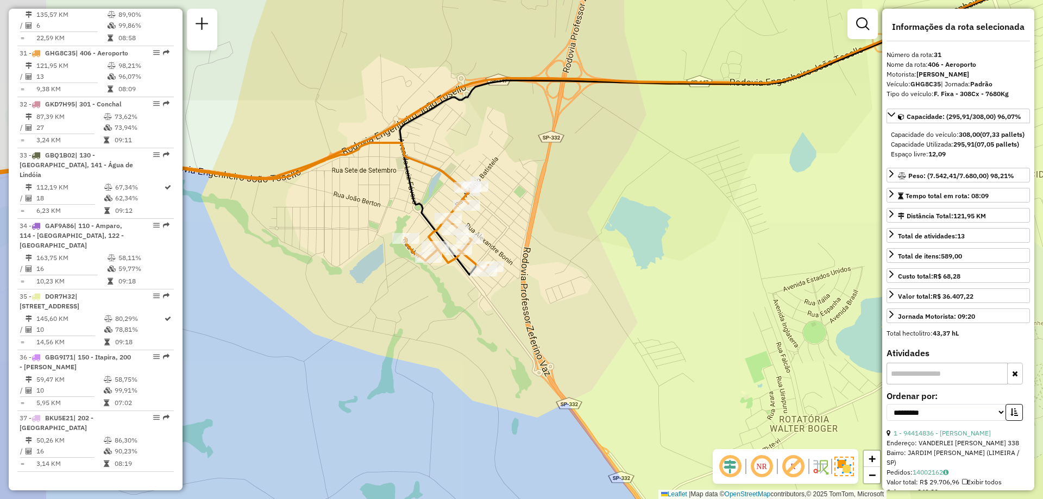
drag, startPoint x: 469, startPoint y: 209, endPoint x: 556, endPoint y: 237, distance: 91.5
click at [556, 237] on div "Janela de atendimento Grade de atendimento Capacidade Transportadoras Veículos …" at bounding box center [521, 249] width 1043 height 499
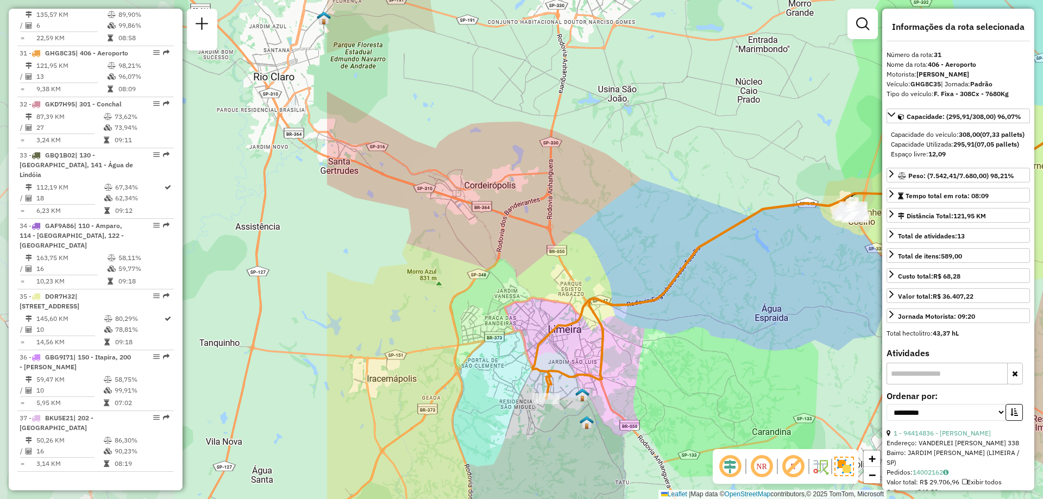
drag, startPoint x: 290, startPoint y: 280, endPoint x: 723, endPoint y: 244, distance: 434.4
click at [723, 244] on div "Janela de atendimento Grade de atendimento Capacidade Transportadoras Veículos …" at bounding box center [521, 249] width 1043 height 499
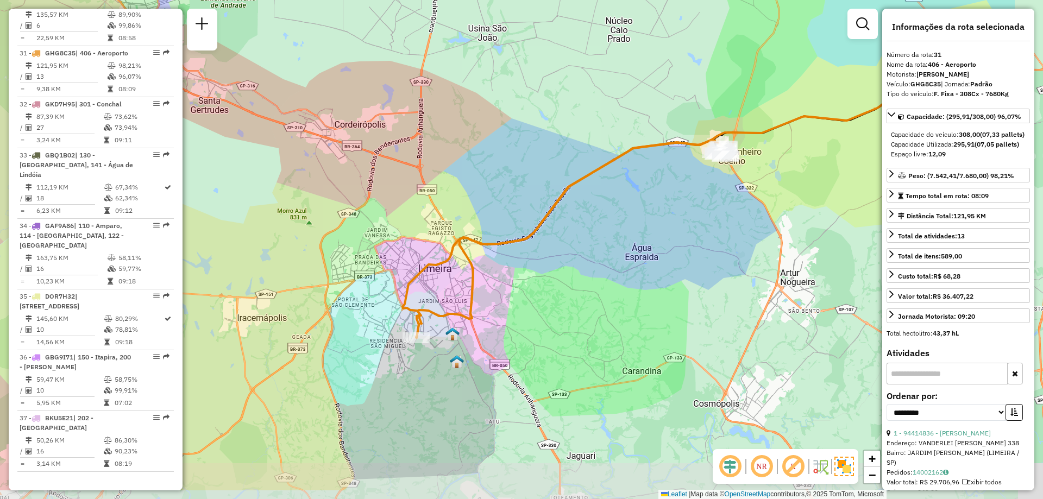
drag, startPoint x: 660, startPoint y: 311, endPoint x: 515, endPoint y: 249, distance: 157.0
click at [516, 249] on div "Janela de atendimento Grade de atendimento Capacidade Transportadoras Veículos …" at bounding box center [521, 249] width 1043 height 499
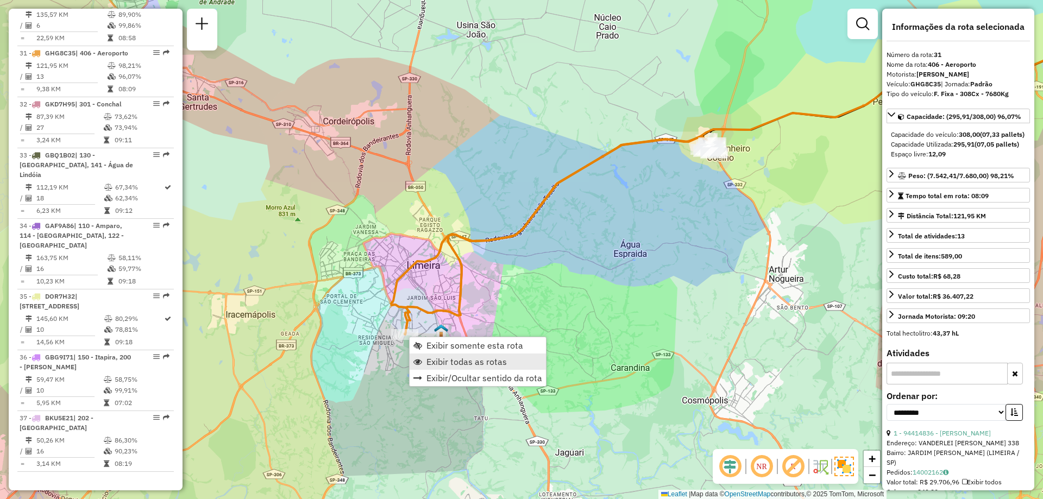
click at [434, 358] on span "Exibir todas as rotas" at bounding box center [466, 361] width 80 height 9
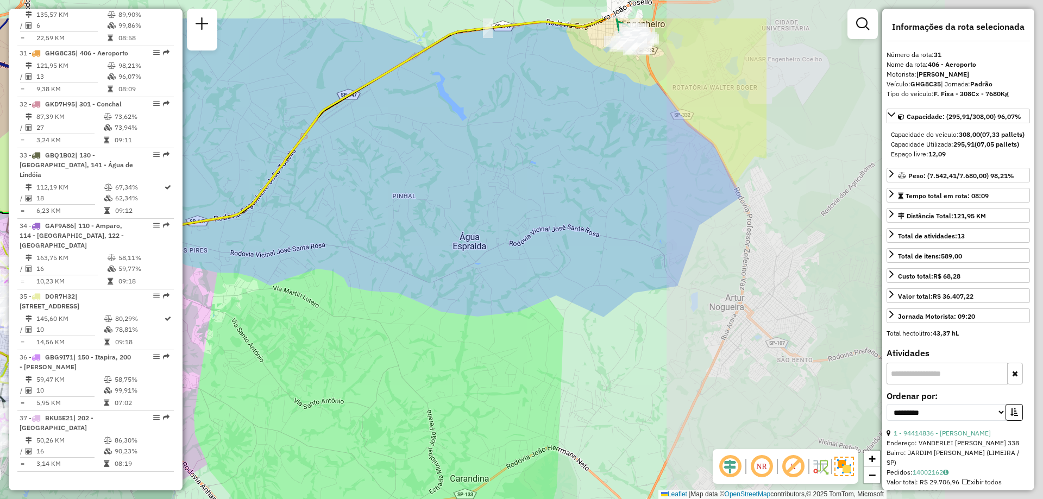
drag, startPoint x: 683, startPoint y: 269, endPoint x: 224, endPoint y: 352, distance: 466.4
click at [224, 352] on div "Janela de atendimento Grade de atendimento Capacidade Transportadoras Veículos …" at bounding box center [521, 249] width 1043 height 499
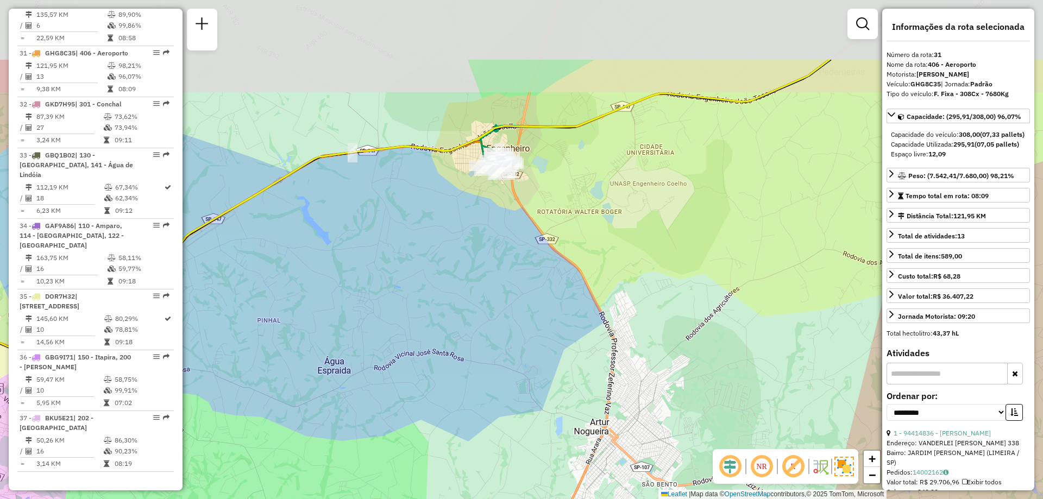
drag, startPoint x: 388, startPoint y: 265, endPoint x: 228, endPoint y: 432, distance: 231.6
click at [228, 432] on div "Janela de atendimento Grade de atendimento Capacidade Transportadoras Veículos …" at bounding box center [521, 249] width 1043 height 499
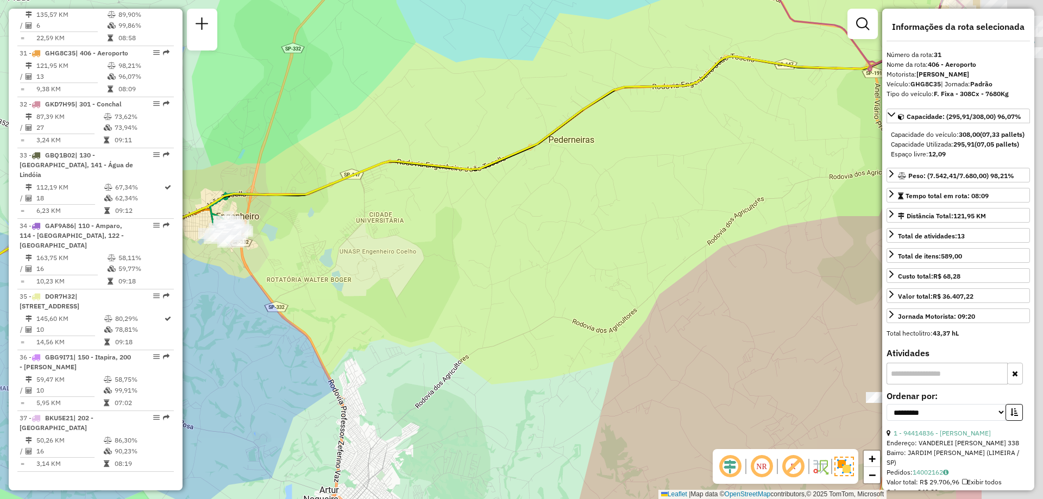
drag, startPoint x: 568, startPoint y: 263, endPoint x: 398, endPoint y: 268, distance: 170.1
click at [398, 268] on div "Janela de atendimento Grade de atendimento Capacidade Transportadoras Veículos …" at bounding box center [521, 249] width 1043 height 499
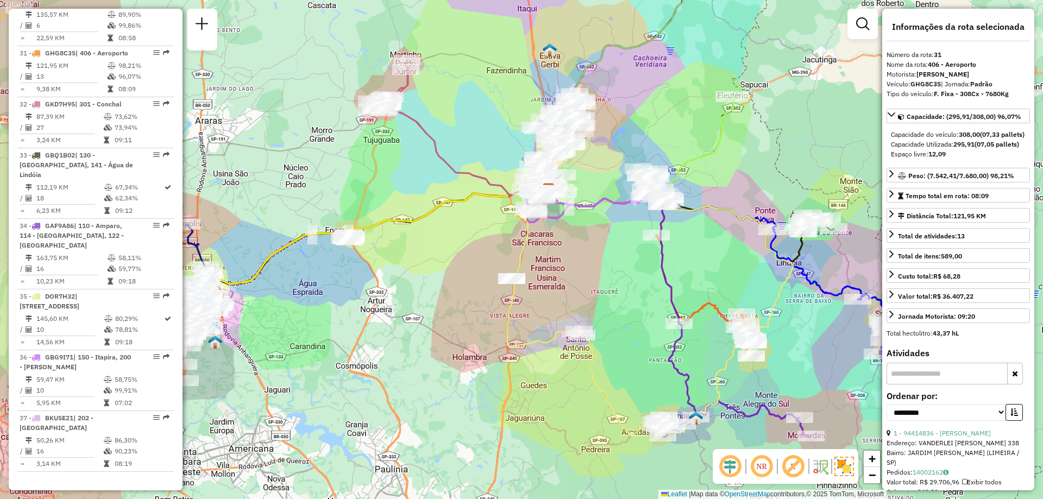
drag, startPoint x: 520, startPoint y: 270, endPoint x: 488, endPoint y: 245, distance: 40.3
click at [488, 245] on div "Janela de atendimento Grade de atendimento Capacidade Transportadoras Veículos …" at bounding box center [521, 249] width 1043 height 499
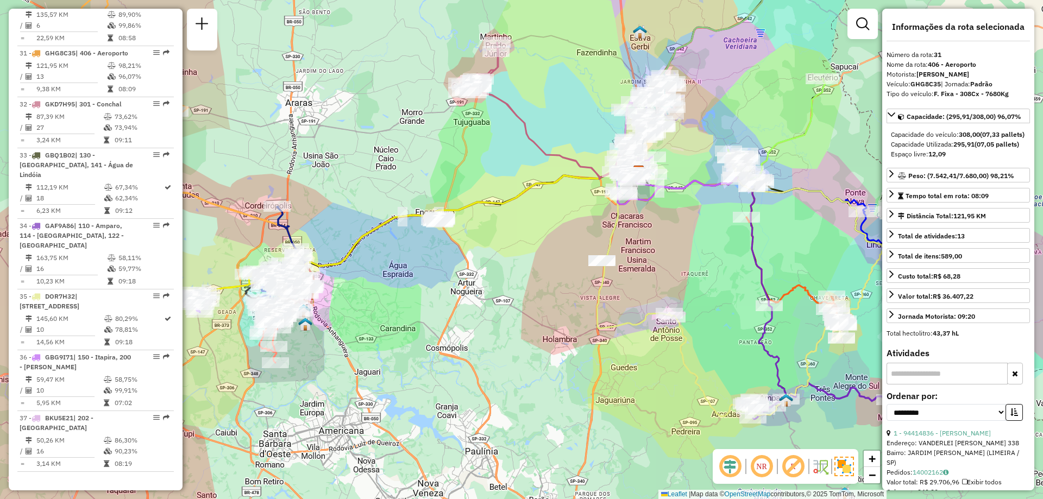
drag, startPoint x: 351, startPoint y: 246, endPoint x: 442, endPoint y: 228, distance: 91.9
click at [442, 228] on div at bounding box center [439, 222] width 27 height 11
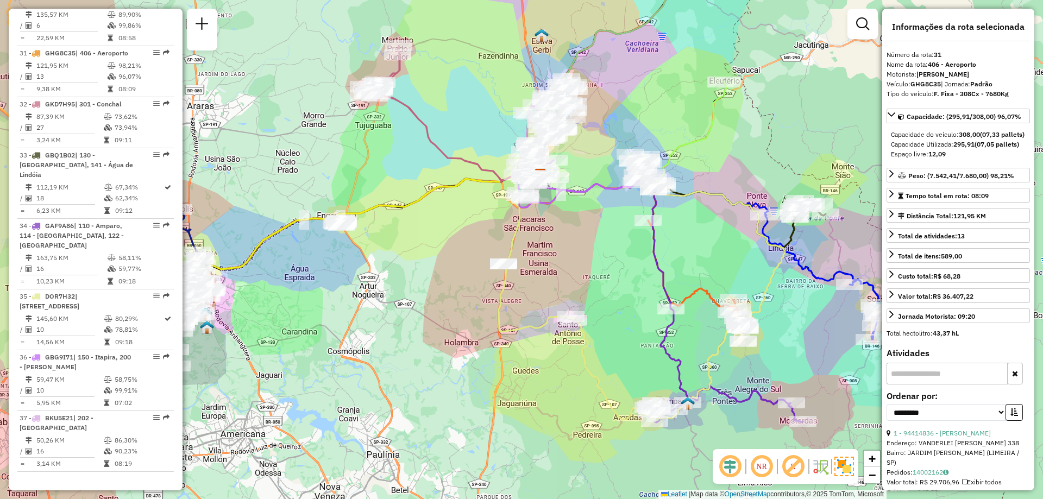
drag, startPoint x: 751, startPoint y: 295, endPoint x: 654, endPoint y: 298, distance: 96.7
click at [654, 298] on div "Janela de atendimento Grade de atendimento Capacidade Transportadoras Veículos …" at bounding box center [521, 249] width 1043 height 499
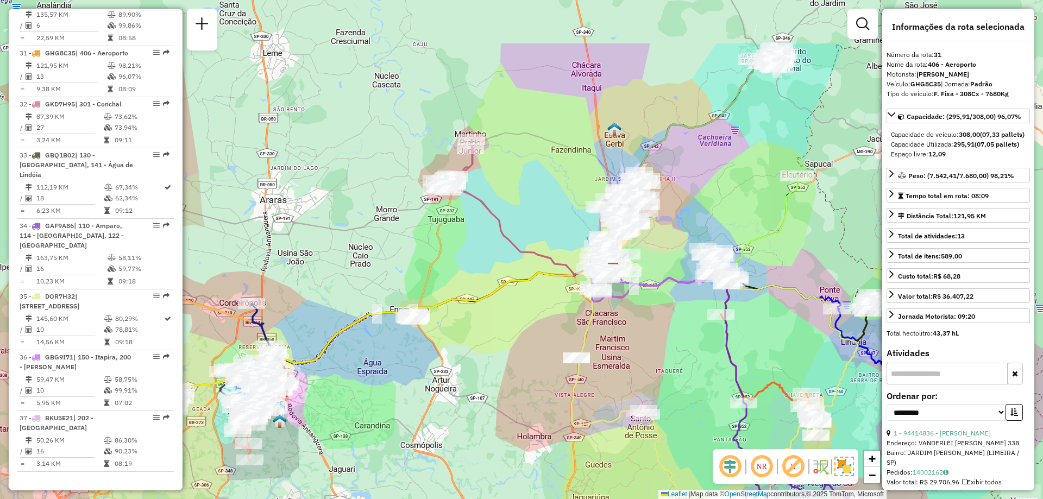
drag, startPoint x: 430, startPoint y: 224, endPoint x: 508, endPoint y: 318, distance: 122.7
click at [508, 318] on div "Janela de atendimento Grade de atendimento Capacidade Transportadoras Veículos …" at bounding box center [521, 249] width 1043 height 499
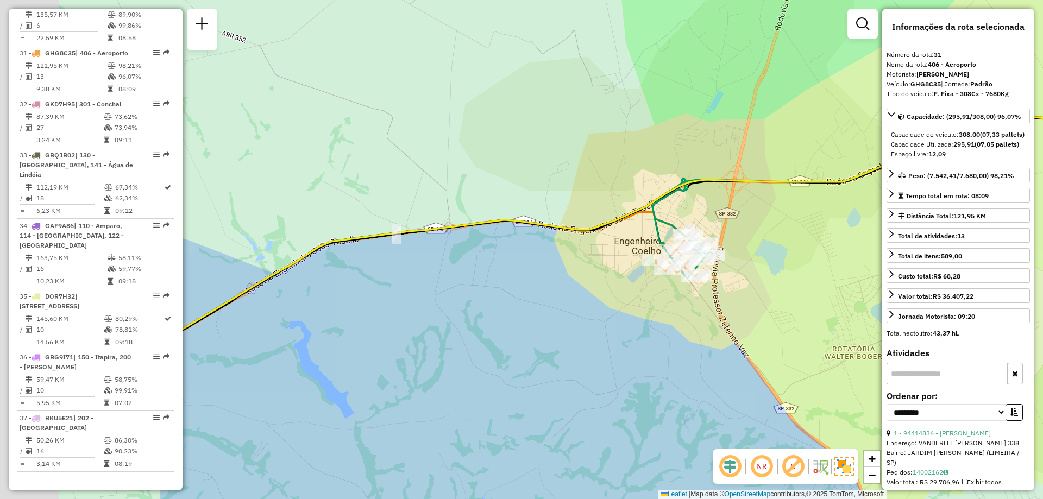
drag, startPoint x: 495, startPoint y: 288, endPoint x: 738, endPoint y: 277, distance: 243.6
click at [738, 277] on div "Janela de atendimento Grade de atendimento Capacidade Transportadoras Veículos …" at bounding box center [521, 249] width 1043 height 499
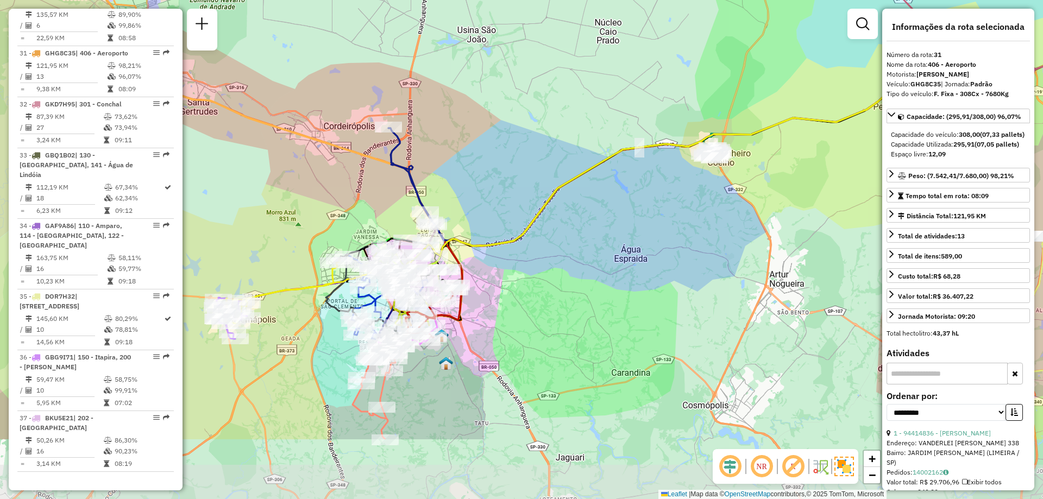
drag, startPoint x: 456, startPoint y: 376, endPoint x: 484, endPoint y: 265, distance: 114.9
click at [484, 265] on div "Janela de atendimento Grade de atendimento Capacidade Transportadoras Veículos …" at bounding box center [521, 249] width 1043 height 499
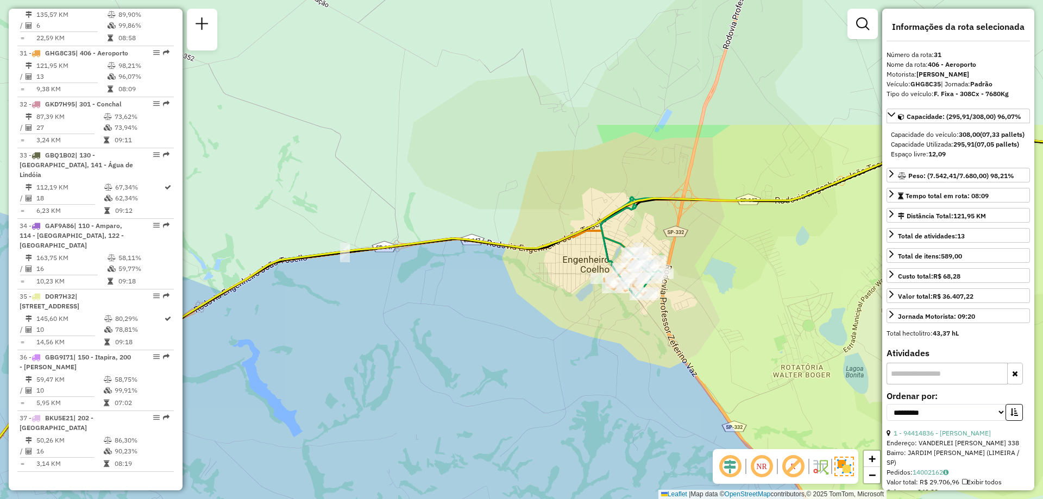
drag, startPoint x: 726, startPoint y: 134, endPoint x: 623, endPoint y: 309, distance: 202.8
click at [623, 309] on div "Janela de atendimento Grade de atendimento Capacidade Transportadoras Veículos …" at bounding box center [521, 249] width 1043 height 499
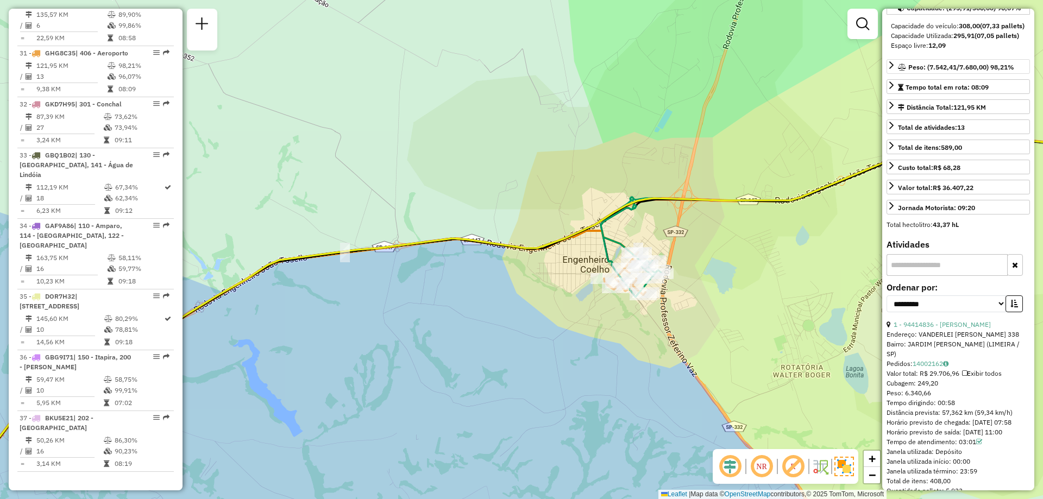
scroll to position [163, 0]
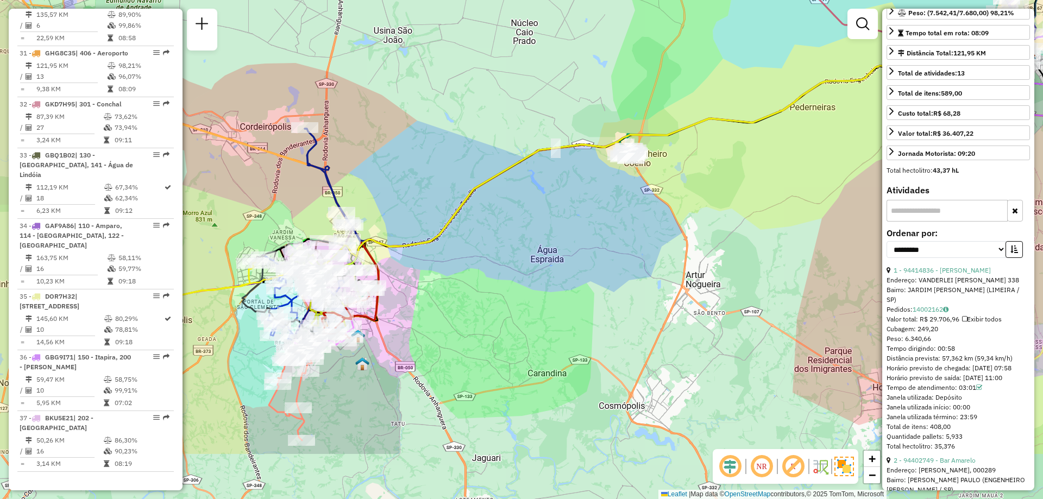
drag, startPoint x: 688, startPoint y: 265, endPoint x: 719, endPoint y: 169, distance: 100.0
click at [729, 164] on div "Janela de atendimento Grade de atendimento Capacidade Transportadoras Veículos …" at bounding box center [521, 249] width 1043 height 499
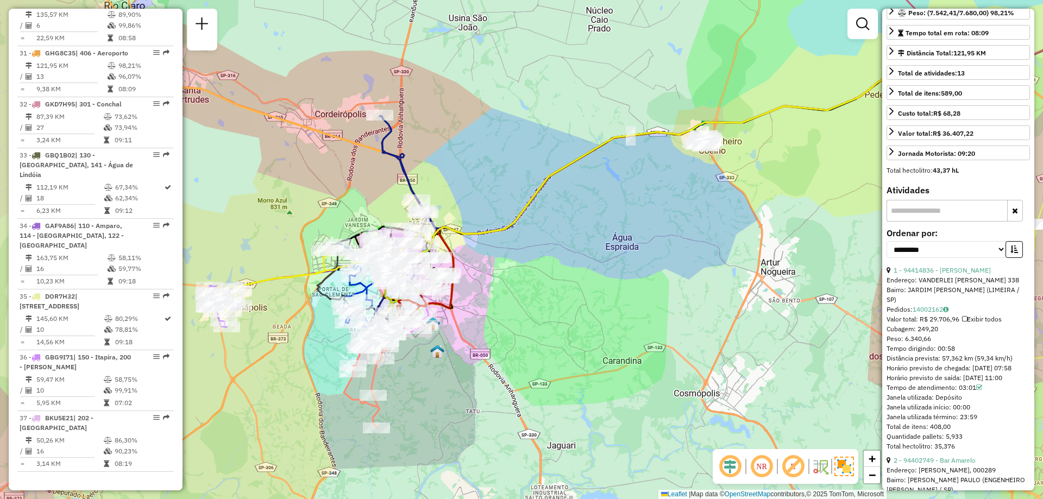
drag, startPoint x: 563, startPoint y: 244, endPoint x: 636, endPoint y: 232, distance: 73.8
click at [636, 232] on div "Janela de atendimento Grade de atendimento Capacidade Transportadoras Veículos …" at bounding box center [521, 249] width 1043 height 499
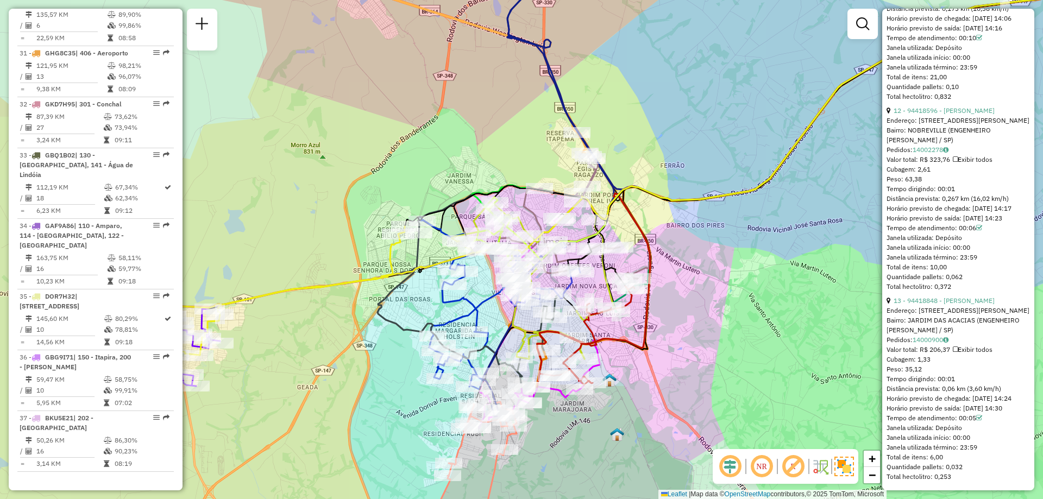
scroll to position [1377, 0]
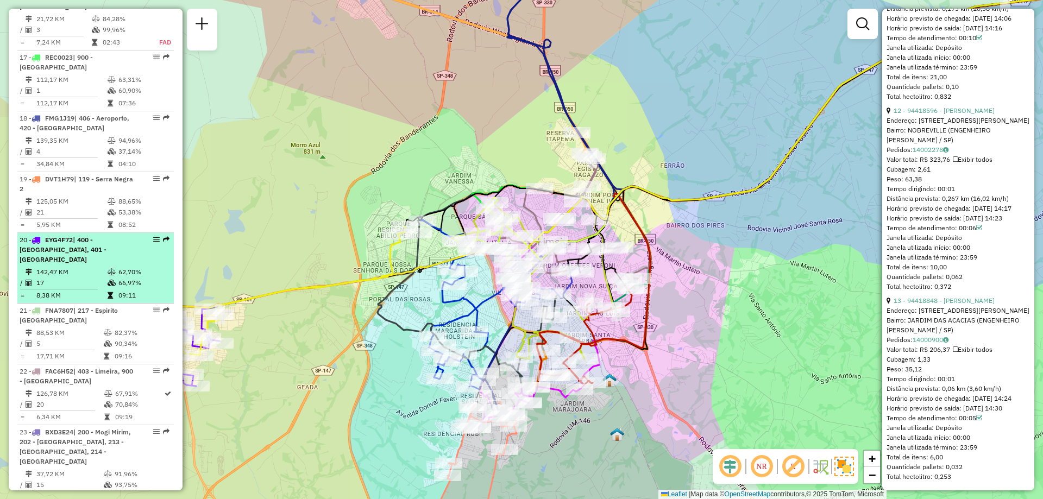
click at [135, 258] on div "20 - EYG4F72 | 400 - [GEOGRAPHIC_DATA], 401 - [GEOGRAPHIC_DATA]" at bounding box center [96, 249] width 152 height 29
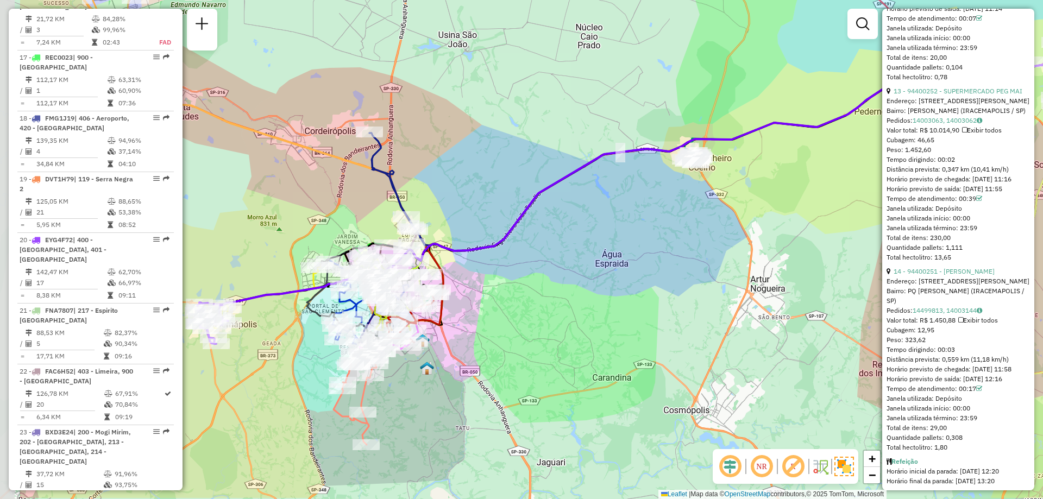
drag, startPoint x: 436, startPoint y: 285, endPoint x: 561, endPoint y: 233, distance: 135.7
click at [561, 233] on div "Janela de atendimento Grade de atendimento Capacidade Transportadoras Veículos …" at bounding box center [521, 249] width 1043 height 499
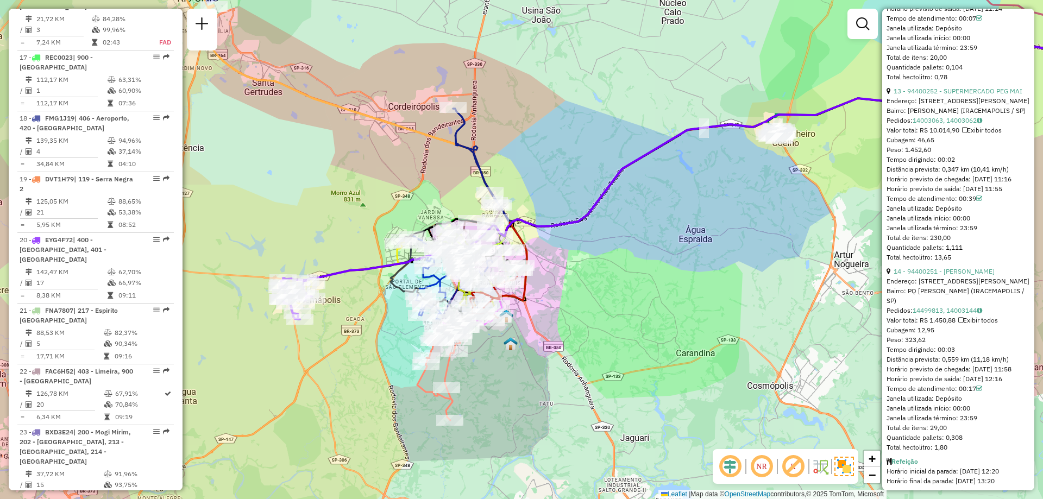
drag, startPoint x: 274, startPoint y: 288, endPoint x: 355, endPoint y: 272, distance: 82.1
click at [362, 263] on icon at bounding box center [730, 154] width 894 height 251
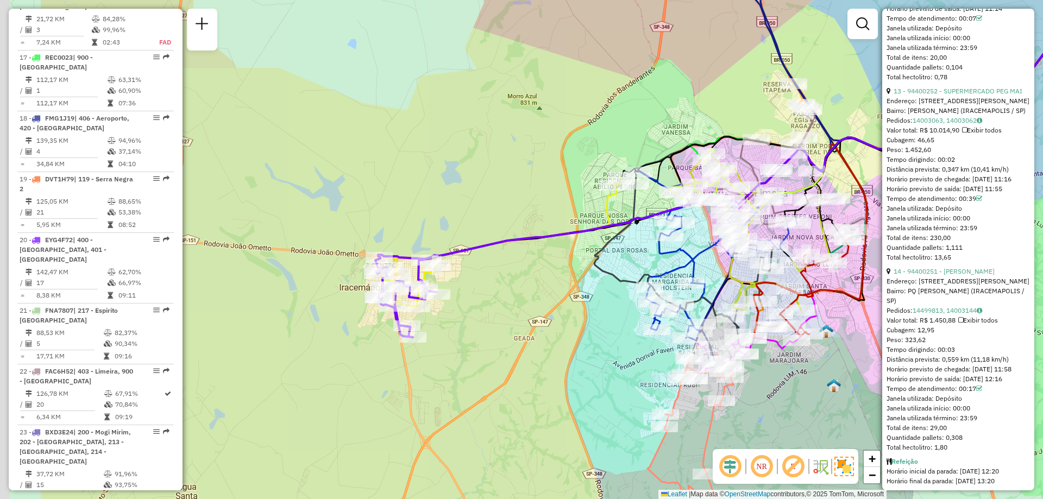
drag, startPoint x: 343, startPoint y: 272, endPoint x: 496, endPoint y: 247, distance: 155.2
click at [496, 247] on icon at bounding box center [835, 103] width 914 height 311
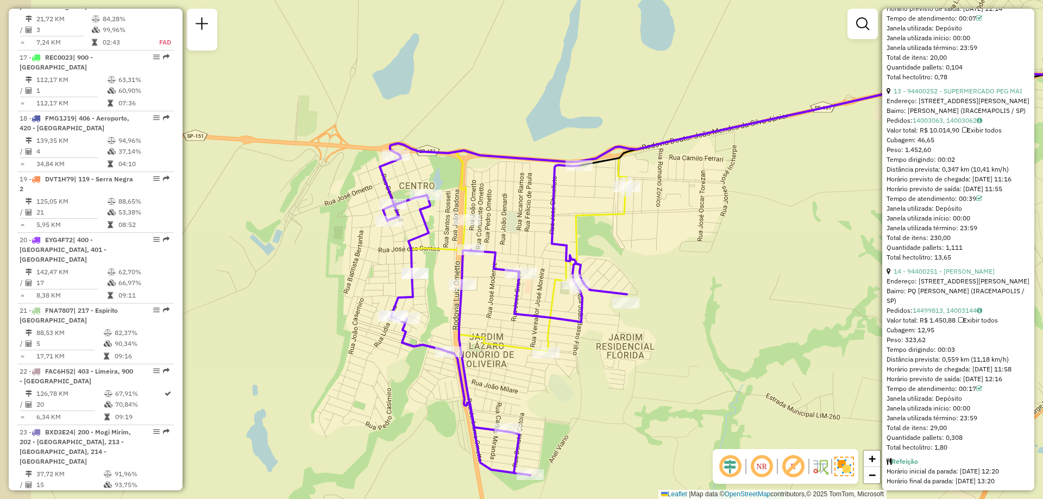
drag, startPoint x: 374, startPoint y: 288, endPoint x: 431, endPoint y: 284, distance: 57.7
click at [431, 284] on div "Janela de atendimento Grade de atendimento Capacidade Transportadoras Veículos …" at bounding box center [521, 249] width 1043 height 499
